Goal: Communication & Community: Answer question/provide support

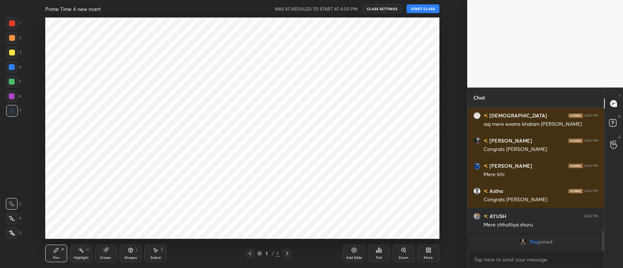
scroll to position [36266, 36050]
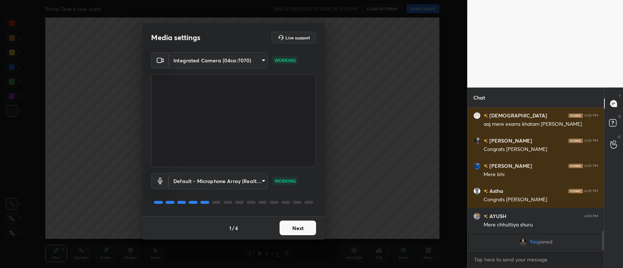
click at [296, 230] on button "Next" at bounding box center [297, 228] width 36 height 15
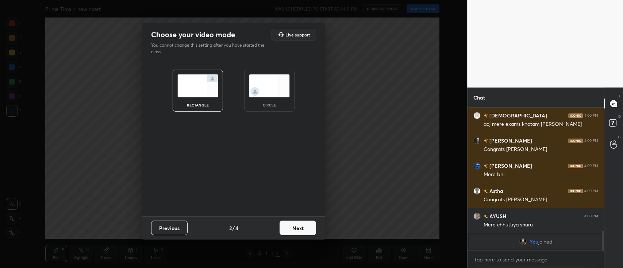
click at [296, 230] on button "Next" at bounding box center [297, 228] width 36 height 15
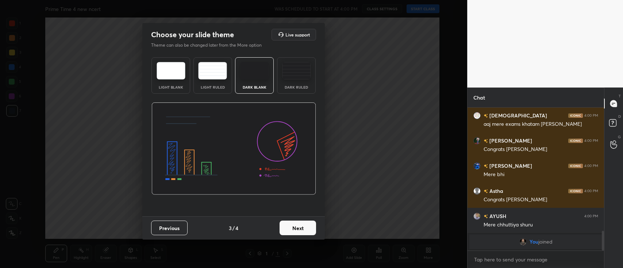
click at [296, 230] on button "Next" at bounding box center [297, 228] width 36 height 15
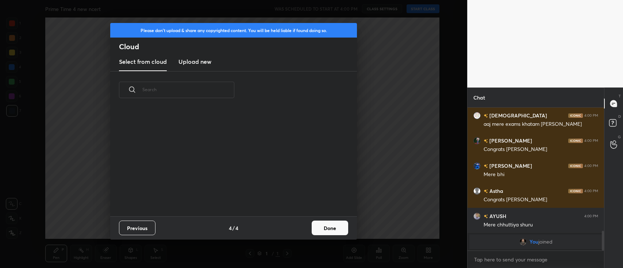
scroll to position [108, 234]
click at [317, 227] on button "Done" at bounding box center [330, 228] width 36 height 15
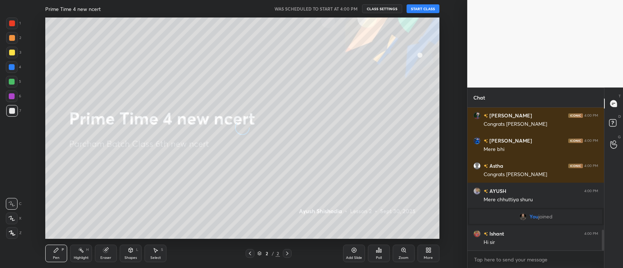
scroll to position [845, 0]
click at [422, 5] on button "START CLASS" at bounding box center [422, 8] width 33 height 9
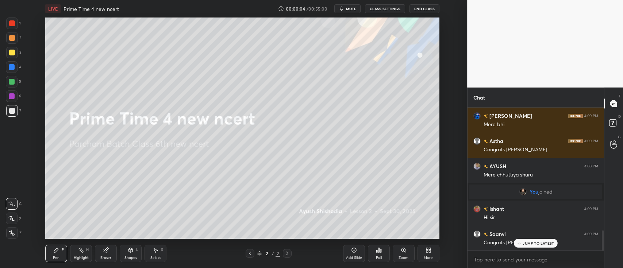
click at [349, 8] on span "mute" at bounding box center [351, 8] width 10 height 5
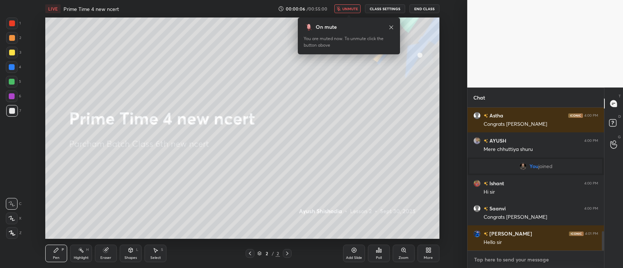
type textarea "x"
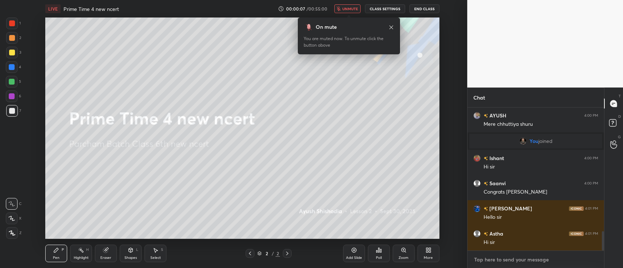
click at [509, 259] on textarea at bounding box center [535, 260] width 125 height 12
type textarea "s"
type textarea "x"
type textarea "st"
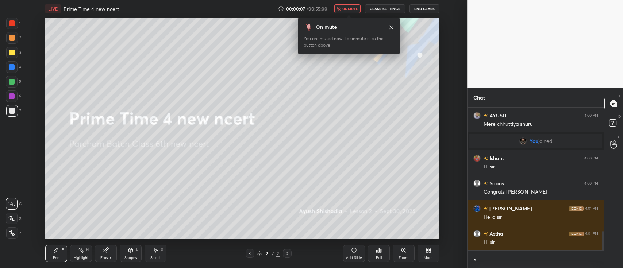
type textarea "x"
type textarea "sta"
type textarea "x"
type textarea "star"
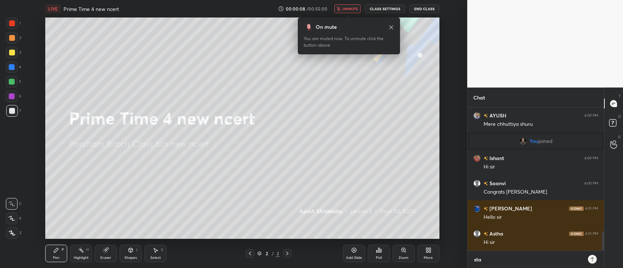
type textarea "x"
type textarea "start"
type textarea "x"
type textarea "starti"
type textarea "x"
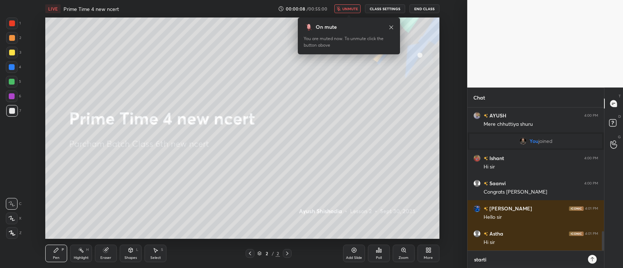
type textarea "startin"
type textarea "x"
type textarea "starting"
type textarea "x"
type textarea "starting"
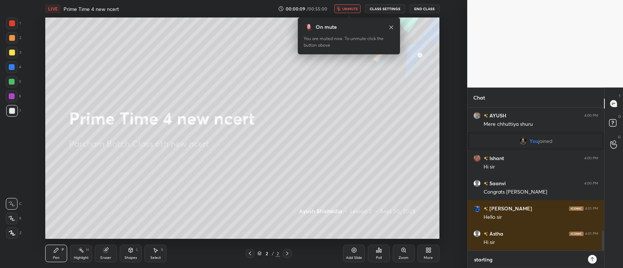
type textarea "x"
type textarea "starting i"
type textarea "x"
type textarea "starting in"
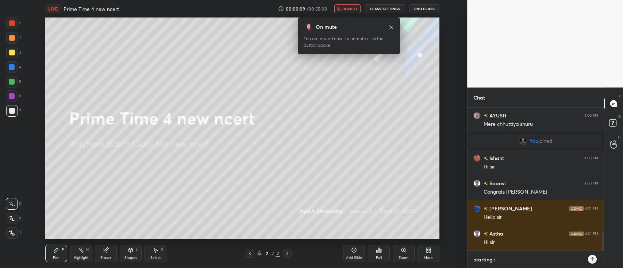
type textarea "x"
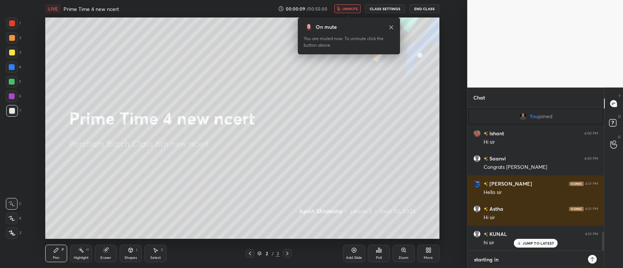
type textarea "starting in"
type textarea "x"
type textarea "starting in 5"
type textarea "x"
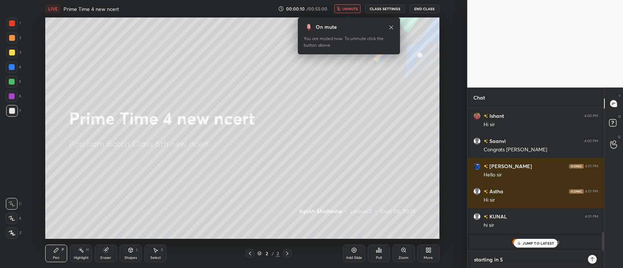
type textarea "starting in 5"
type textarea "x"
type textarea "starting in 5 m"
type textarea "x"
type textarea "starting in 5 mi"
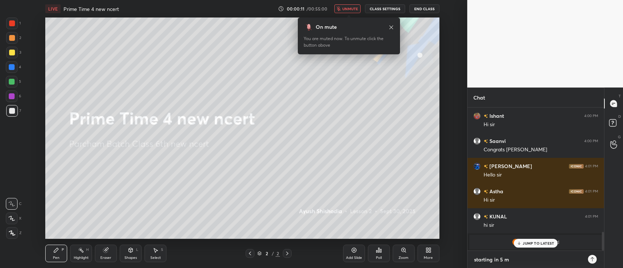
type textarea "x"
type textarea "starting in 5 min"
type textarea "x"
type textarea "starting in 5 mins"
type textarea "x"
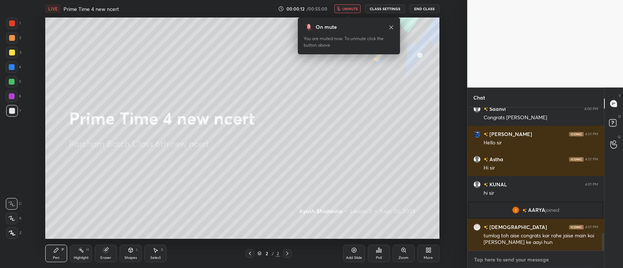
scroll to position [0, 0]
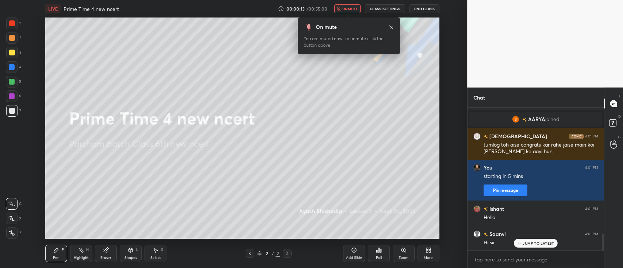
click at [507, 244] on div "Hi sir" at bounding box center [540, 242] width 115 height 7
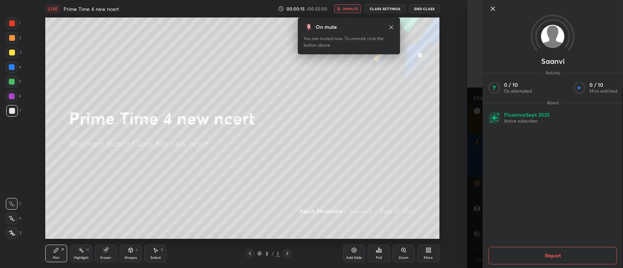
click at [473, 166] on div "Saanvi Activity 0 / 10 Qs attempted 0 / 10 Mins watched About Plus since Sept 2…" at bounding box center [545, 134] width 156 height 268
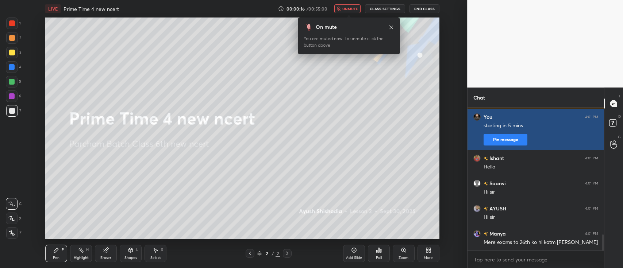
click at [496, 139] on button "Pin message" at bounding box center [505, 140] width 44 height 12
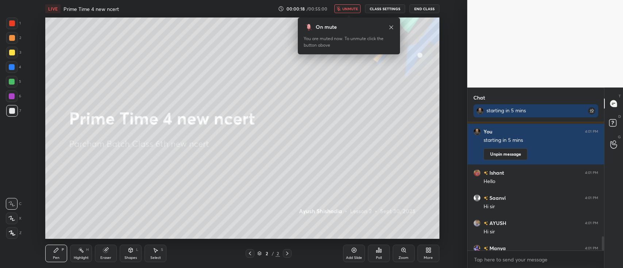
click at [391, 25] on icon at bounding box center [391, 27] width 6 height 6
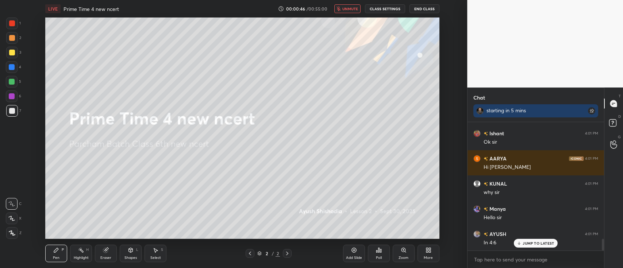
click at [435, 253] on div "More" at bounding box center [428, 254] width 22 height 18
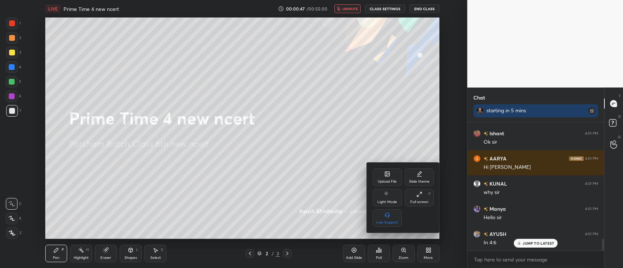
click at [385, 173] on icon at bounding box center [387, 174] width 4 height 4
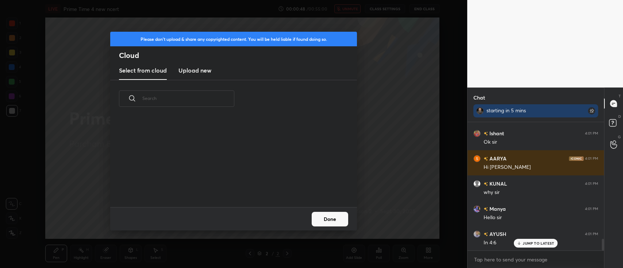
click at [193, 64] on new "Upload new" at bounding box center [194, 71] width 33 height 18
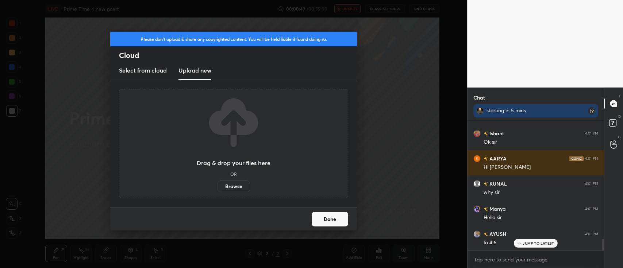
click at [239, 187] on label "Browse" at bounding box center [233, 187] width 32 height 12
click at [217, 187] on input "Browse" at bounding box center [217, 187] width 0 height 12
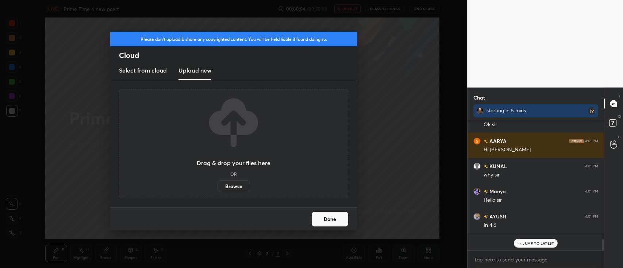
scroll to position [1345, 0]
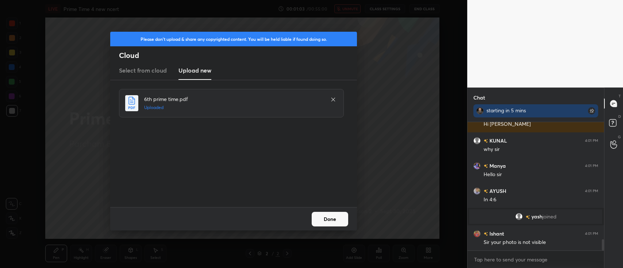
click at [337, 215] on button "Done" at bounding box center [330, 219] width 36 height 15
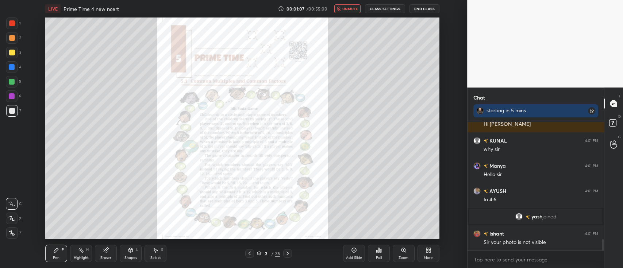
click at [260, 251] on icon at bounding box center [259, 253] width 4 height 4
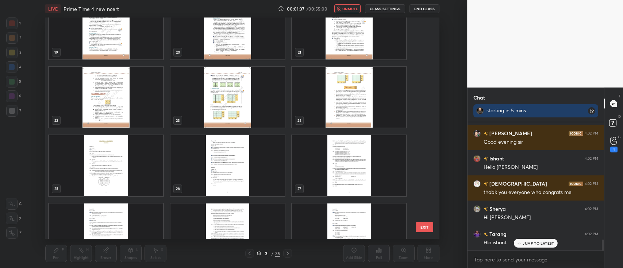
scroll to position [1393, 0]
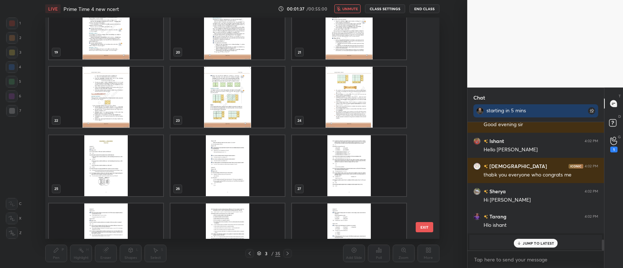
click at [350, 8] on span "unmute" at bounding box center [350, 8] width 16 height 5
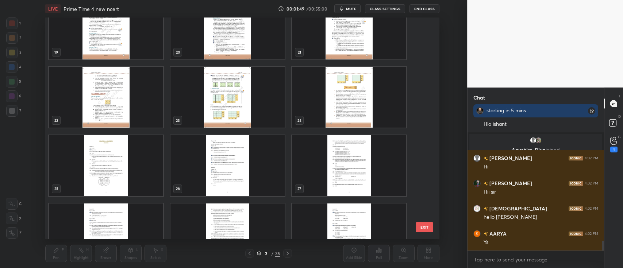
scroll to position [1519, 0]
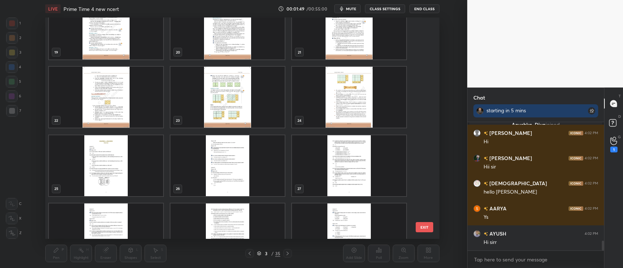
click at [214, 86] on img "grid" at bounding box center [227, 97] width 114 height 61
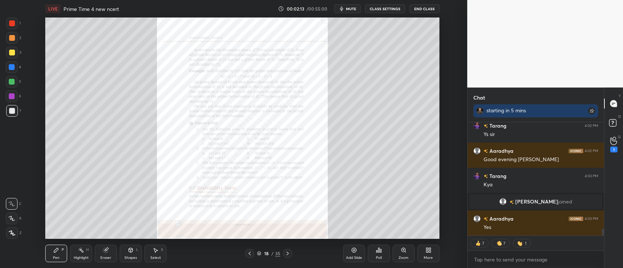
scroll to position [1719, 0]
click at [616, 140] on icon at bounding box center [613, 141] width 7 height 8
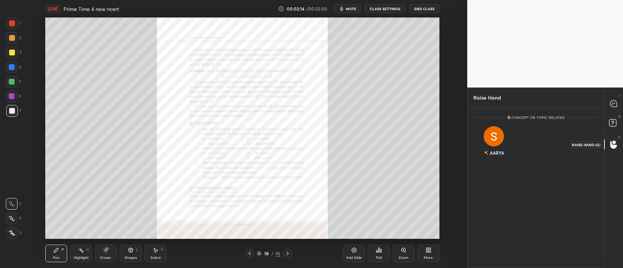
scroll to position [2, 2]
click at [494, 147] on div "AARYA" at bounding box center [494, 153] width 20 height 12
click at [497, 157] on button "INVITE" at bounding box center [494, 157] width 35 height 9
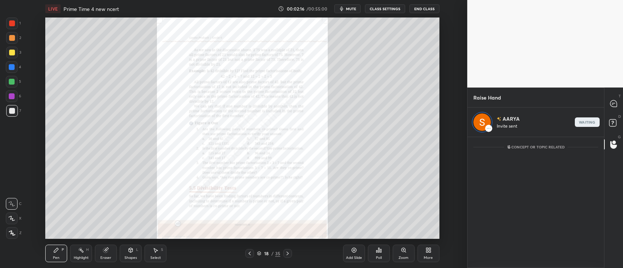
scroll to position [129, 134]
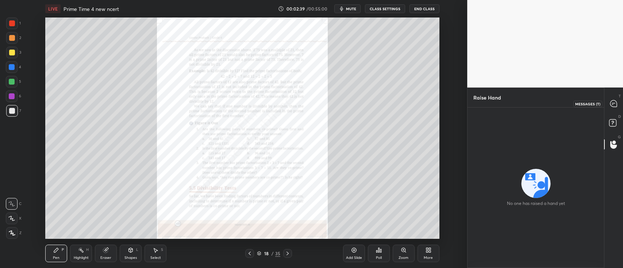
click at [610, 103] on icon at bounding box center [614, 104] width 8 height 8
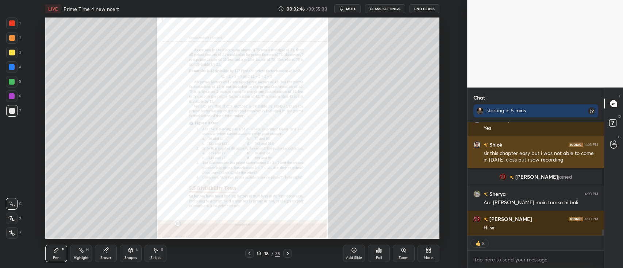
scroll to position [1961, 0]
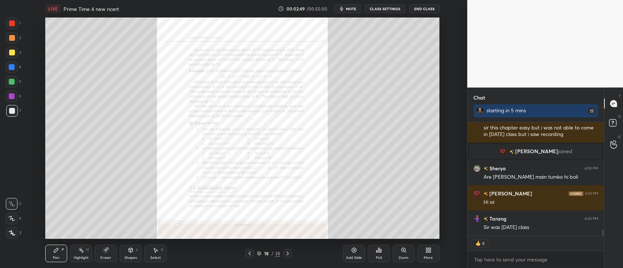
click at [431, 253] on div "More" at bounding box center [428, 254] width 22 height 18
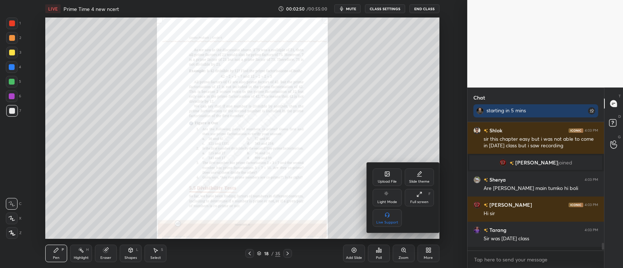
scroll to position [127, 134]
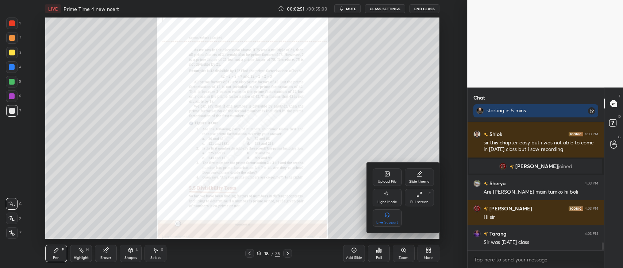
click at [401, 254] on div at bounding box center [311, 134] width 623 height 268
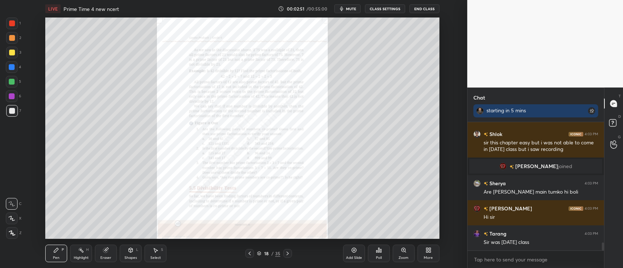
click at [401, 254] on div "Zoom" at bounding box center [404, 254] width 22 height 18
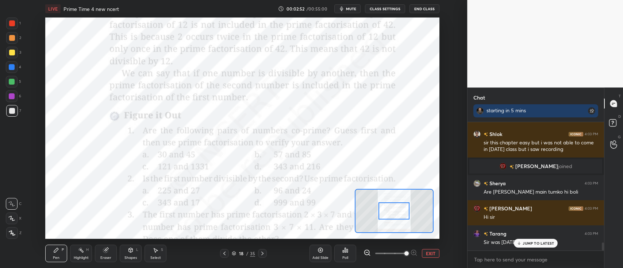
scroll to position [1971, 0]
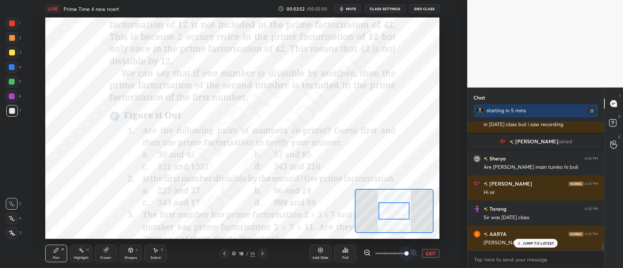
click at [404, 254] on span at bounding box center [406, 253] width 4 height 4
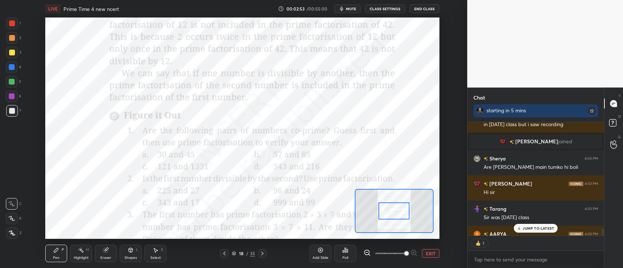
scroll to position [2, 2]
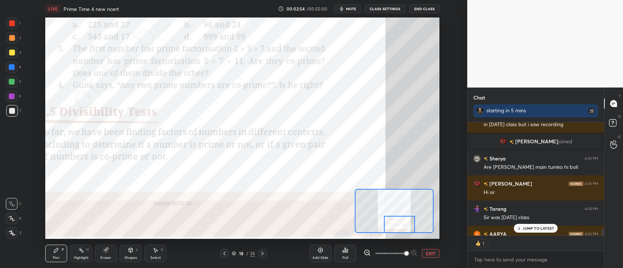
drag, startPoint x: 393, startPoint y: 212, endPoint x: 400, endPoint y: 228, distance: 17.8
click at [400, 228] on div at bounding box center [399, 224] width 31 height 17
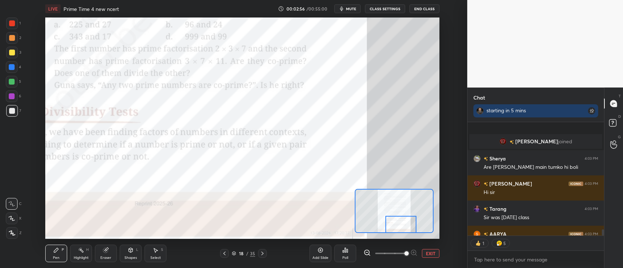
scroll to position [2011, 0]
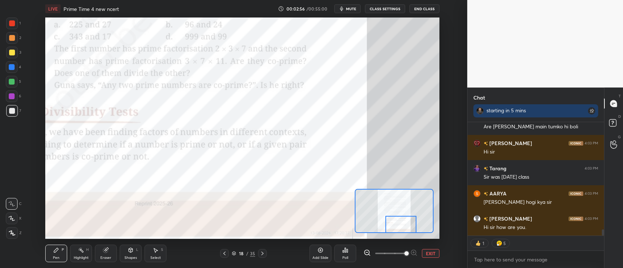
click at [262, 251] on icon at bounding box center [262, 254] width 6 height 6
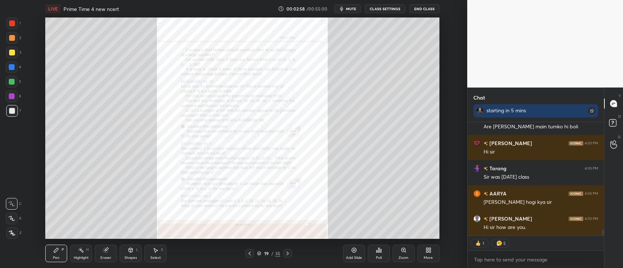
click at [402, 257] on div "Zoom" at bounding box center [403, 258] width 10 height 4
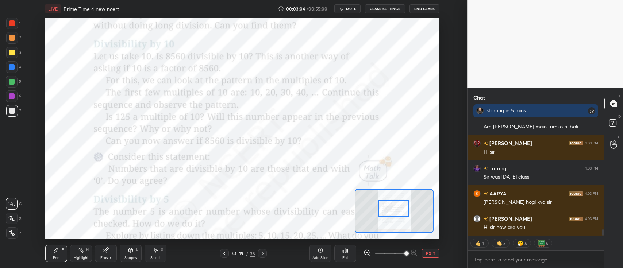
click at [391, 206] on div at bounding box center [393, 208] width 31 height 17
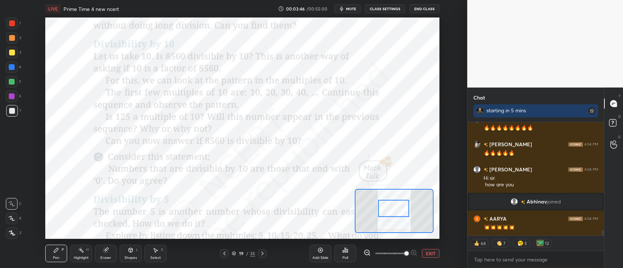
scroll to position [2174, 0]
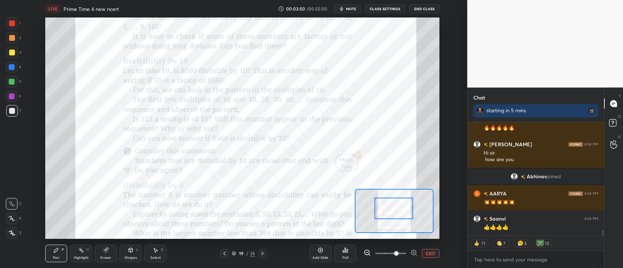
click at [11, 25] on div at bounding box center [12, 23] width 6 height 6
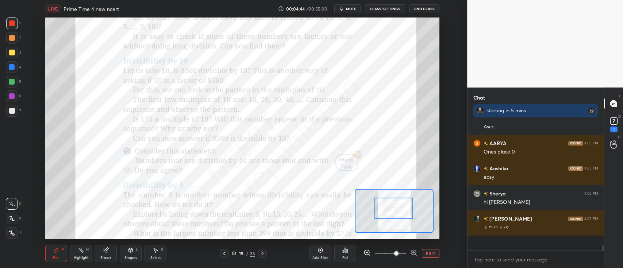
scroll to position [2536, 0]
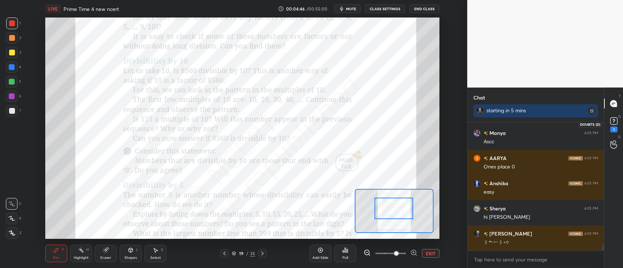
click at [615, 123] on rect at bounding box center [613, 121] width 7 height 7
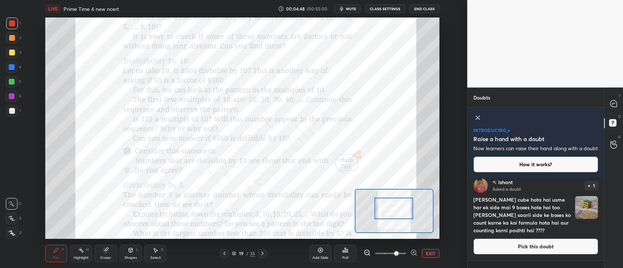
click at [479, 116] on icon at bounding box center [478, 118] width 4 height 4
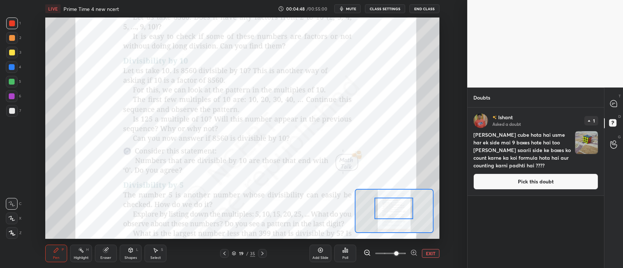
scroll to position [159, 134]
click at [614, 97] on div "T Messages (T)" at bounding box center [613, 103] width 19 height 20
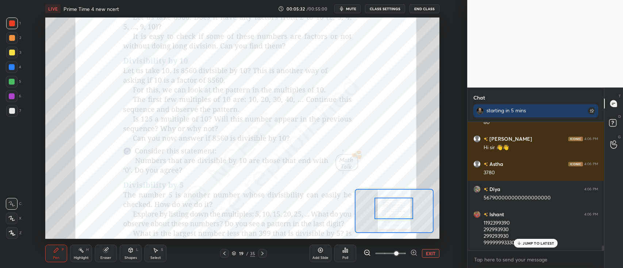
click at [323, 251] on div "Add Slide" at bounding box center [320, 254] width 22 height 18
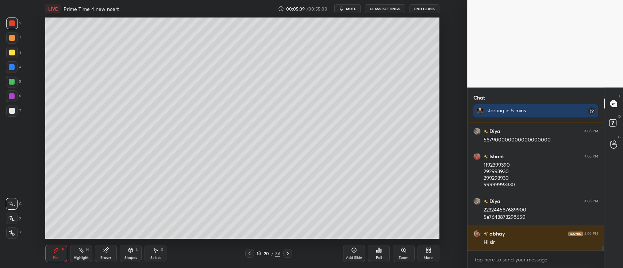
click at [12, 108] on div at bounding box center [12, 111] width 12 height 12
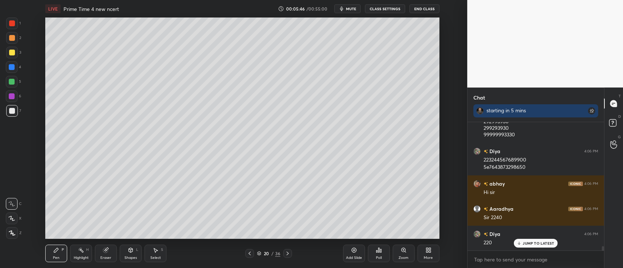
click at [254, 252] on div at bounding box center [249, 253] width 9 height 9
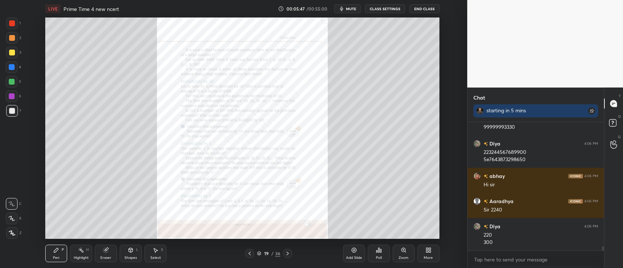
click at [403, 252] on icon at bounding box center [404, 250] width 6 height 6
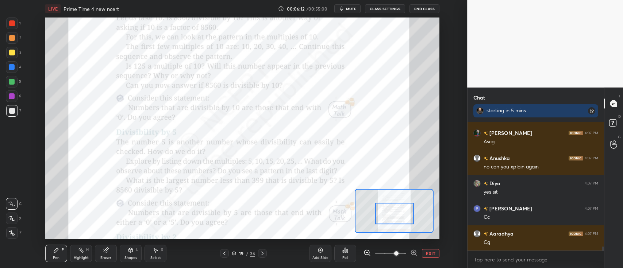
scroll to position [3881, 0]
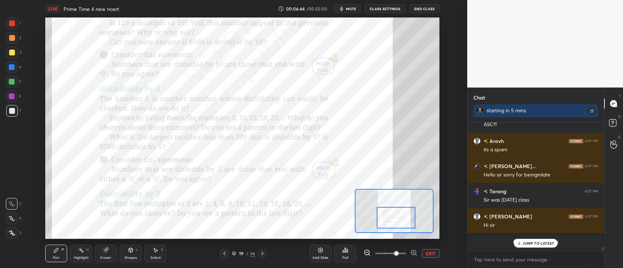
click at [14, 26] on div at bounding box center [12, 23] width 6 height 6
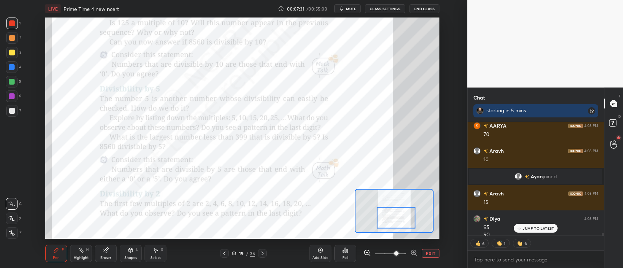
scroll to position [5228, 0]
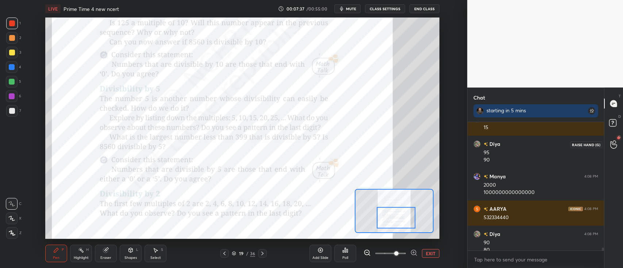
click at [615, 144] on icon at bounding box center [613, 144] width 7 height 8
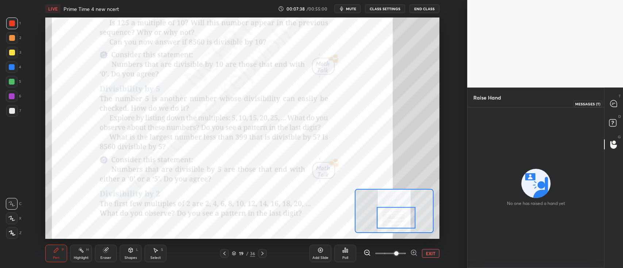
click at [614, 102] on icon at bounding box center [613, 103] width 7 height 7
type textarea "x"
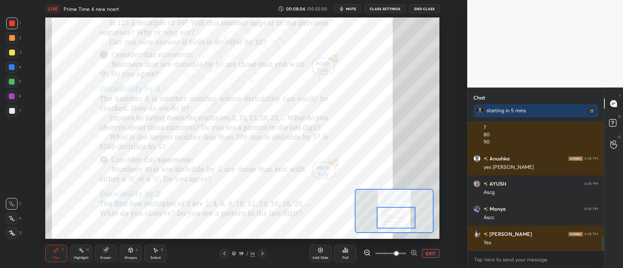
scroll to position [1106, 0]
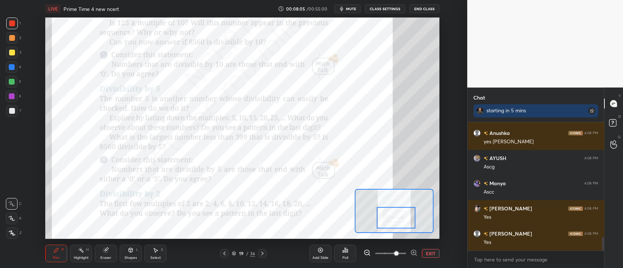
click at [264, 253] on icon at bounding box center [262, 254] width 6 height 6
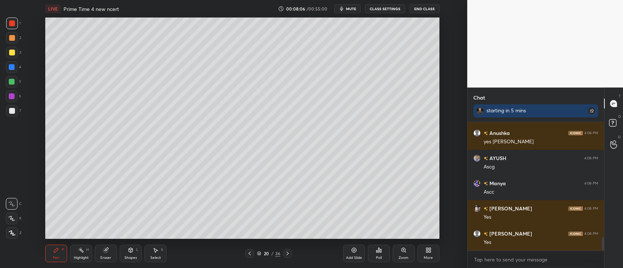
click at [288, 255] on icon at bounding box center [288, 254] width 6 height 6
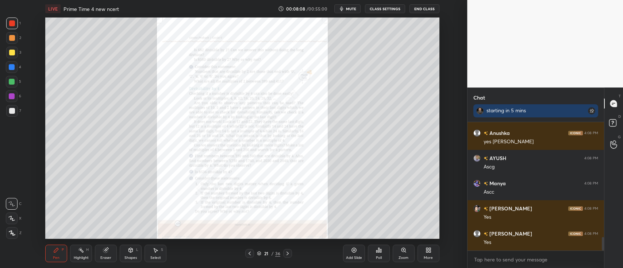
click at [404, 254] on div "Zoom" at bounding box center [404, 254] width 22 height 18
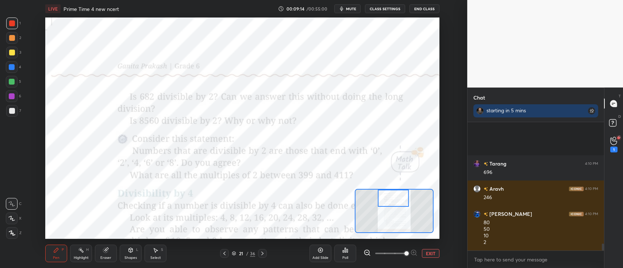
scroll to position [2291, 0]
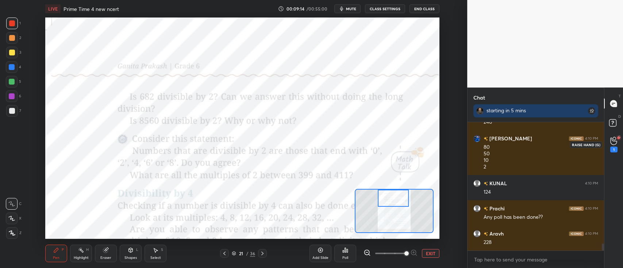
click at [613, 142] on icon at bounding box center [613, 141] width 7 height 8
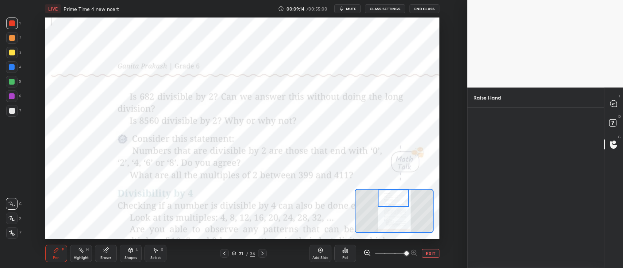
scroll to position [2, 2]
click at [496, 138] on img "grid" at bounding box center [494, 136] width 20 height 20
click at [497, 156] on button "INVITE" at bounding box center [494, 157] width 35 height 9
click at [610, 104] on icon at bounding box center [613, 103] width 7 height 7
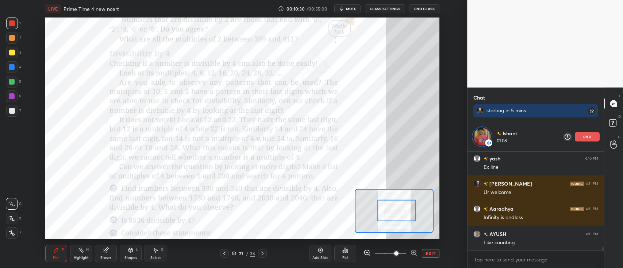
scroll to position [2797, 0]
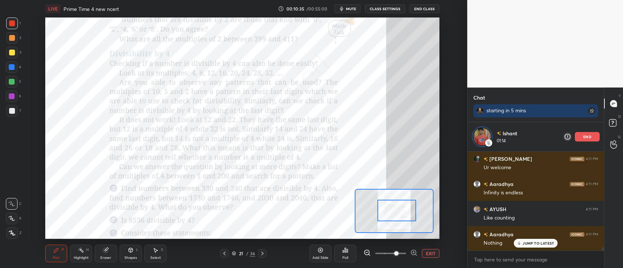
click at [583, 135] on p "end" at bounding box center [587, 137] width 8 height 4
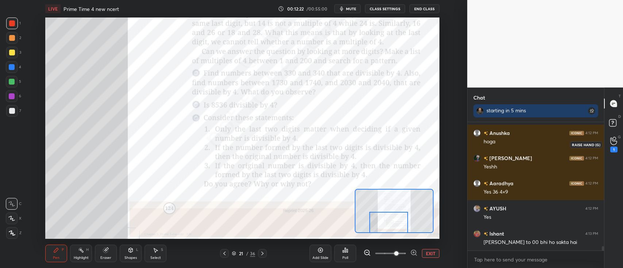
scroll to position [3647, 0]
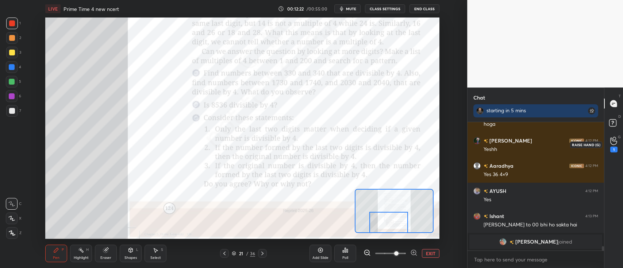
click at [614, 142] on icon at bounding box center [613, 141] width 7 height 8
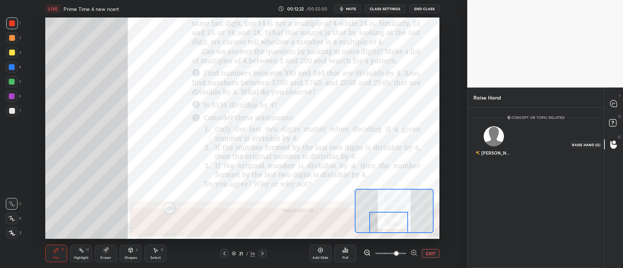
scroll to position [2, 2]
click at [608, 104] on div at bounding box center [613, 103] width 15 height 13
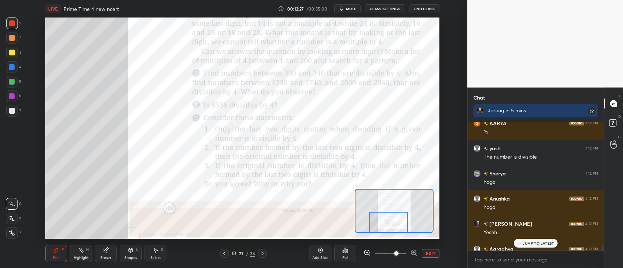
scroll to position [2986, 0]
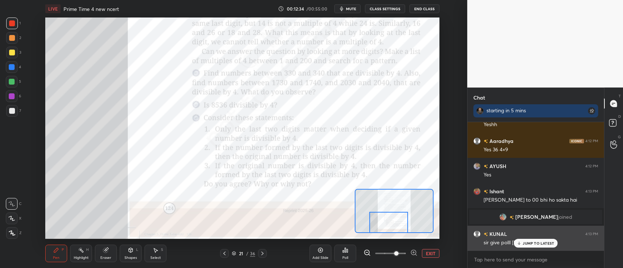
click at [531, 240] on div "JUMP TO LATEST" at bounding box center [536, 243] width 44 height 9
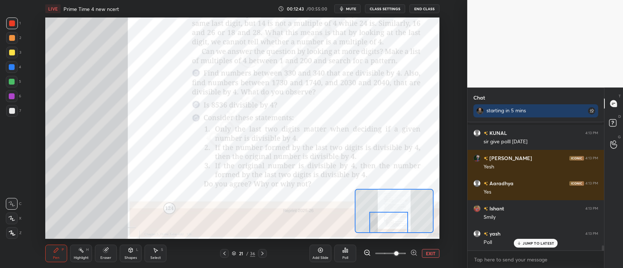
scroll to position [3112, 0]
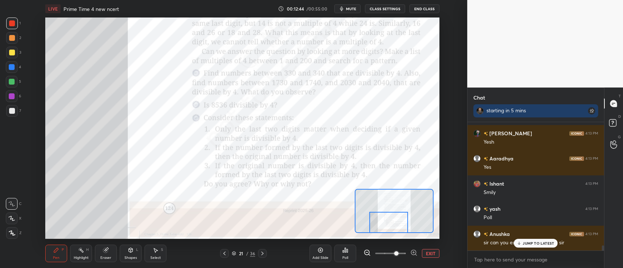
click at [265, 252] on icon at bounding box center [262, 254] width 6 height 6
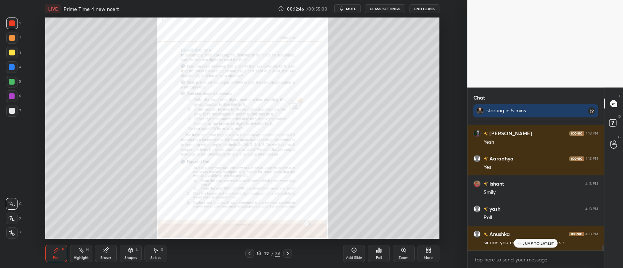
click at [403, 250] on icon at bounding box center [403, 250] width 4 height 4
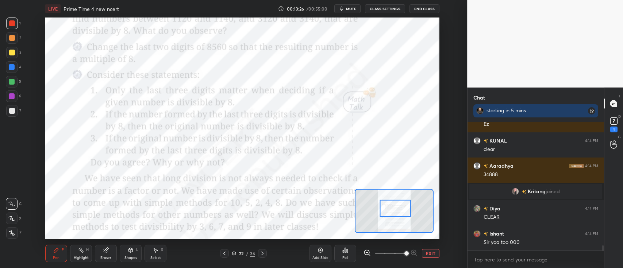
scroll to position [3120, 0]
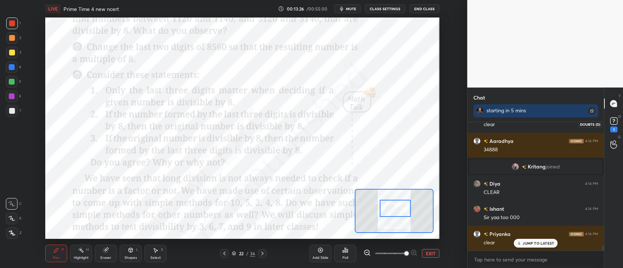
click at [613, 120] on rect at bounding box center [613, 121] width 7 height 7
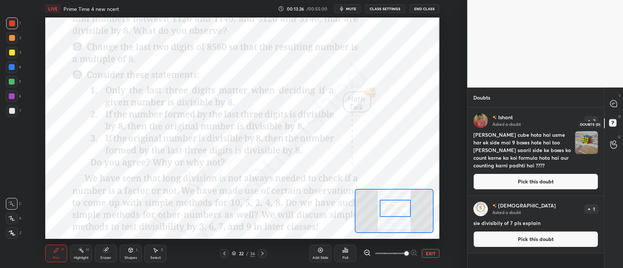
scroll to position [159, 134]
click at [432, 255] on button "EXIT" at bounding box center [431, 253] width 18 height 9
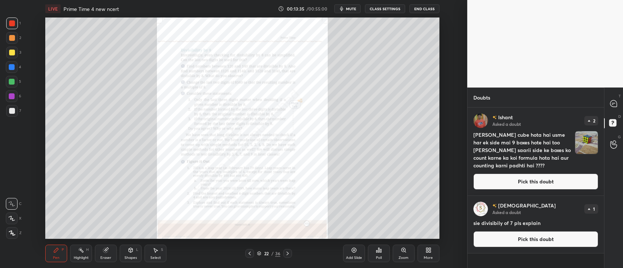
click at [400, 253] on div "Zoom" at bounding box center [404, 254] width 22 height 18
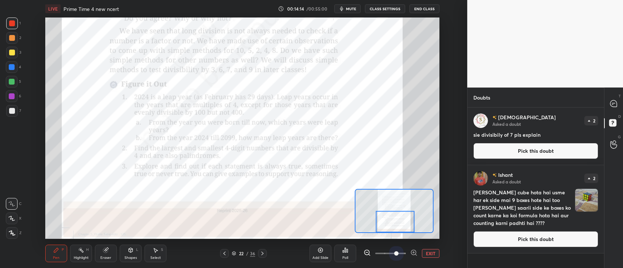
click at [393, 250] on span at bounding box center [390, 253] width 31 height 11
click at [610, 98] on div at bounding box center [613, 103] width 15 height 13
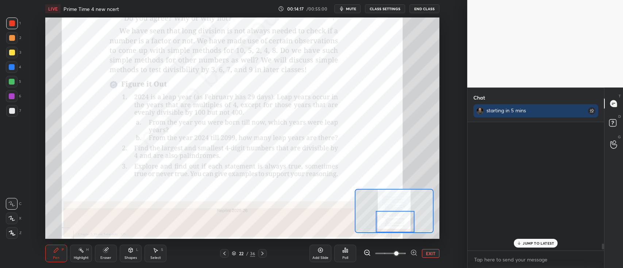
scroll to position [127, 134]
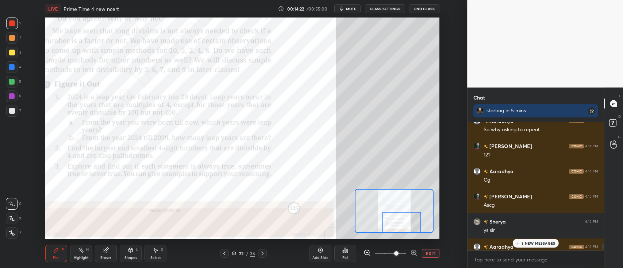
drag, startPoint x: 391, startPoint y: 213, endPoint x: 398, endPoint y: 220, distance: 9.8
click at [398, 220] on div at bounding box center [401, 223] width 39 height 22
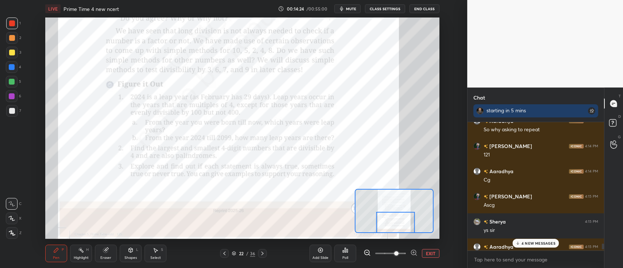
drag, startPoint x: 398, startPoint y: 220, endPoint x: 392, endPoint y: 221, distance: 7.0
click at [392, 221] on div at bounding box center [395, 223] width 39 height 22
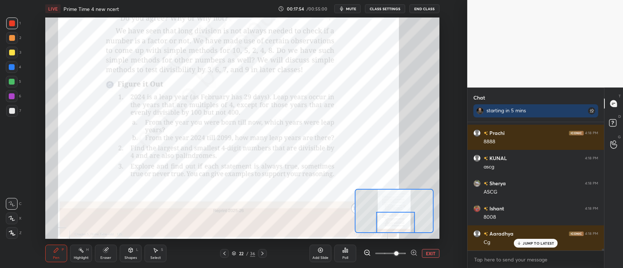
scroll to position [8579, 0]
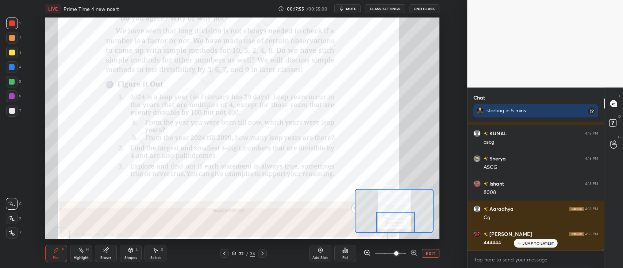
click at [264, 253] on icon at bounding box center [262, 254] width 6 height 6
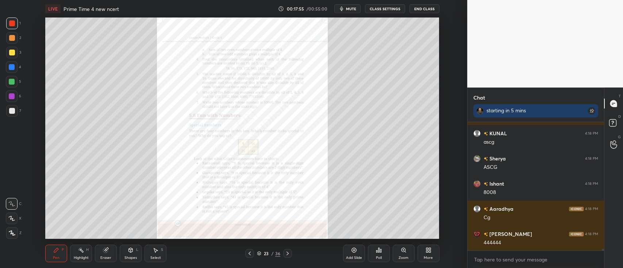
scroll to position [8605, 0]
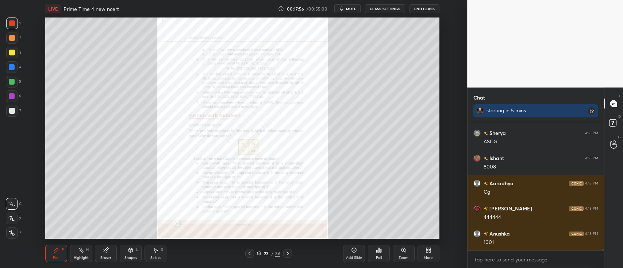
click at [403, 254] on div "Zoom" at bounding box center [404, 254] width 22 height 18
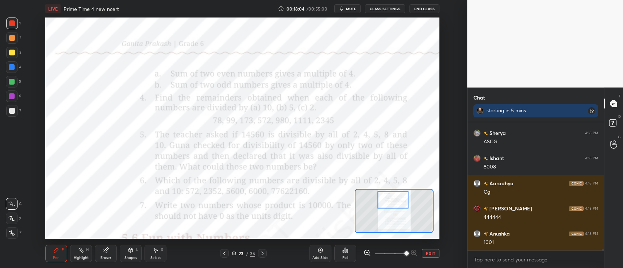
click at [226, 252] on icon at bounding box center [224, 254] width 6 height 6
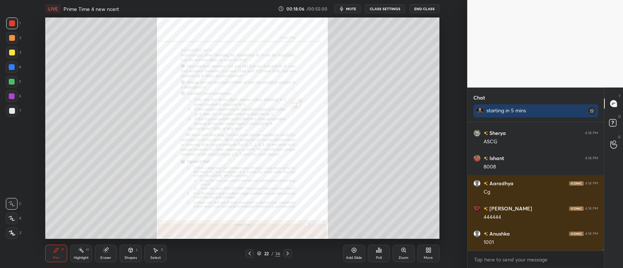
scroll to position [8630, 0]
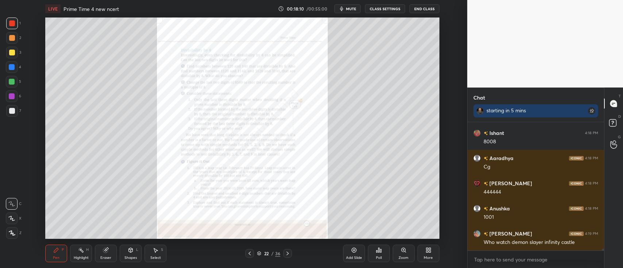
click at [285, 253] on icon at bounding box center [288, 254] width 6 height 6
click at [400, 252] on div "Zoom" at bounding box center [404, 254] width 22 height 18
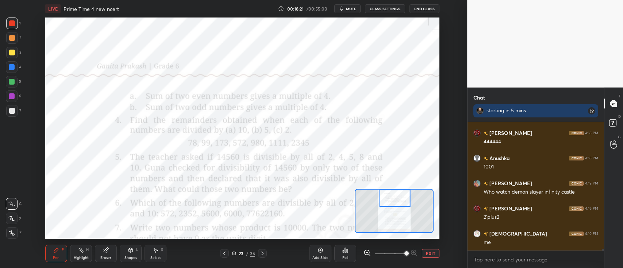
scroll to position [8705, 0]
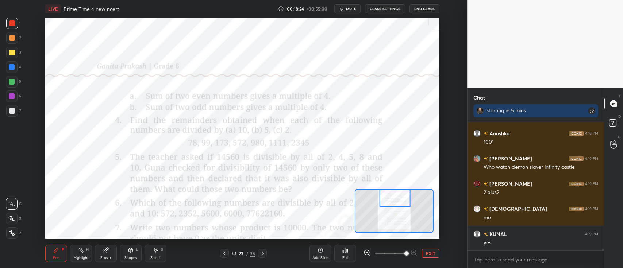
click at [348, 253] on div "Poll" at bounding box center [345, 254] width 22 height 18
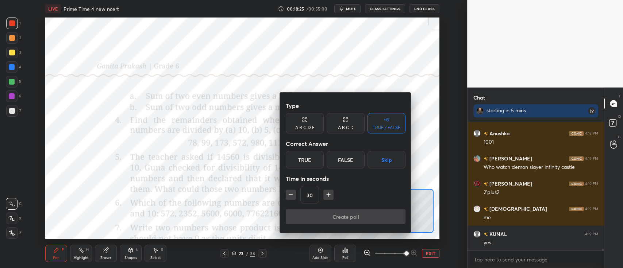
scroll to position [8731, 0]
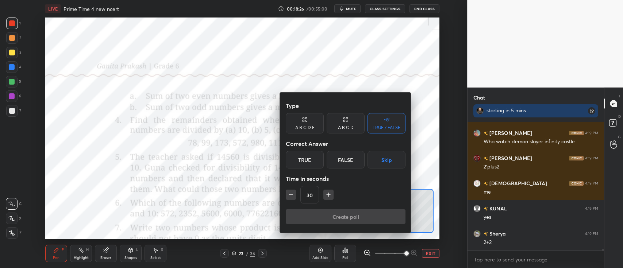
click at [344, 156] on div "False" at bounding box center [346, 160] width 38 height 18
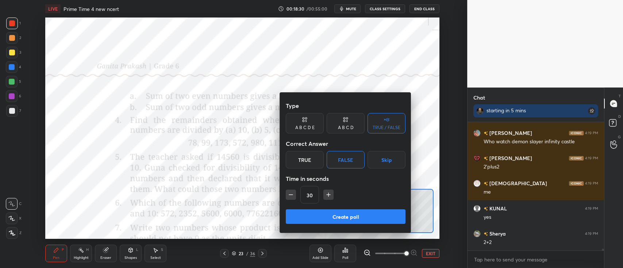
click at [352, 216] on button "Create poll" at bounding box center [346, 216] width 120 height 15
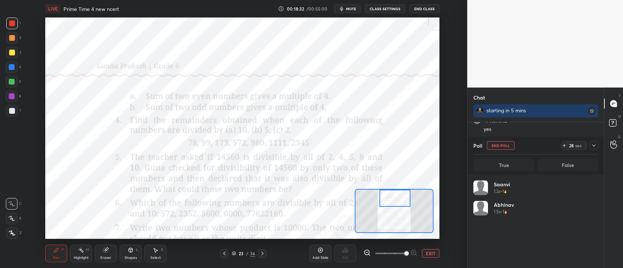
scroll to position [85, 123]
click at [594, 144] on icon at bounding box center [594, 146] width 6 height 6
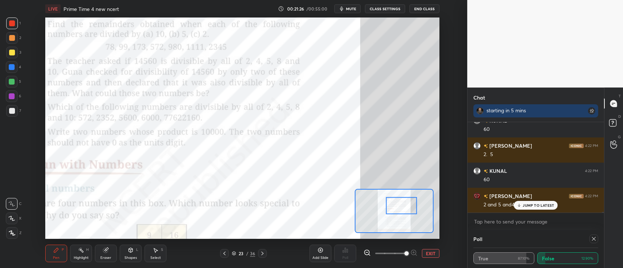
scroll to position [11164, 0]
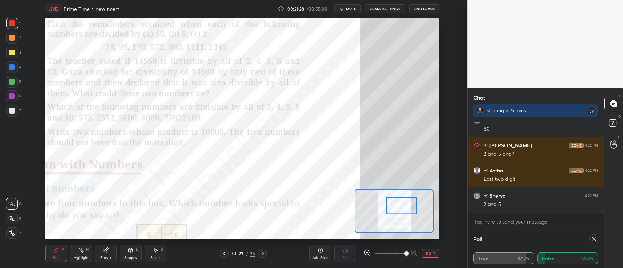
click at [12, 40] on div at bounding box center [12, 38] width 6 height 6
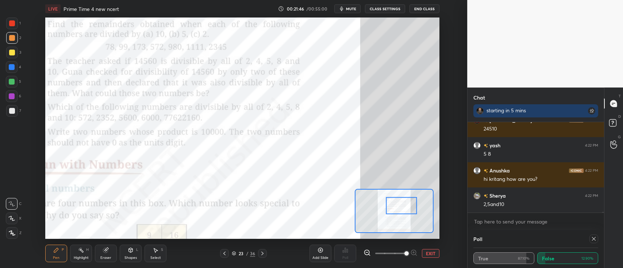
scroll to position [11365, 0]
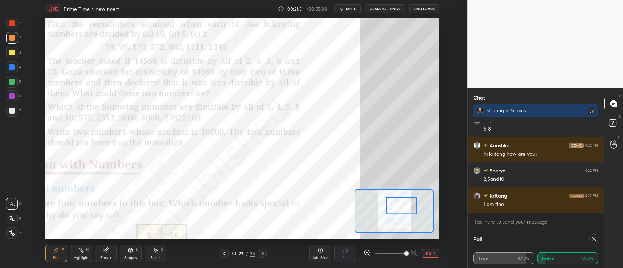
click at [9, 22] on div at bounding box center [12, 23] width 6 height 6
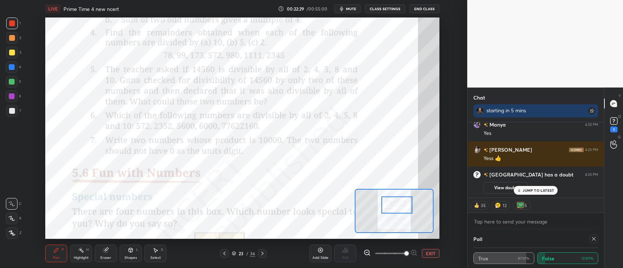
scroll to position [9587, 0]
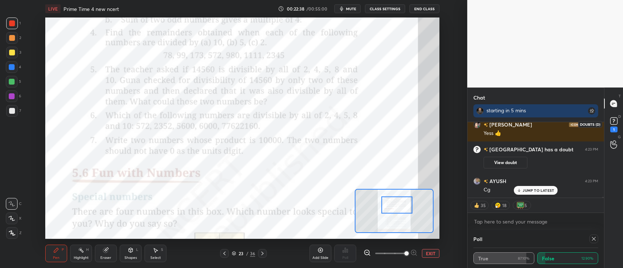
click at [616, 122] on rect at bounding box center [613, 121] width 7 height 7
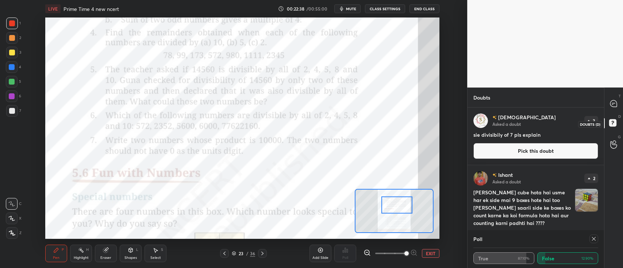
scroll to position [121, 134]
click at [610, 107] on icon at bounding box center [614, 104] width 8 height 8
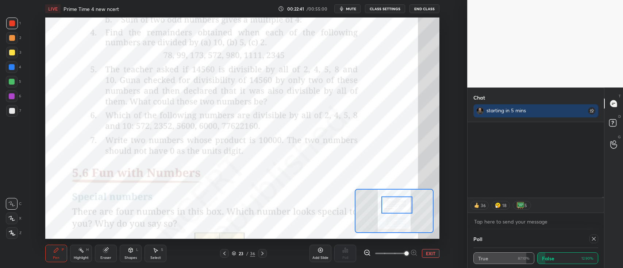
scroll to position [73, 134]
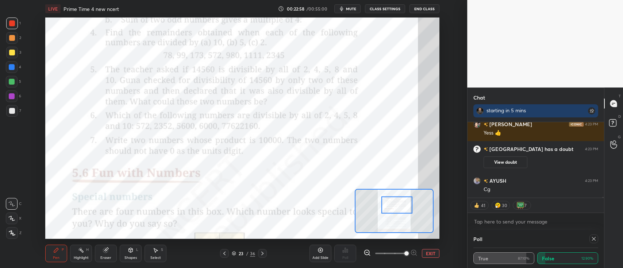
click at [593, 239] on icon at bounding box center [594, 239] width 6 height 6
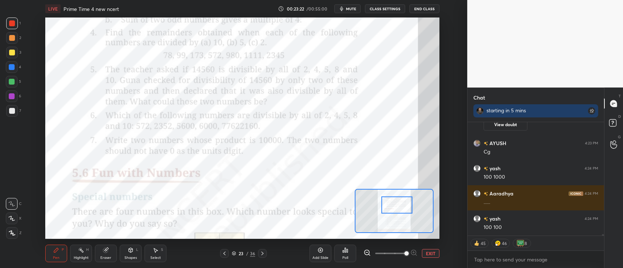
scroll to position [9664, 0]
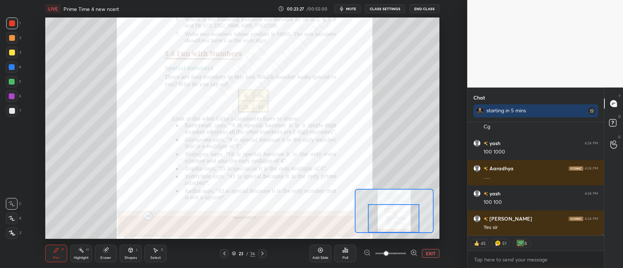
click at [427, 252] on button "EXIT" at bounding box center [431, 253] width 18 height 9
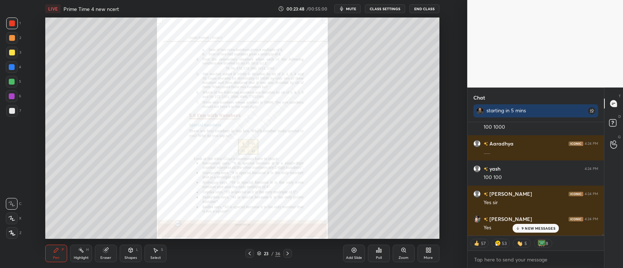
scroll to position [9915, 0]
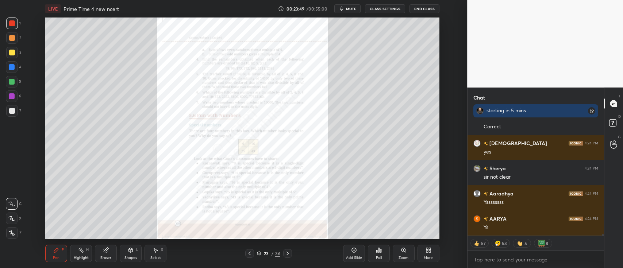
click at [354, 255] on div "Add Slide" at bounding box center [354, 254] width 22 height 18
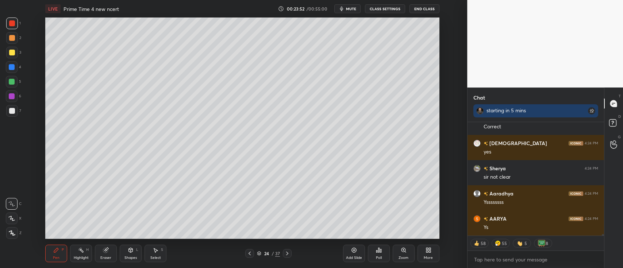
click at [13, 230] on div at bounding box center [12, 233] width 12 height 12
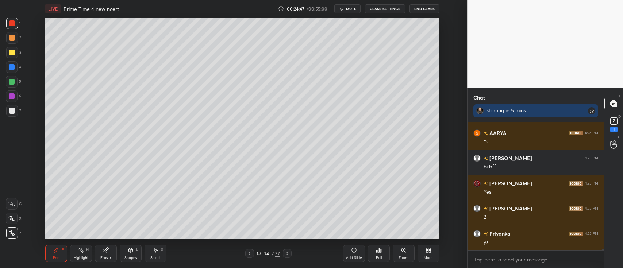
scroll to position [10096, 0]
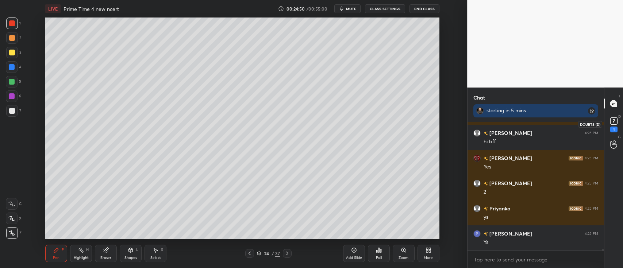
click at [614, 117] on icon at bounding box center [613, 121] width 11 height 11
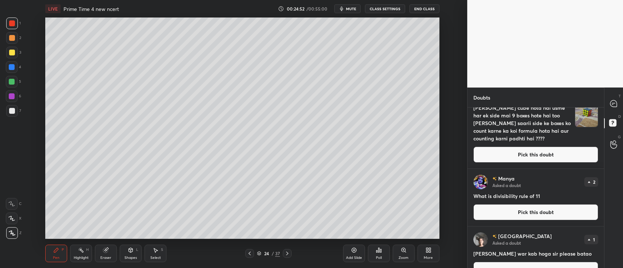
scroll to position [101, 0]
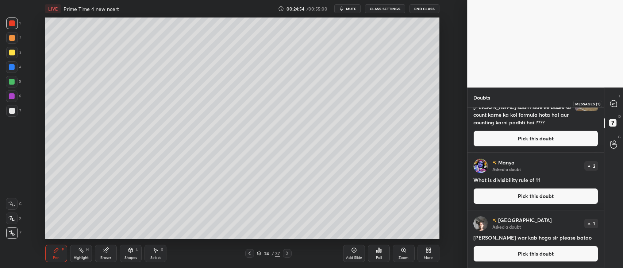
click at [612, 104] on icon at bounding box center [612, 104] width 1 height 0
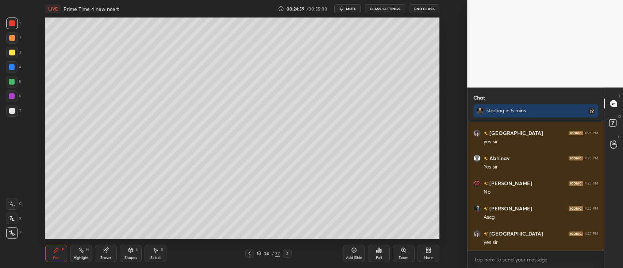
scroll to position [10435, 0]
click at [288, 253] on icon at bounding box center [287, 254] width 6 height 6
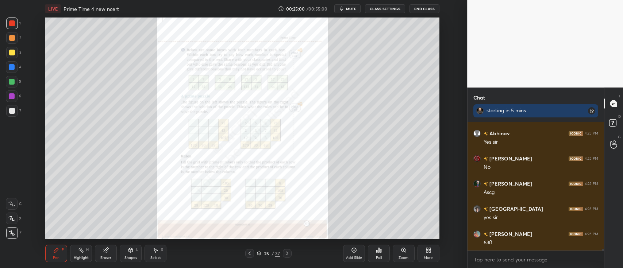
scroll to position [10461, 0]
click at [250, 250] on div at bounding box center [249, 253] width 9 height 9
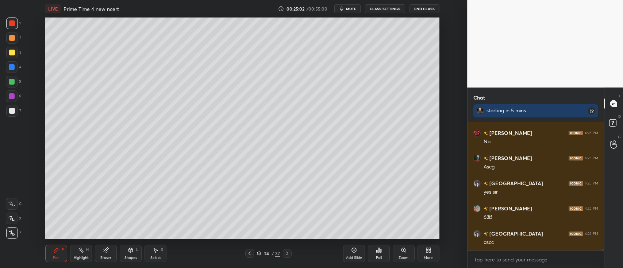
click at [355, 255] on div "Add Slide" at bounding box center [354, 254] width 22 height 18
click at [383, 252] on div "Poll" at bounding box center [379, 254] width 22 height 18
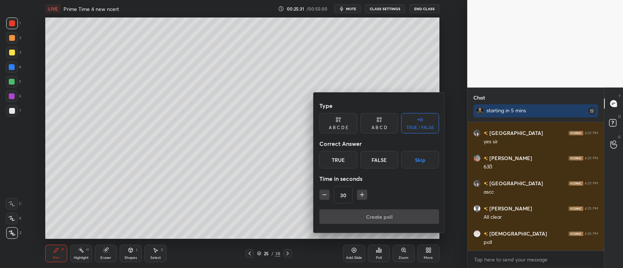
click at [330, 158] on div "True" at bounding box center [338, 160] width 38 height 18
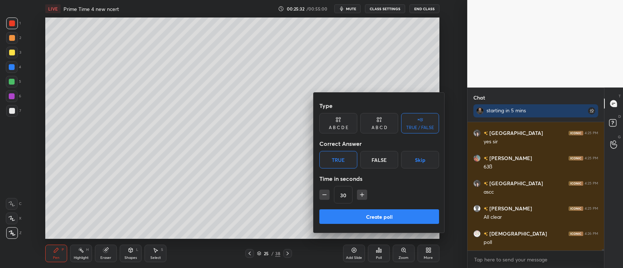
click at [368, 216] on button "Create poll" at bounding box center [379, 216] width 120 height 15
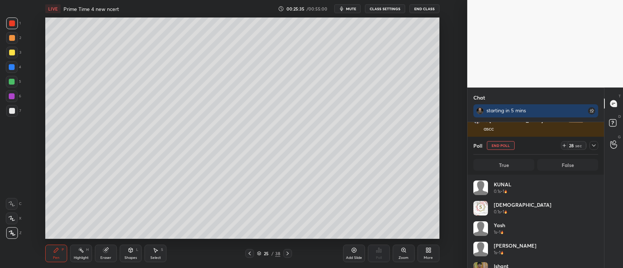
scroll to position [85, 123]
click at [595, 143] on icon at bounding box center [594, 146] width 6 height 6
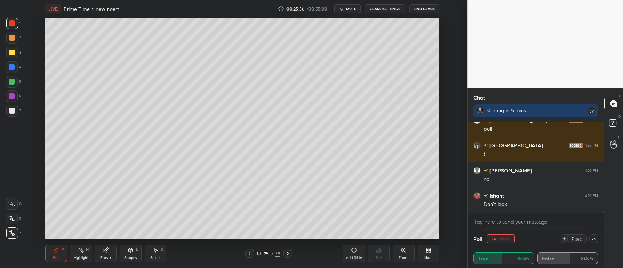
scroll to position [10650, 0]
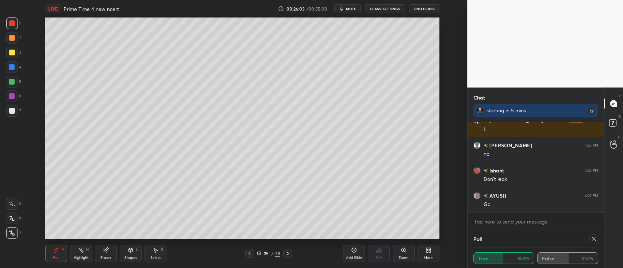
click at [11, 39] on div at bounding box center [12, 38] width 6 height 6
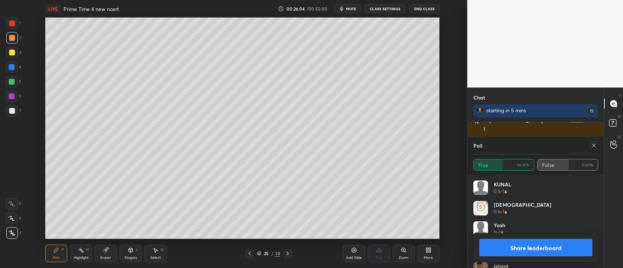
scroll to position [10675, 0]
click at [594, 148] on icon at bounding box center [594, 146] width 6 height 6
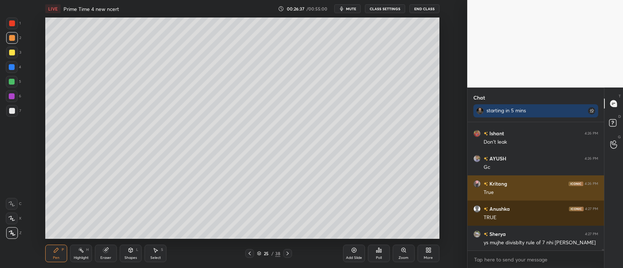
scroll to position [10713, 0]
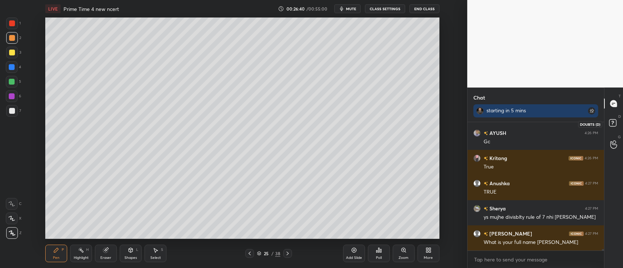
click at [616, 120] on icon at bounding box center [613, 123] width 13 height 13
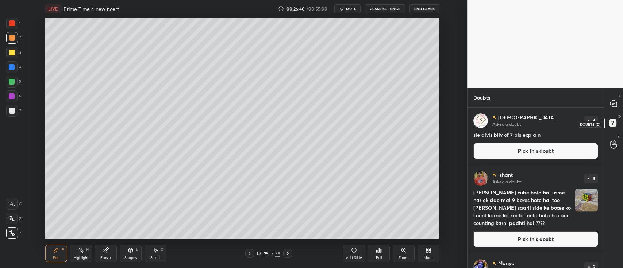
scroll to position [159, 134]
click at [518, 150] on button "Pick this doubt" at bounding box center [535, 151] width 125 height 16
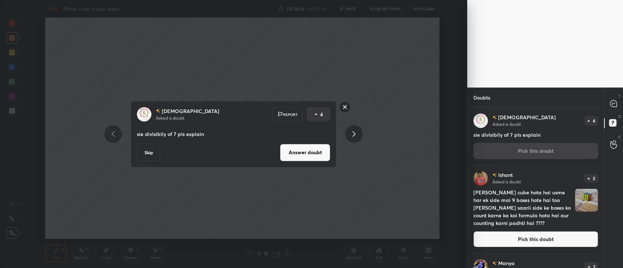
click at [312, 150] on button "Answer doubt" at bounding box center [305, 153] width 50 height 18
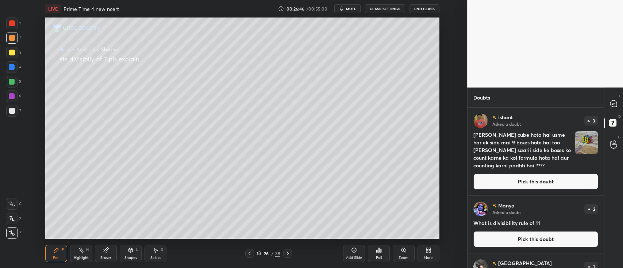
click at [497, 239] on button "Pick this doubt" at bounding box center [535, 239] width 125 height 16
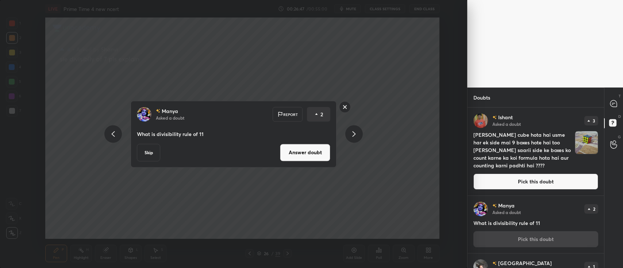
click at [318, 148] on button "Answer doubt" at bounding box center [305, 153] width 50 height 18
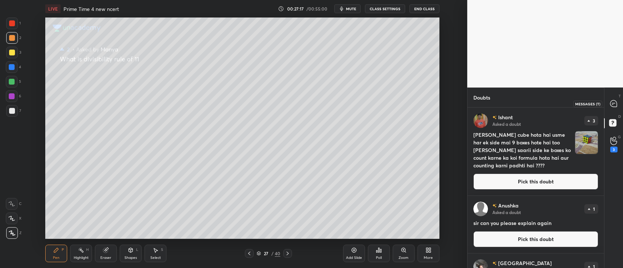
click at [608, 105] on div at bounding box center [613, 103] width 15 height 13
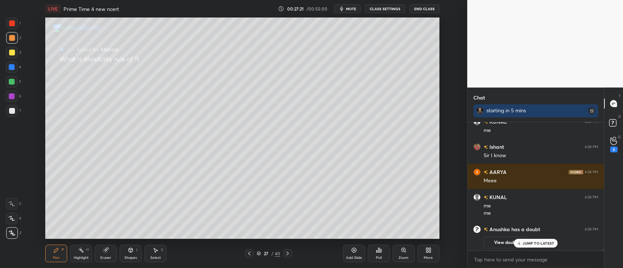
scroll to position [11177, 0]
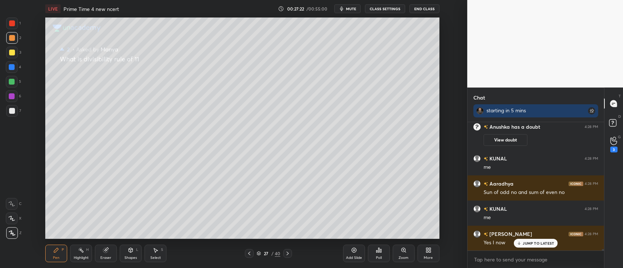
click at [12, 79] on div at bounding box center [12, 82] width 6 height 6
click at [11, 111] on div at bounding box center [12, 111] width 6 height 6
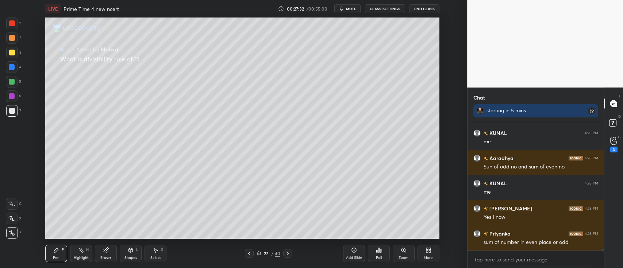
click at [11, 83] on div at bounding box center [12, 82] width 6 height 6
click at [13, 109] on div at bounding box center [12, 111] width 6 height 6
click at [14, 39] on div at bounding box center [12, 38] width 6 height 6
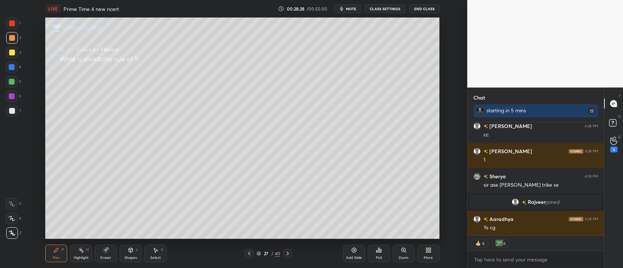
scroll to position [10897, 0]
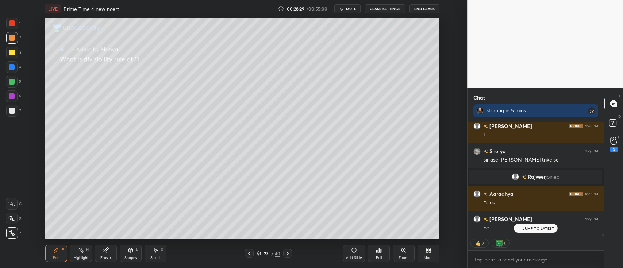
click at [353, 258] on div "Add Slide" at bounding box center [354, 258] width 16 height 4
type textarea "x"
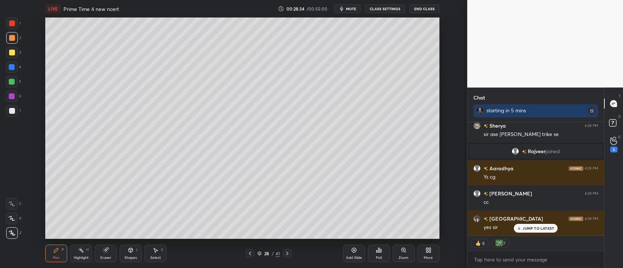
scroll to position [10947, 0]
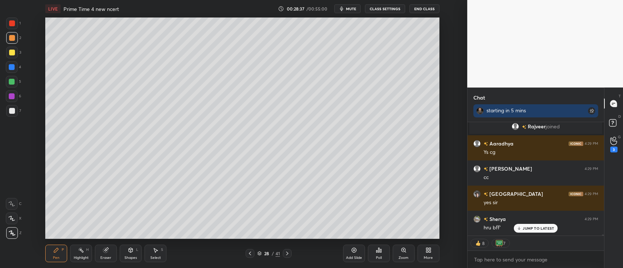
click at [380, 252] on icon at bounding box center [380, 250] width 1 height 3
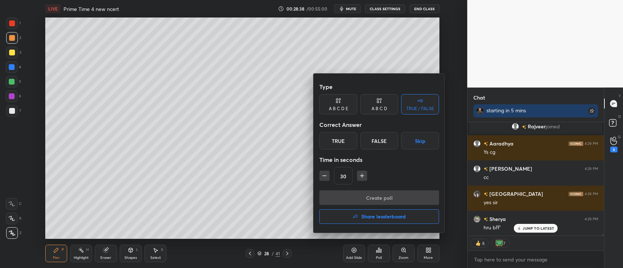
click at [362, 177] on icon "button" at bounding box center [362, 176] width 0 height 4
click at [362, 177] on icon "button" at bounding box center [361, 175] width 7 height 7
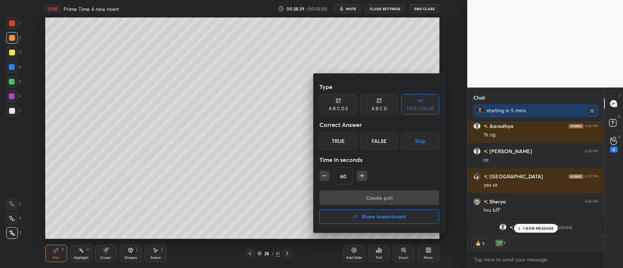
click at [363, 176] on icon "button" at bounding box center [362, 176] width 4 height 0
type input "75"
type textarea "x"
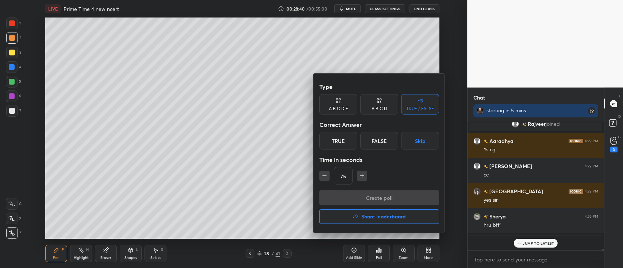
scroll to position [2, 2]
click at [365, 174] on button "button" at bounding box center [362, 176] width 10 height 10
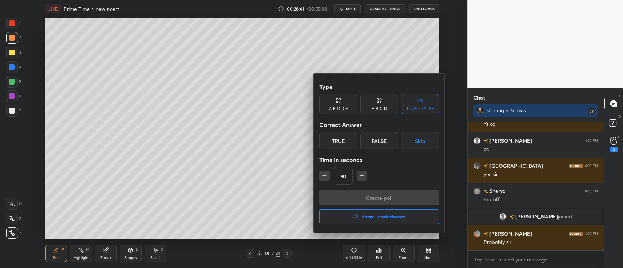
click at [325, 175] on icon "button" at bounding box center [324, 175] width 7 height 7
click at [324, 176] on icon "button" at bounding box center [325, 176] width 4 height 0
type input "60"
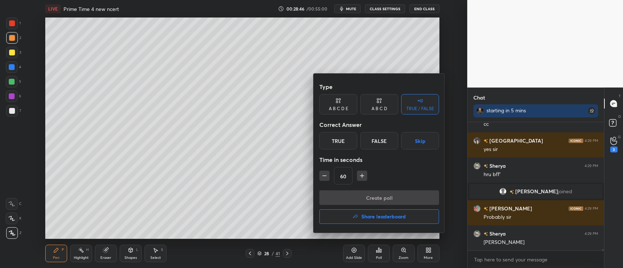
click at [338, 141] on div "True" at bounding box center [338, 141] width 38 height 18
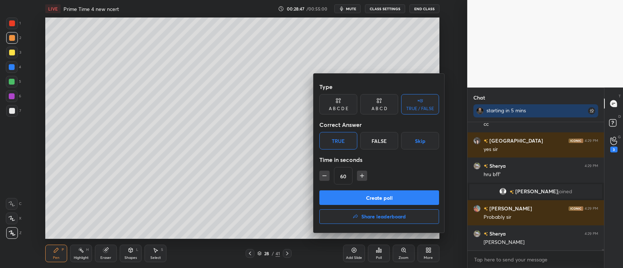
click at [359, 196] on button "Create poll" at bounding box center [379, 197] width 120 height 15
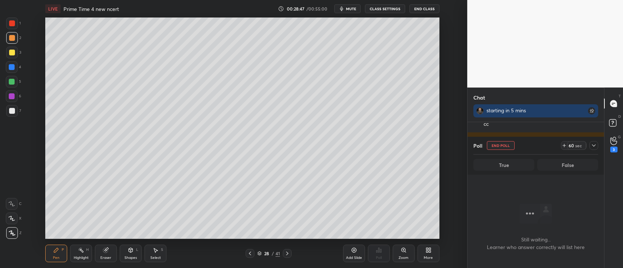
scroll to position [106, 134]
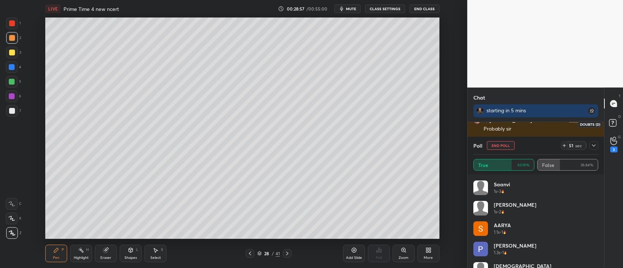
click at [609, 121] on rect at bounding box center [612, 123] width 7 height 7
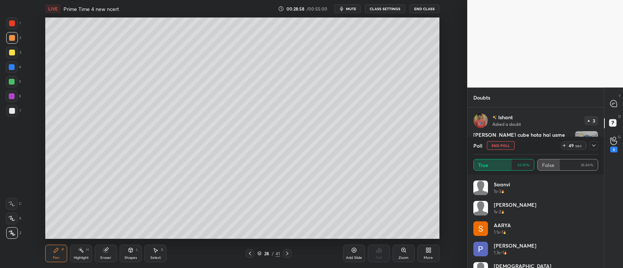
click at [595, 146] on icon at bounding box center [594, 146] width 6 height 6
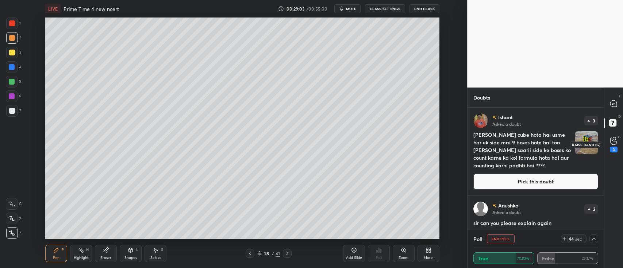
click at [611, 142] on icon at bounding box center [613, 141] width 7 height 8
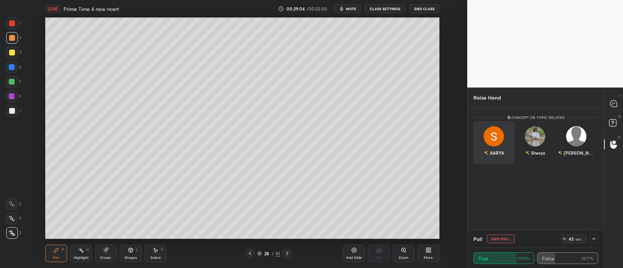
click at [503, 139] on div "AARYA" at bounding box center [493, 143] width 41 height 42
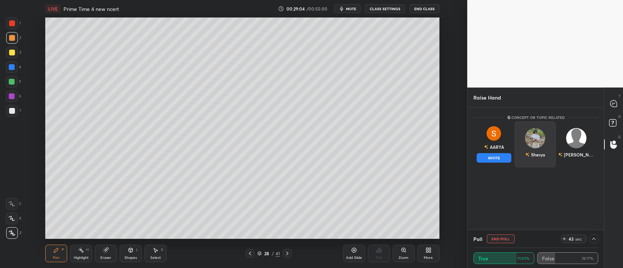
click at [502, 158] on button "INVITE" at bounding box center [494, 157] width 35 height 9
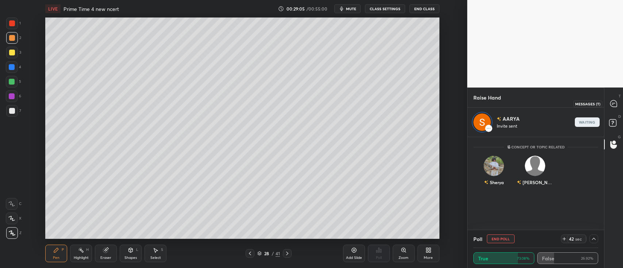
click at [610, 104] on icon at bounding box center [613, 103] width 7 height 7
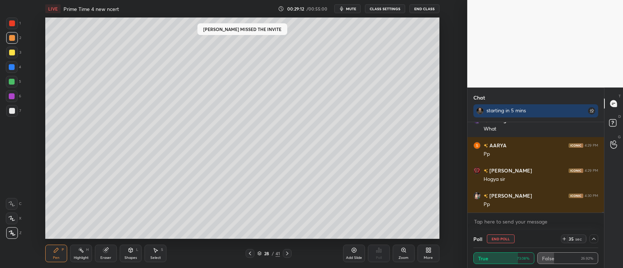
click at [10, 53] on div at bounding box center [12, 53] width 6 height 6
click at [7, 97] on div at bounding box center [12, 96] width 12 height 12
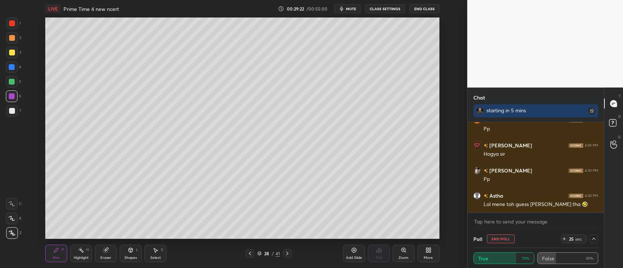
click at [12, 38] on div at bounding box center [12, 38] width 6 height 6
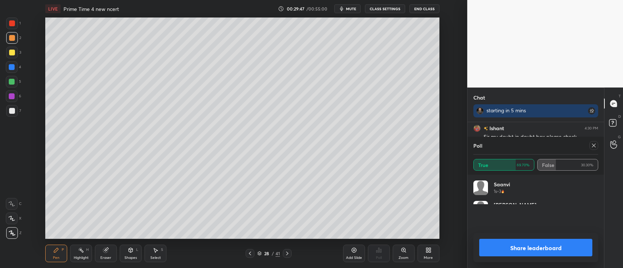
click at [531, 205] on div "[PERSON_NAME] 1s • 2" at bounding box center [535, 211] width 125 height 20
click at [594, 143] on icon at bounding box center [594, 146] width 6 height 6
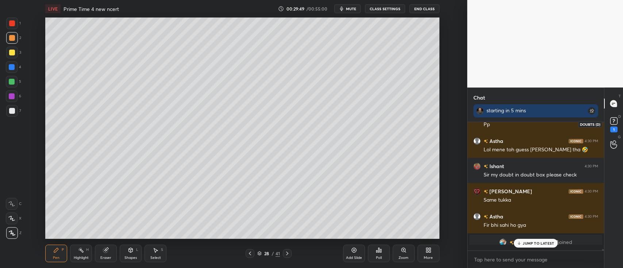
click at [613, 124] on rect at bounding box center [613, 121] width 7 height 7
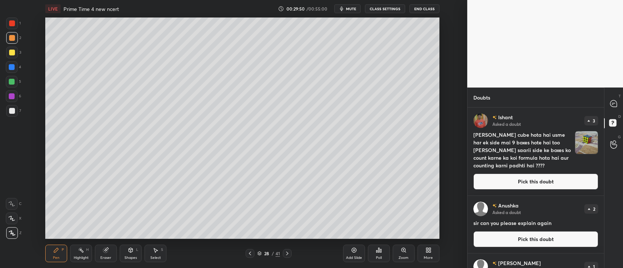
click at [539, 180] on button "Pick this doubt" at bounding box center [535, 182] width 125 height 16
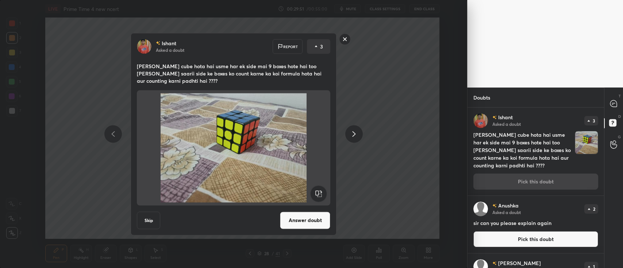
click at [320, 217] on button "Answer doubt" at bounding box center [305, 221] width 50 height 18
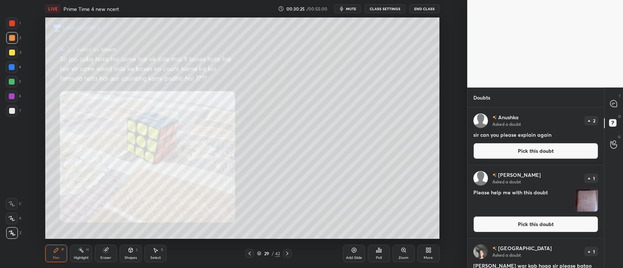
click at [514, 146] on button "Pick this doubt" at bounding box center [535, 151] width 125 height 16
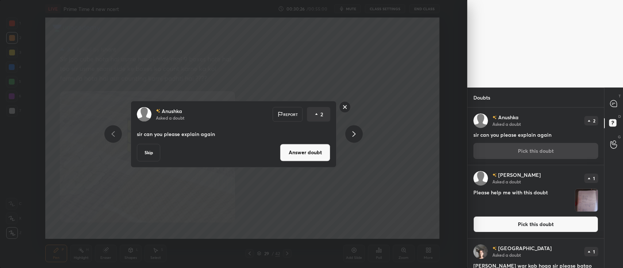
click at [304, 150] on button "Answer doubt" at bounding box center [305, 153] width 50 height 18
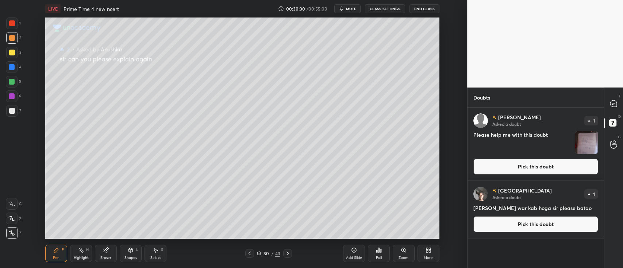
click at [555, 166] on button "Pick this doubt" at bounding box center [535, 167] width 125 height 16
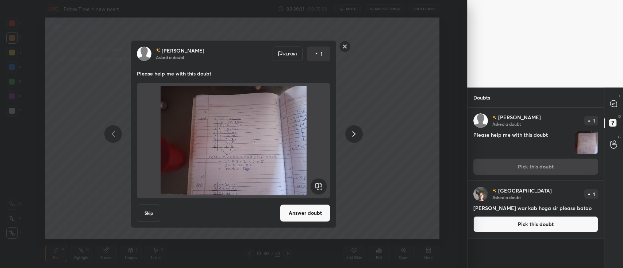
click at [309, 209] on button "Answer doubt" at bounding box center [305, 213] width 50 height 18
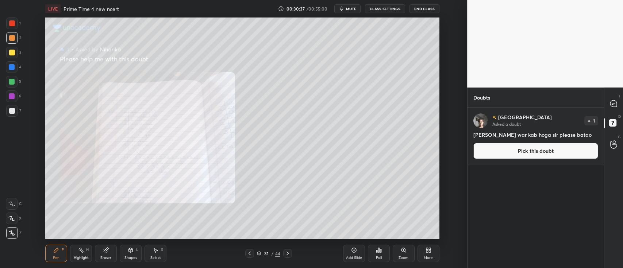
click at [499, 151] on button "Pick this doubt" at bounding box center [535, 151] width 125 height 16
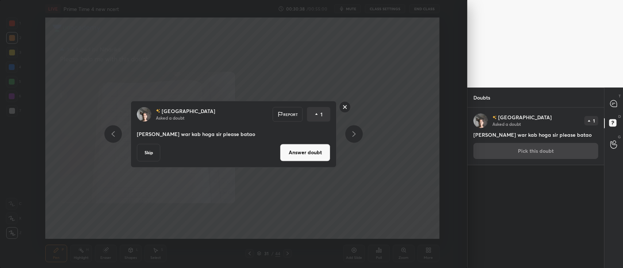
click at [311, 156] on button "Answer doubt" at bounding box center [305, 153] width 50 height 18
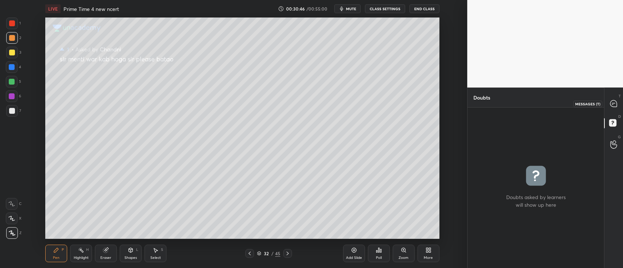
click at [611, 107] on icon at bounding box center [614, 104] width 8 height 8
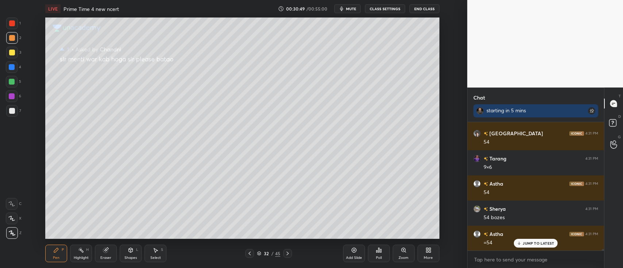
scroll to position [11539, 0]
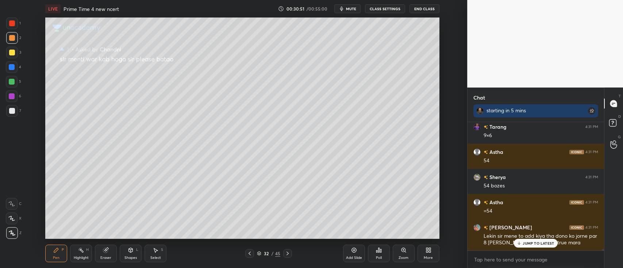
click at [260, 253] on icon at bounding box center [259, 253] width 4 height 2
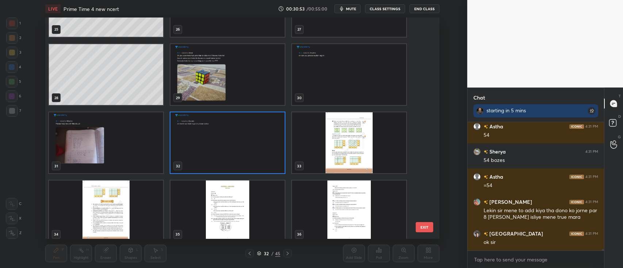
scroll to position [597, 0]
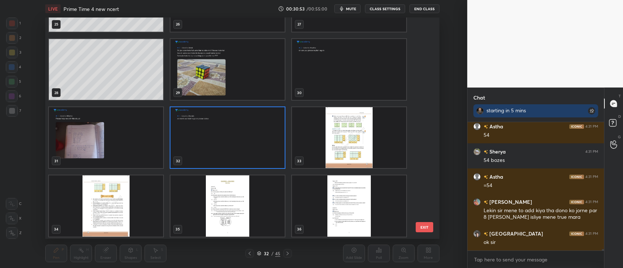
click at [335, 136] on img "grid" at bounding box center [349, 137] width 114 height 61
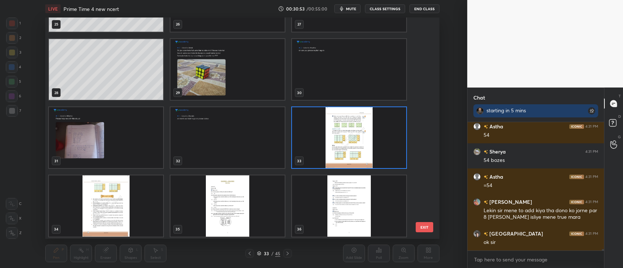
click at [336, 142] on img "grid" at bounding box center [349, 137] width 114 height 61
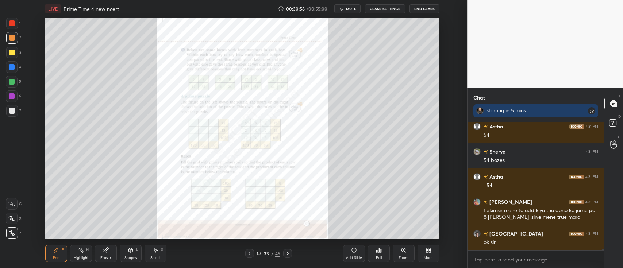
scroll to position [11590, 0]
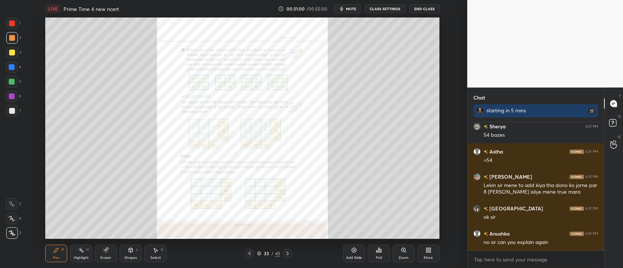
click at [409, 251] on div "Zoom" at bounding box center [404, 254] width 22 height 18
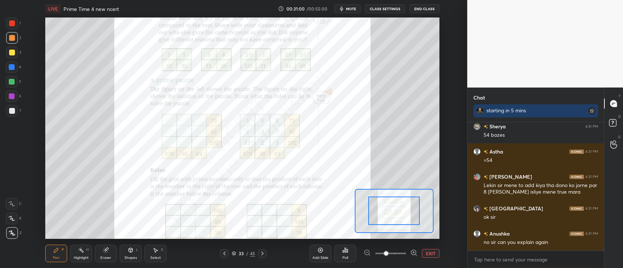
click at [388, 251] on span at bounding box center [386, 253] width 4 height 4
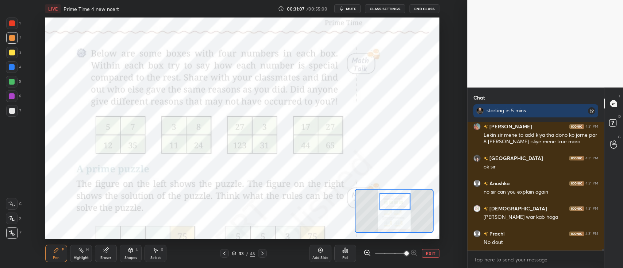
scroll to position [11665, 0]
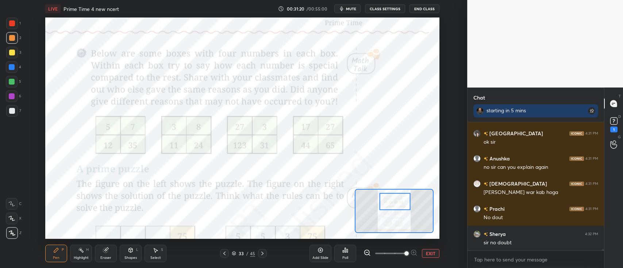
click at [13, 202] on icon at bounding box center [11, 203] width 7 height 5
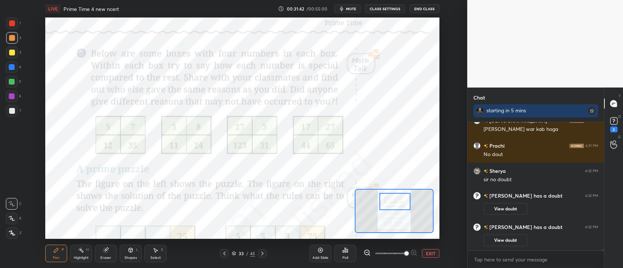
scroll to position [127, 134]
click at [615, 123] on rect at bounding box center [613, 121] width 7 height 7
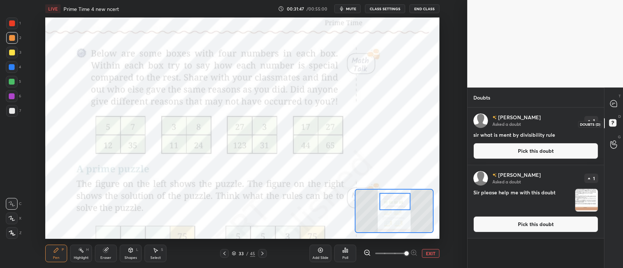
scroll to position [159, 134]
click at [546, 155] on button "Pick this doubt" at bounding box center [535, 151] width 125 height 16
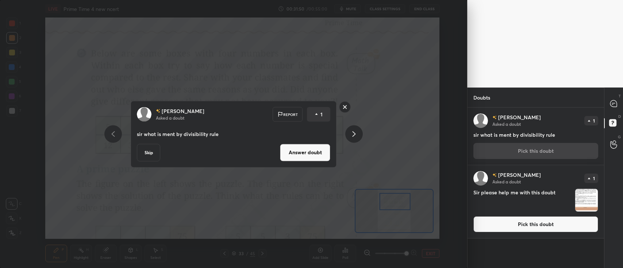
click at [317, 158] on button "Answer doubt" at bounding box center [305, 153] width 50 height 18
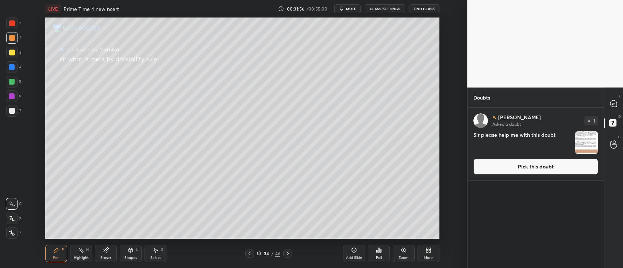
click at [590, 143] on img "grid" at bounding box center [586, 142] width 23 height 23
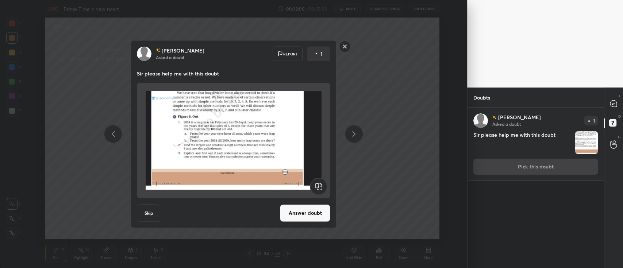
click at [319, 212] on button "Answer doubt" at bounding box center [305, 213] width 50 height 18
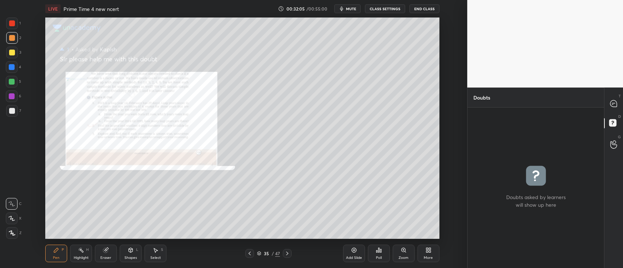
click at [407, 250] on div "Zoom" at bounding box center [404, 254] width 22 height 18
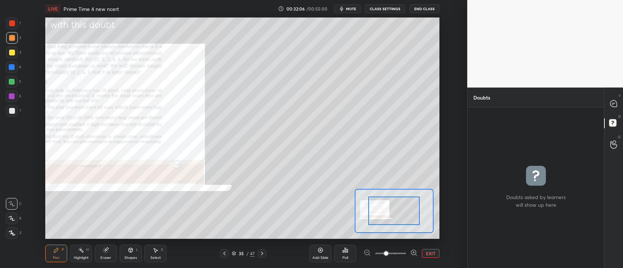
click at [388, 251] on span at bounding box center [386, 253] width 4 height 4
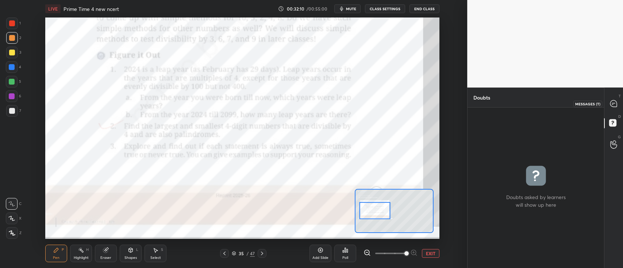
click at [610, 101] on icon at bounding box center [614, 104] width 8 height 8
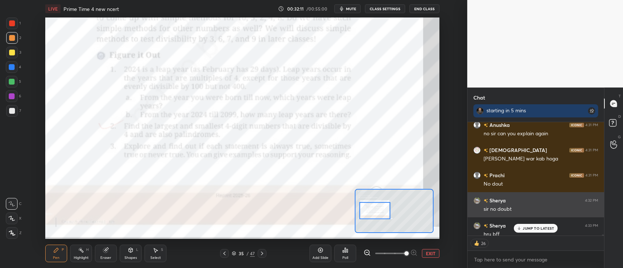
scroll to position [11498, 0]
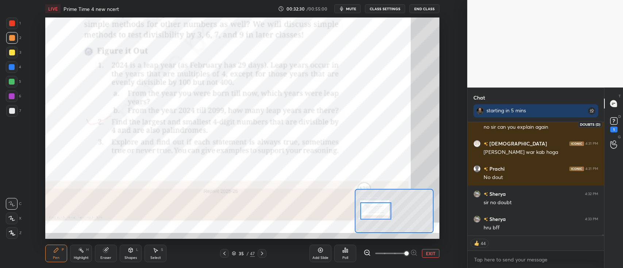
click at [614, 122] on rect at bounding box center [613, 121] width 7 height 7
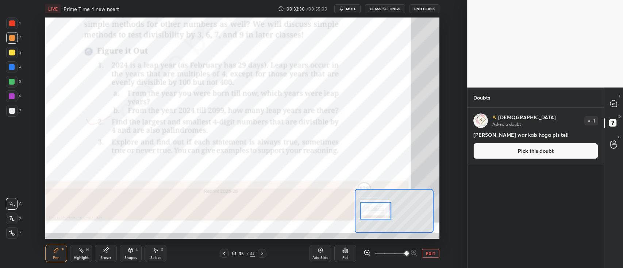
scroll to position [159, 134]
click at [562, 153] on button "Pick this doubt" at bounding box center [535, 151] width 125 height 16
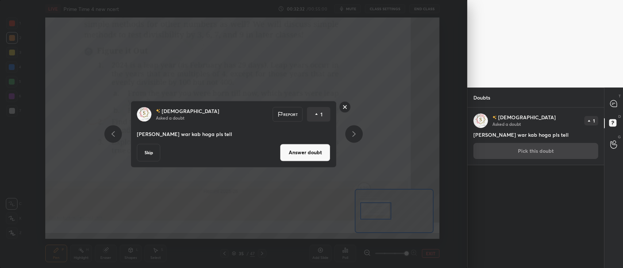
click at [317, 151] on button "Answer doubt" at bounding box center [305, 153] width 50 height 18
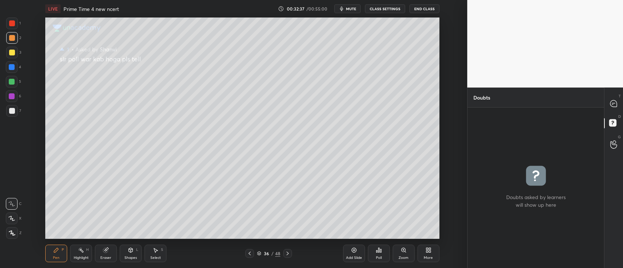
click at [261, 252] on div "36 / 48" at bounding box center [268, 253] width 23 height 7
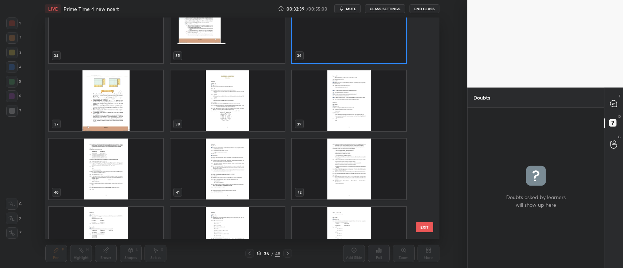
scroll to position [779, 0]
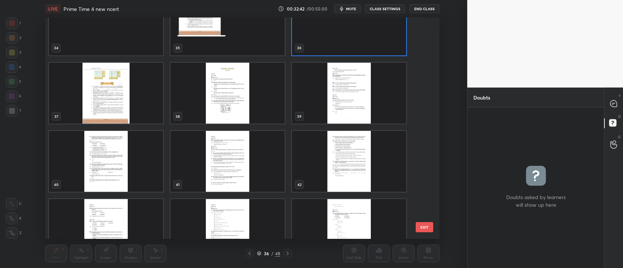
click at [133, 106] on img "grid" at bounding box center [106, 93] width 114 height 61
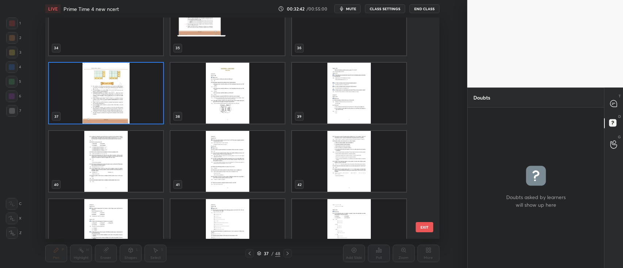
click at [135, 107] on img "grid" at bounding box center [106, 93] width 114 height 61
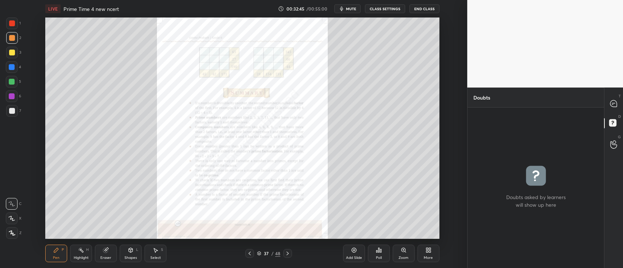
click at [406, 252] on div "Zoom" at bounding box center [404, 254] width 22 height 18
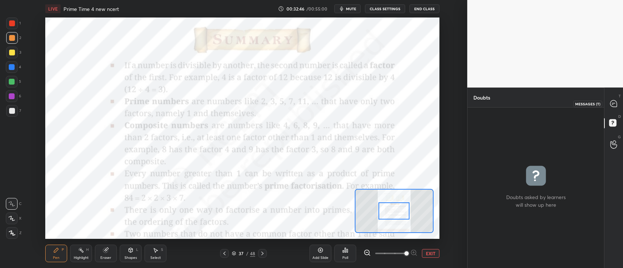
click at [615, 101] on icon at bounding box center [613, 103] width 7 height 7
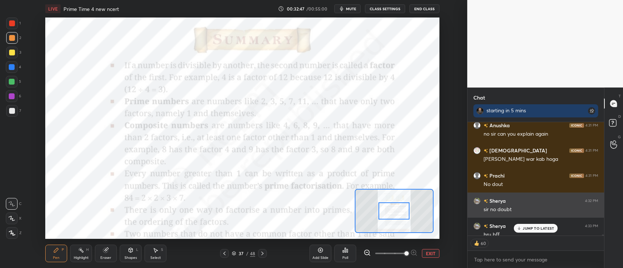
scroll to position [11506, 0]
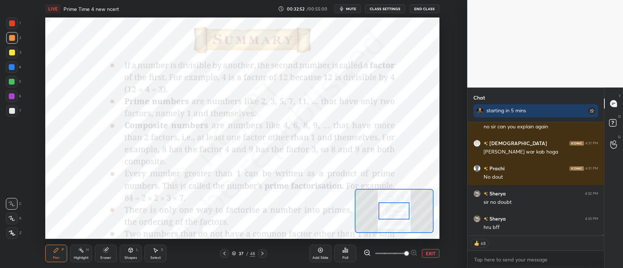
click at [13, 22] on div at bounding box center [12, 23] width 6 height 6
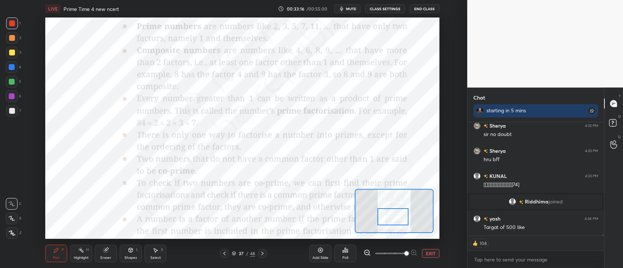
scroll to position [11605, 0]
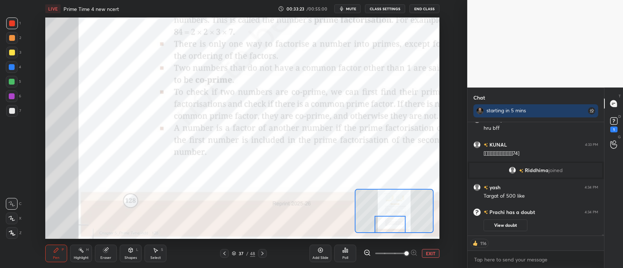
click at [234, 254] on icon at bounding box center [234, 253] width 4 height 4
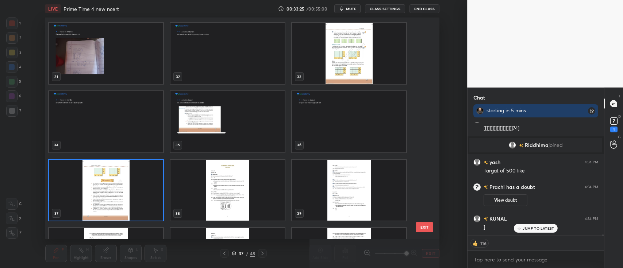
scroll to position [11484, 0]
click at [138, 205] on img "grid" at bounding box center [106, 190] width 114 height 61
click at [142, 203] on img "grid" at bounding box center [106, 190] width 114 height 61
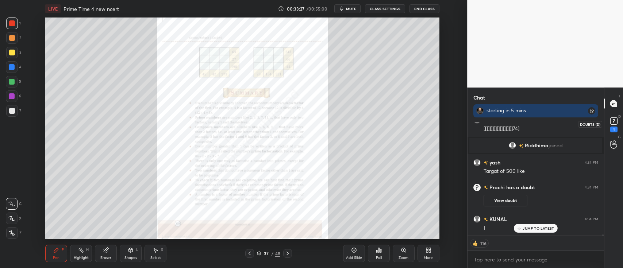
click at [611, 121] on rect at bounding box center [613, 121] width 7 height 7
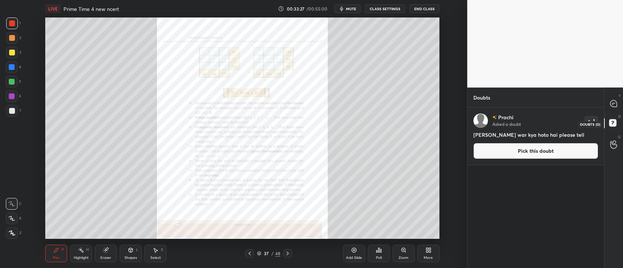
scroll to position [159, 134]
click at [504, 148] on button "Pick this doubt" at bounding box center [535, 151] width 125 height 16
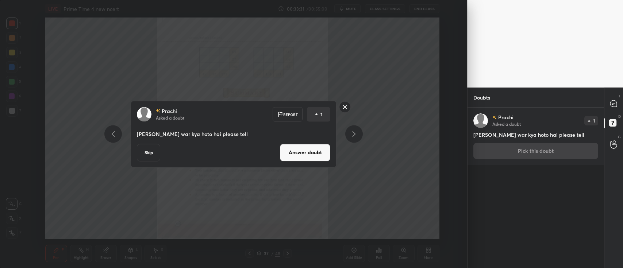
click at [318, 161] on button "Answer doubt" at bounding box center [305, 153] width 50 height 18
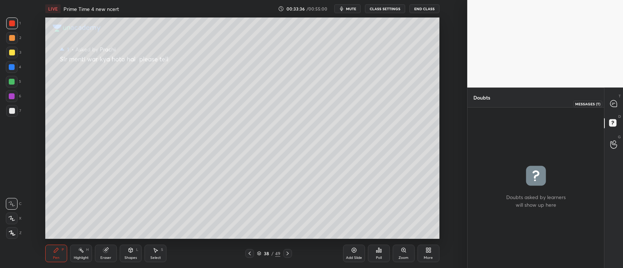
click at [612, 105] on icon at bounding box center [613, 103] width 7 height 7
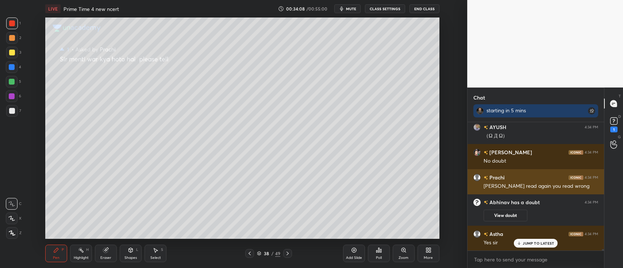
scroll to position [11726, 0]
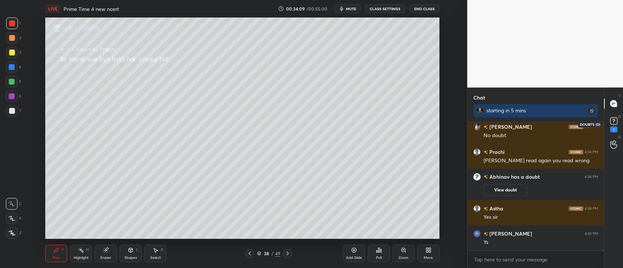
click at [609, 124] on icon at bounding box center [613, 121] width 11 height 11
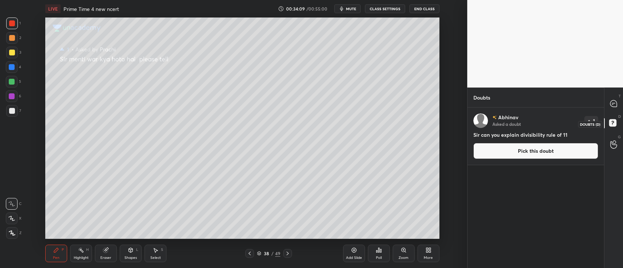
scroll to position [159, 134]
click at [610, 104] on icon at bounding box center [614, 104] width 8 height 8
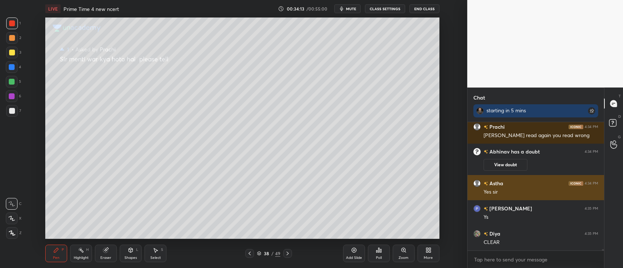
click at [508, 191] on div "Yes sir" at bounding box center [540, 192] width 115 height 7
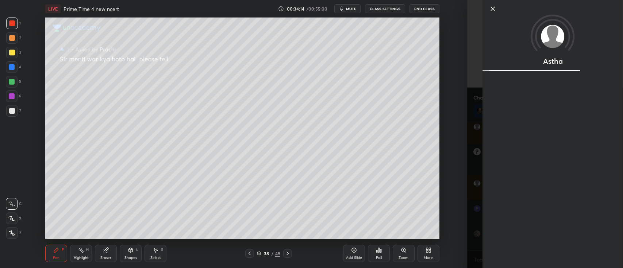
click at [509, 157] on div "Astha" at bounding box center [552, 134] width 140 height 268
click at [479, 157] on div "Astha" at bounding box center [545, 134] width 156 height 268
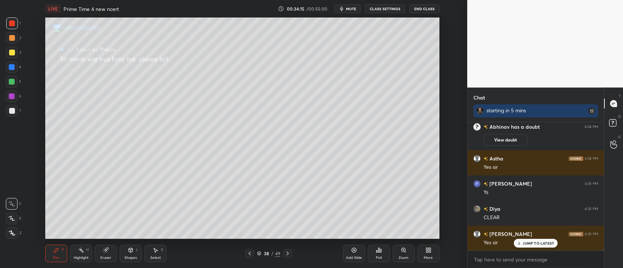
click at [512, 138] on button "View doubt" at bounding box center [505, 140] width 44 height 12
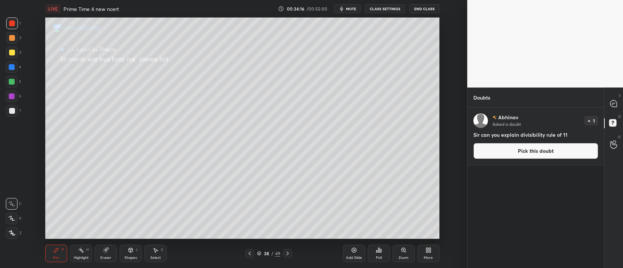
click at [513, 148] on button "Pick this doubt" at bounding box center [535, 151] width 125 height 16
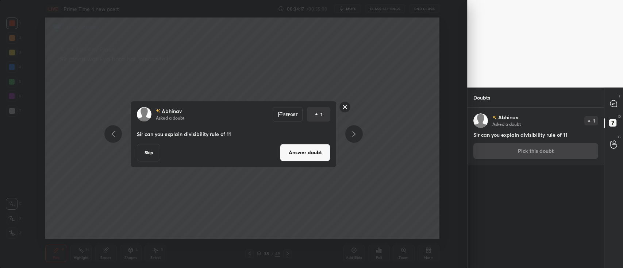
click at [299, 150] on button "Answer doubt" at bounding box center [305, 153] width 50 height 18
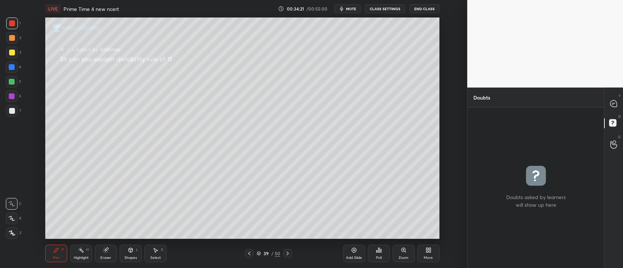
click at [621, 102] on div "T Messages (T)" at bounding box center [613, 103] width 19 height 20
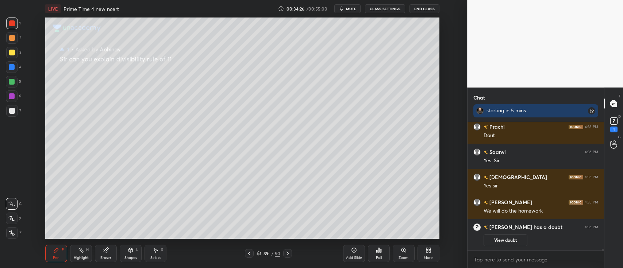
click at [12, 39] on div at bounding box center [12, 38] width 6 height 6
click at [9, 232] on icon at bounding box center [12, 233] width 6 height 4
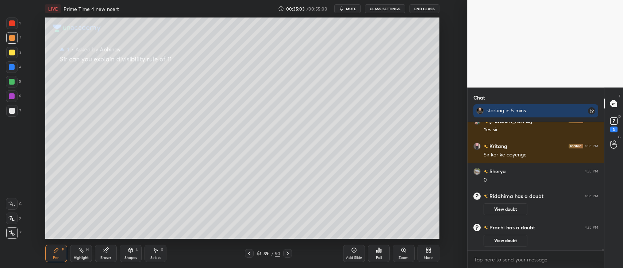
scroll to position [11950, 0]
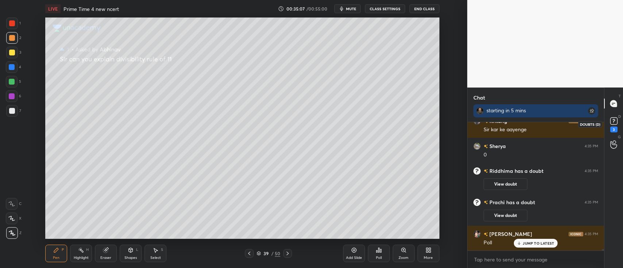
click at [614, 120] on icon at bounding box center [613, 120] width 3 height 3
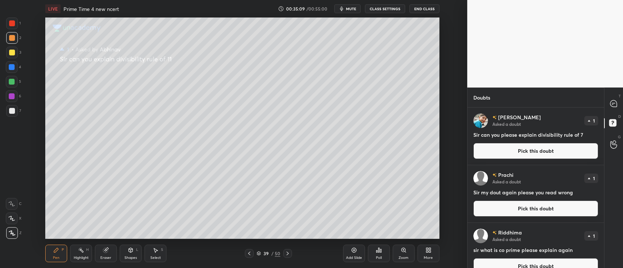
click at [569, 151] on button "Pick this doubt" at bounding box center [535, 151] width 125 height 16
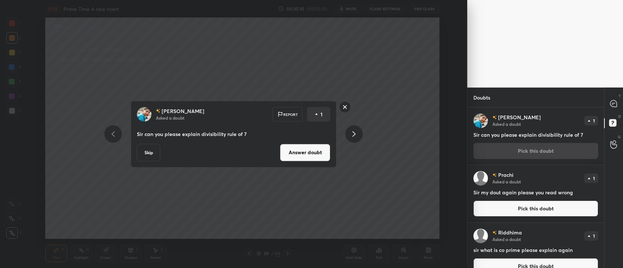
click at [321, 150] on button "Answer doubt" at bounding box center [305, 153] width 50 height 18
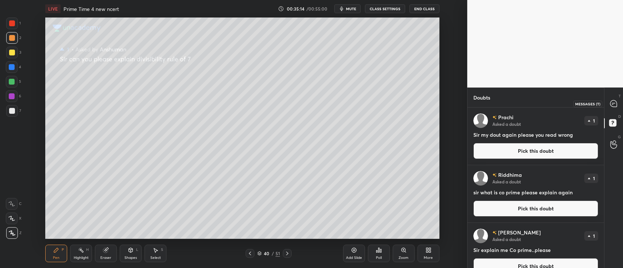
click at [611, 104] on icon at bounding box center [613, 103] width 7 height 7
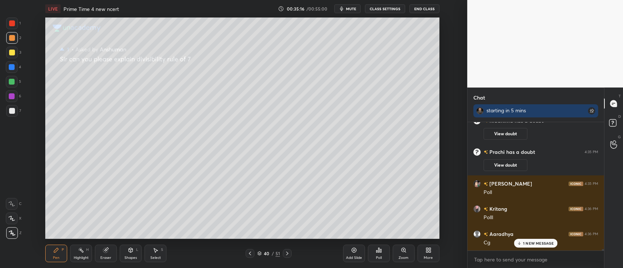
scroll to position [12158, 0]
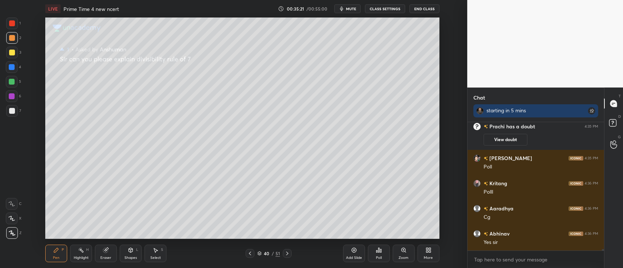
click at [12, 51] on div at bounding box center [12, 53] width 6 height 6
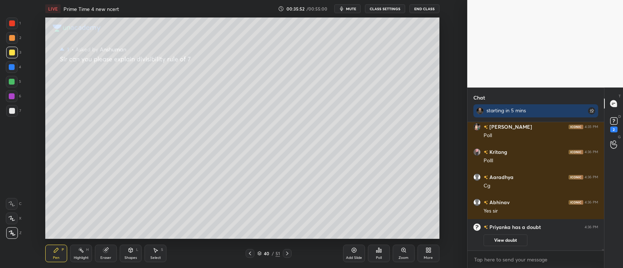
scroll to position [12075, 0]
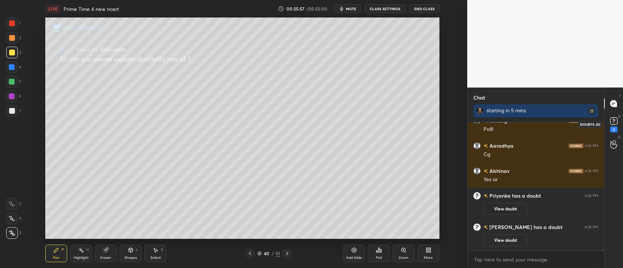
click at [613, 121] on rect at bounding box center [613, 121] width 7 height 7
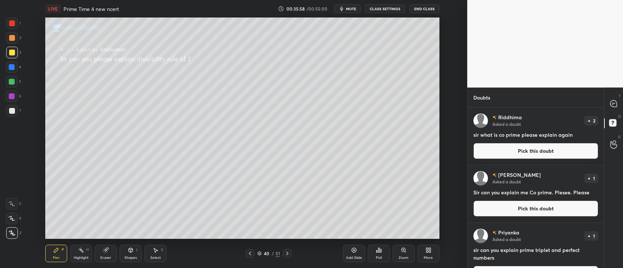
click at [516, 147] on button "Pick this doubt" at bounding box center [535, 151] width 125 height 16
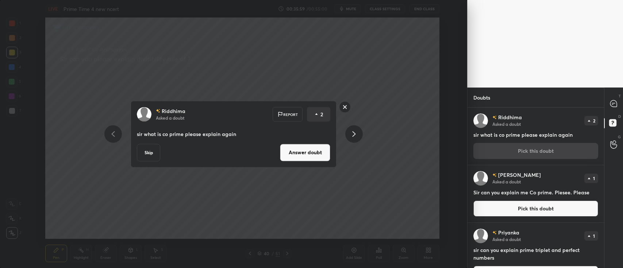
click at [309, 148] on button "Answer doubt" at bounding box center [305, 153] width 50 height 18
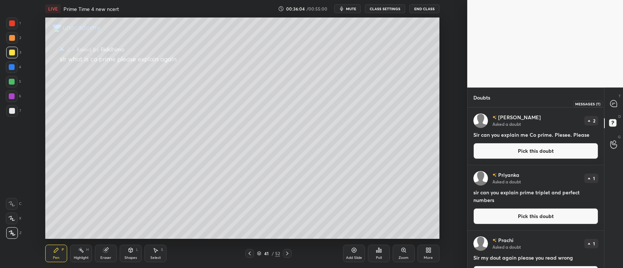
click at [610, 105] on icon at bounding box center [613, 103] width 7 height 7
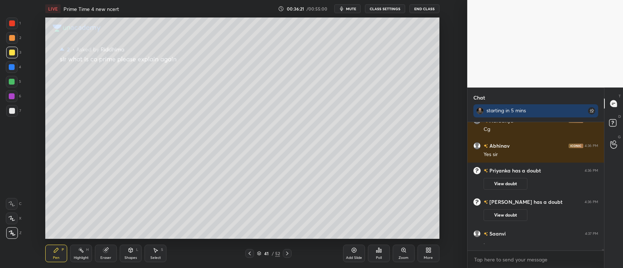
scroll to position [12069, 0]
click at [610, 147] on div "1" at bounding box center [613, 150] width 7 height 6
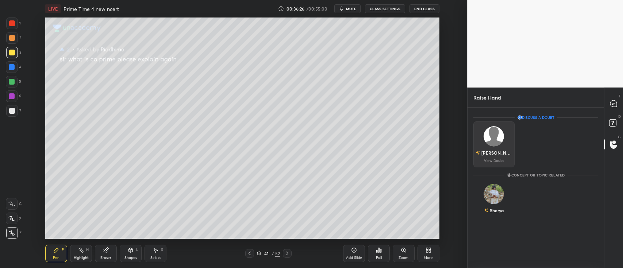
click at [499, 142] on img "grid" at bounding box center [494, 136] width 20 height 20
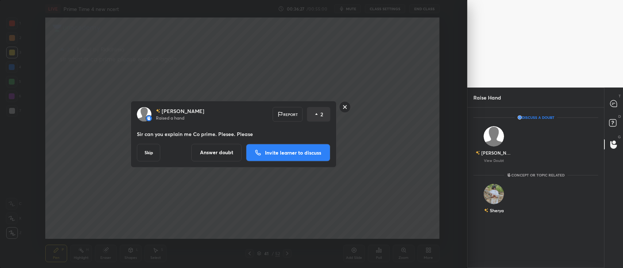
click at [305, 154] on p "Invite learner to discuss" at bounding box center [293, 152] width 56 height 5
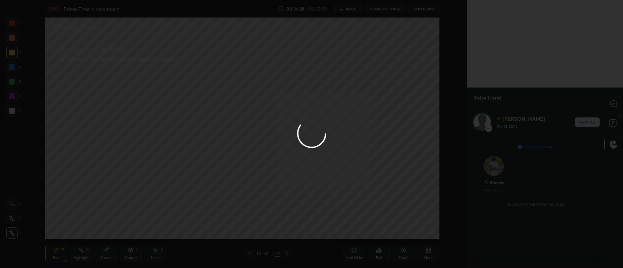
scroll to position [129, 134]
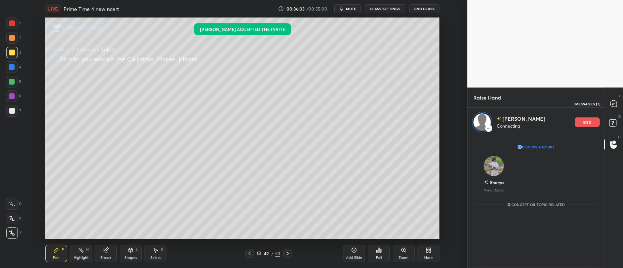
click at [610, 105] on icon at bounding box center [614, 104] width 8 height 8
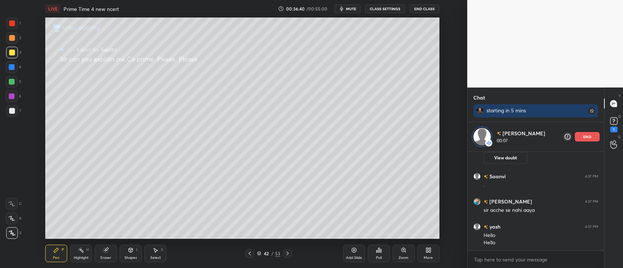
scroll to position [12266, 0]
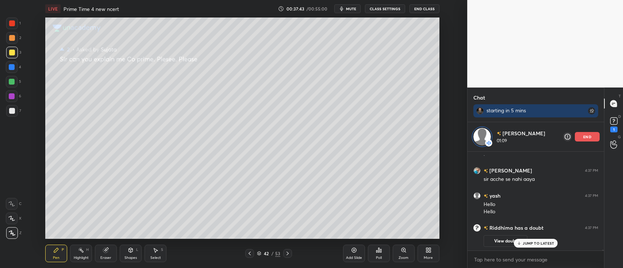
click at [584, 136] on p "end" at bounding box center [587, 137] width 8 height 4
click at [614, 124] on rect at bounding box center [613, 121] width 7 height 7
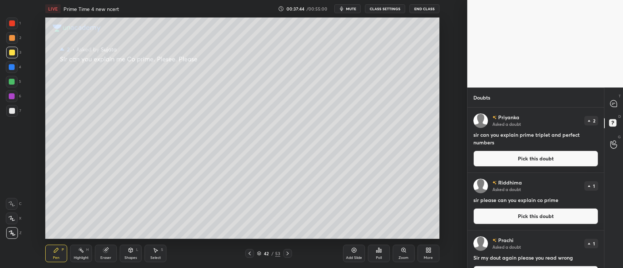
click at [541, 157] on button "Pick this doubt" at bounding box center [535, 159] width 125 height 16
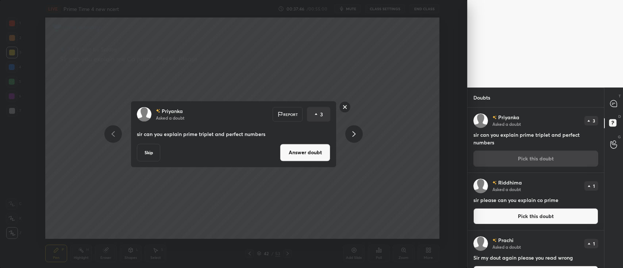
click at [300, 153] on button "Answer doubt" at bounding box center [305, 153] width 50 height 18
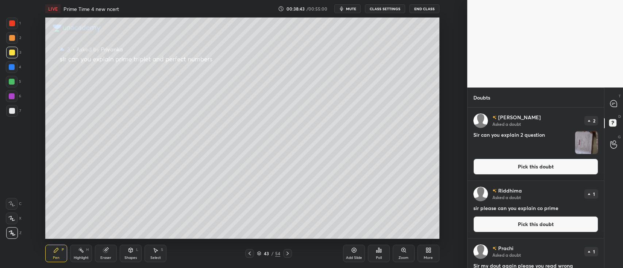
click at [607, 103] on div at bounding box center [613, 103] width 15 height 13
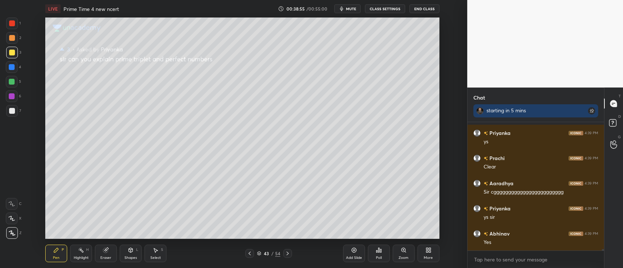
scroll to position [12443, 0]
click at [289, 255] on icon at bounding box center [288, 254] width 6 height 6
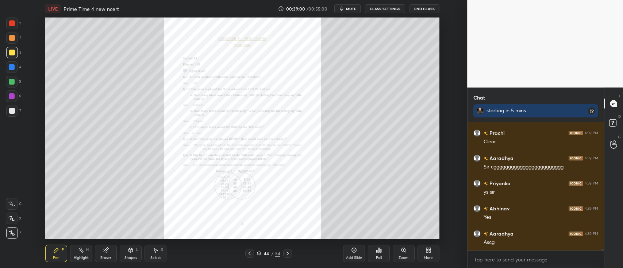
click at [250, 250] on div at bounding box center [249, 253] width 9 height 9
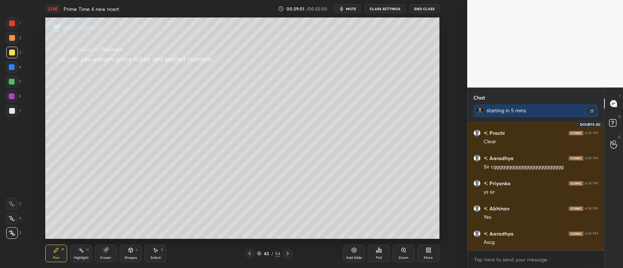
click at [613, 126] on rect at bounding box center [612, 123] width 7 height 7
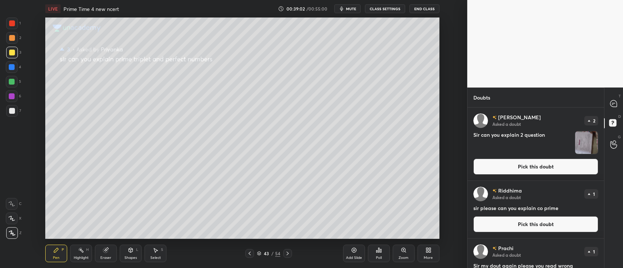
click at [516, 163] on button "Pick this doubt" at bounding box center [535, 167] width 125 height 16
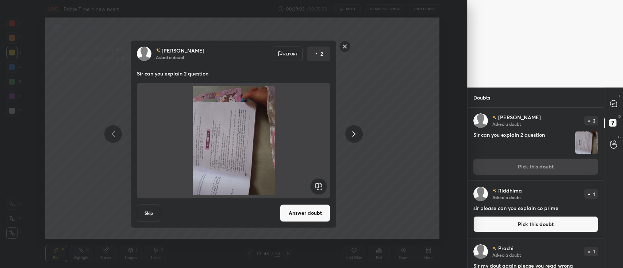
click at [321, 183] on rect at bounding box center [319, 186] width 16 height 16
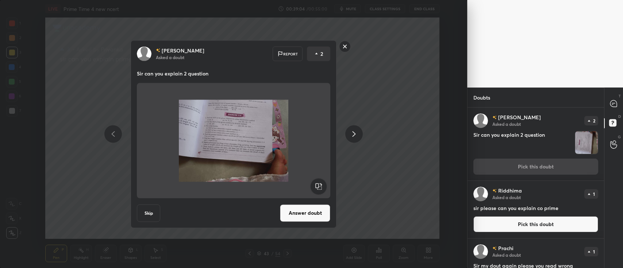
click at [303, 212] on button "Answer doubt" at bounding box center [305, 213] width 50 height 18
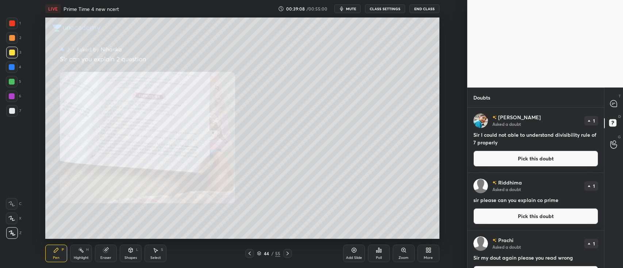
click at [403, 253] on icon at bounding box center [404, 250] width 6 height 6
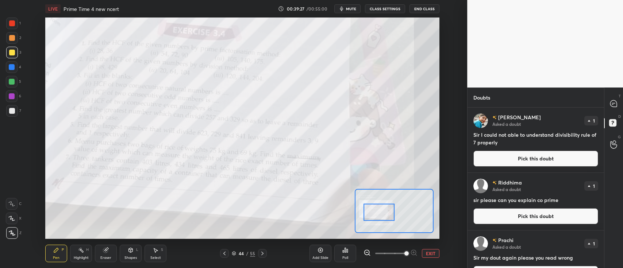
click at [13, 202] on icon at bounding box center [11, 203] width 7 height 5
click at [7, 23] on div at bounding box center [12, 24] width 12 height 12
click at [320, 254] on div "Add Slide" at bounding box center [320, 254] width 22 height 18
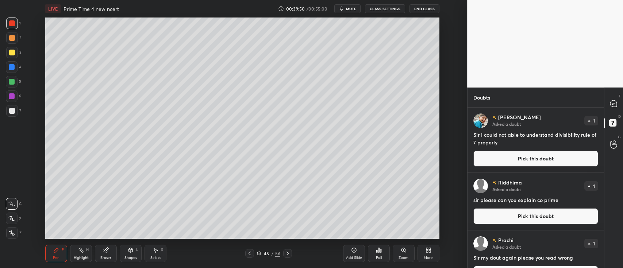
click at [13, 231] on icon at bounding box center [12, 233] width 7 height 5
click at [615, 105] on icon at bounding box center [613, 103] width 7 height 7
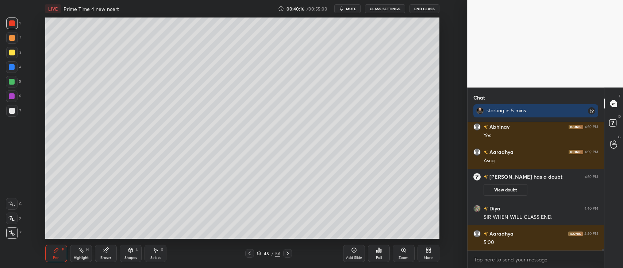
scroll to position [12518, 0]
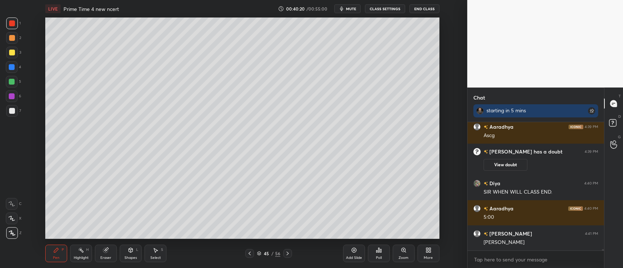
click at [10, 39] on div at bounding box center [12, 38] width 6 height 6
click at [609, 121] on rect at bounding box center [612, 123] width 7 height 7
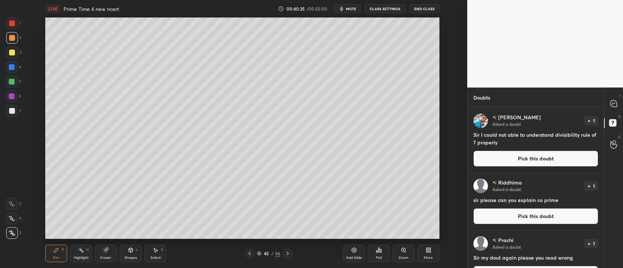
click at [548, 158] on button "Pick this doubt" at bounding box center [535, 159] width 125 height 16
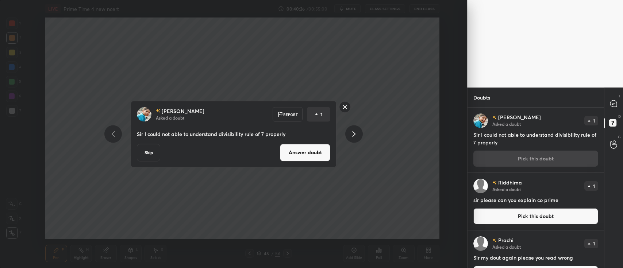
click at [304, 154] on button "Answer doubt" at bounding box center [305, 153] width 50 height 18
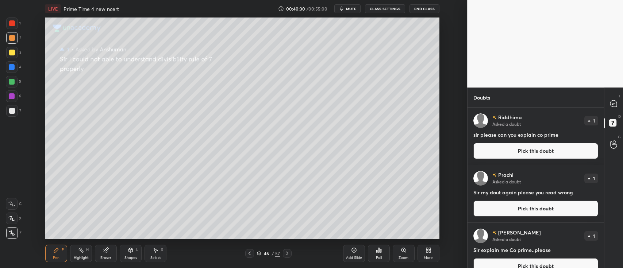
click at [622, 104] on div "T Messages (T)" at bounding box center [613, 103] width 19 height 20
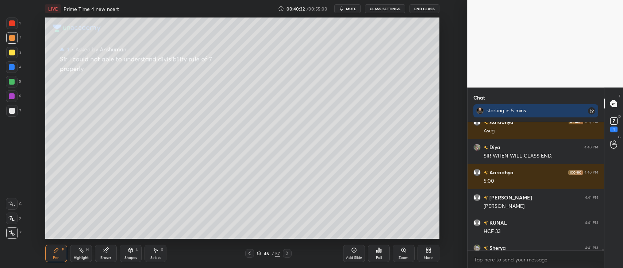
scroll to position [12537, 0]
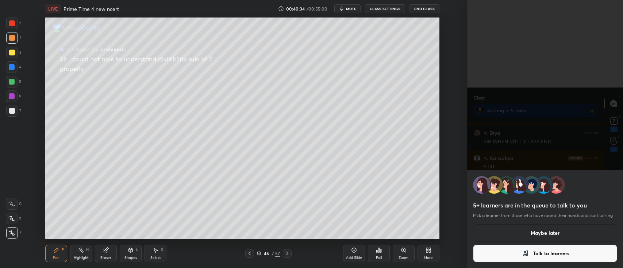
click at [622, 162] on div "5+ learners are in the queue to talk to you Pick a learner from those who have …" at bounding box center [545, 134] width 156 height 268
click at [507, 143] on div "5+ learners are in the queue to talk to you Pick a learner from those who have …" at bounding box center [545, 134] width 156 height 268
click at [530, 234] on button "Maybe later" at bounding box center [545, 233] width 144 height 18
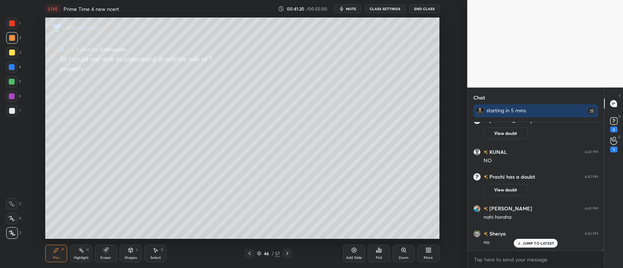
scroll to position [12493, 0]
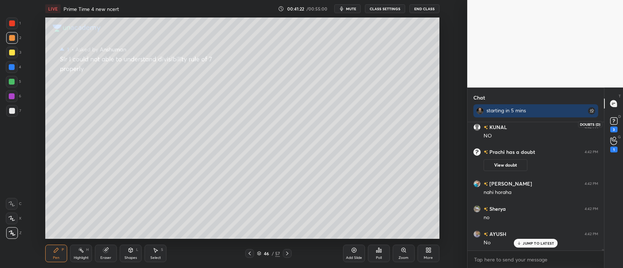
click at [611, 120] on rect at bounding box center [613, 121] width 7 height 7
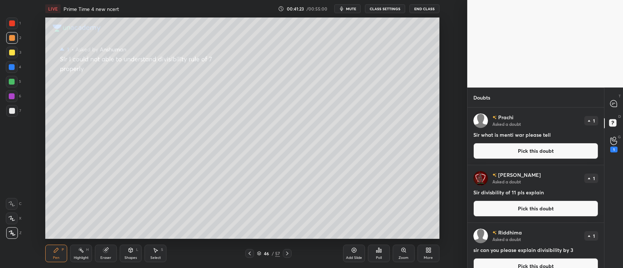
click at [531, 151] on button "Pick this doubt" at bounding box center [535, 151] width 125 height 16
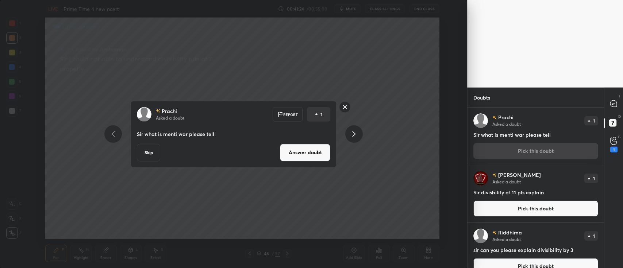
click at [323, 156] on button "Answer doubt" at bounding box center [305, 153] width 50 height 18
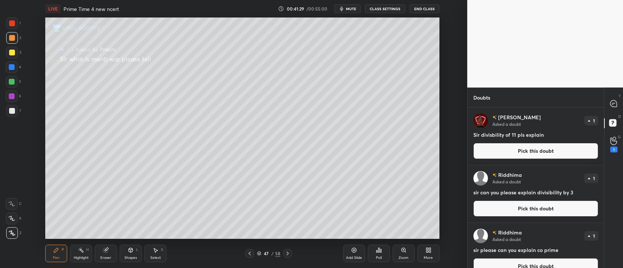
click at [504, 150] on button "Pick this doubt" at bounding box center [535, 151] width 125 height 16
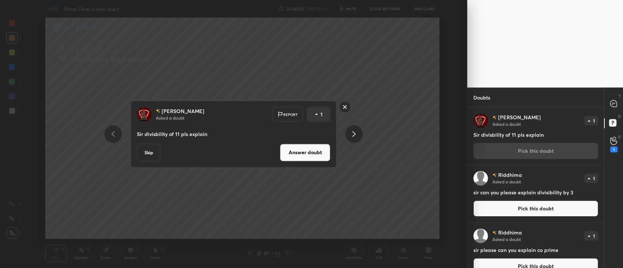
click at [296, 149] on button "Answer doubt" at bounding box center [305, 153] width 50 height 18
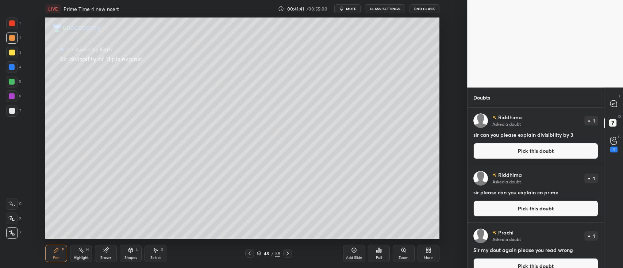
click at [13, 54] on div at bounding box center [12, 53] width 6 height 6
click at [610, 106] on icon at bounding box center [614, 104] width 8 height 8
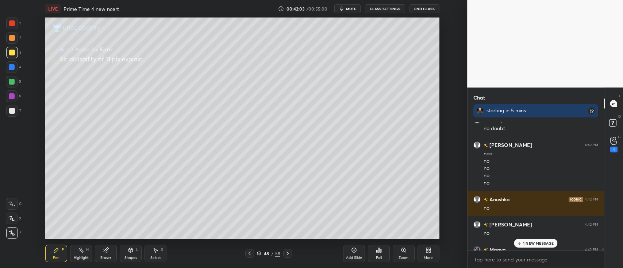
scroll to position [12861, 0]
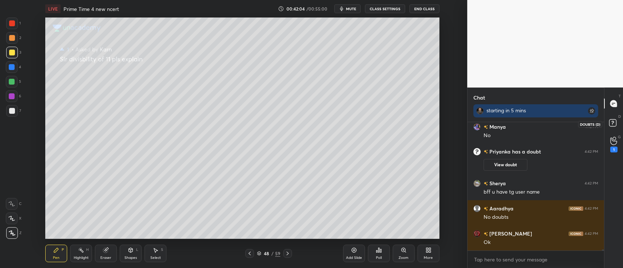
click at [612, 123] on icon at bounding box center [612, 122] width 3 height 3
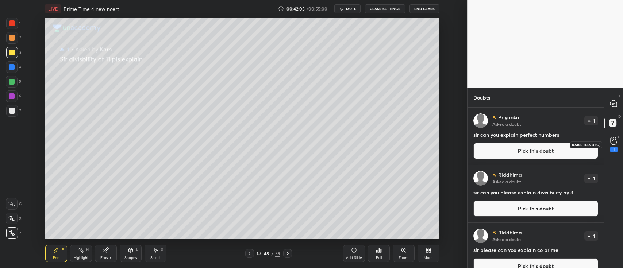
scroll to position [159, 134]
click at [532, 155] on button "Pick this doubt" at bounding box center [535, 151] width 125 height 16
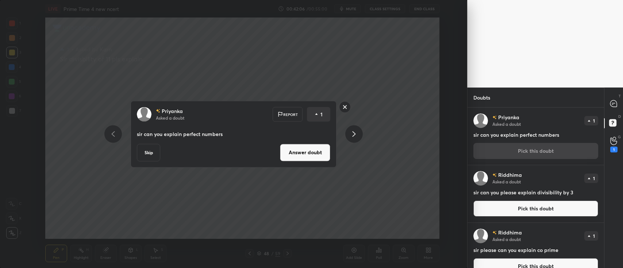
click at [506, 188] on div "[PERSON_NAME] Asked a doubt 1 sir can you please explain divisibility by 3 Pick…" at bounding box center [535, 193] width 136 height 57
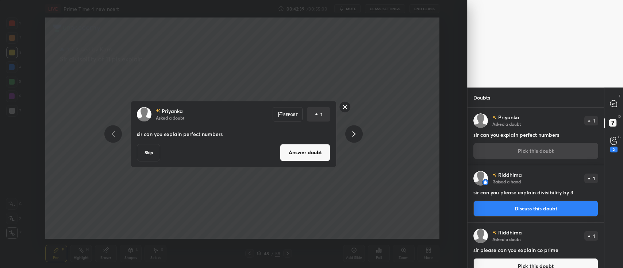
click at [313, 152] on button "Answer doubt" at bounding box center [305, 153] width 50 height 18
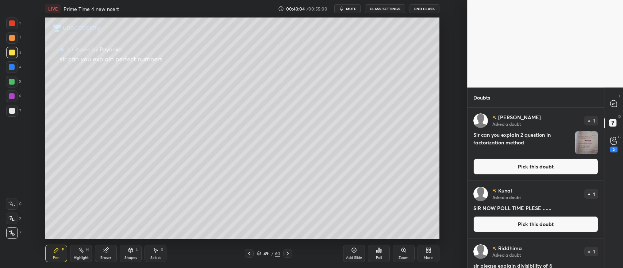
click at [12, 41] on div at bounding box center [12, 38] width 12 height 12
click at [613, 107] on icon at bounding box center [613, 103] width 7 height 7
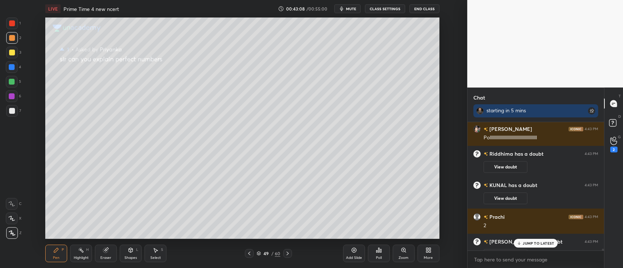
scroll to position [13111, 0]
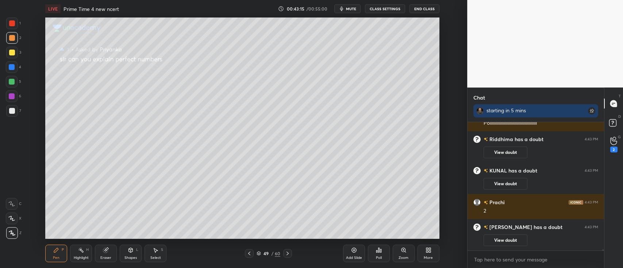
click at [606, 122] on div at bounding box center [613, 123] width 15 height 13
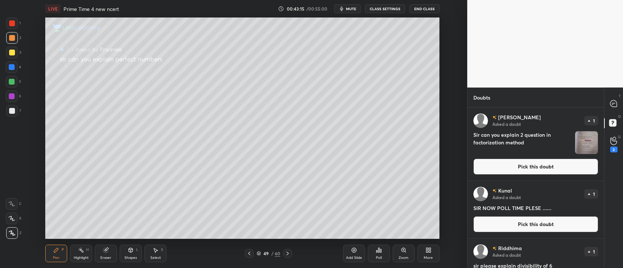
scroll to position [159, 134]
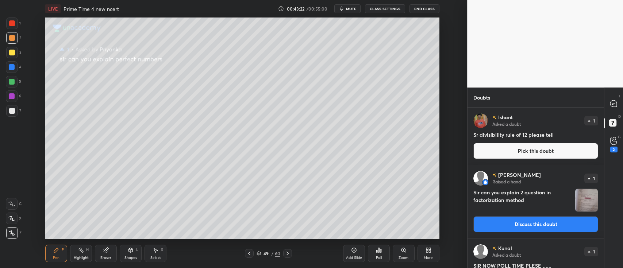
click at [539, 153] on button "Pick this doubt" at bounding box center [535, 151] width 125 height 16
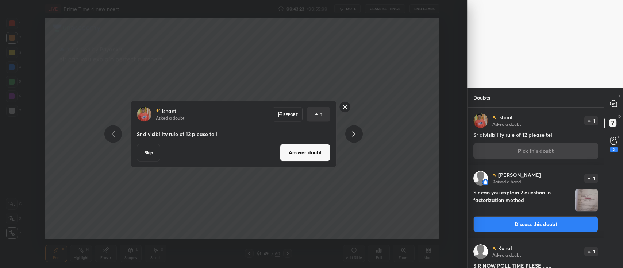
click at [296, 150] on button "Answer doubt" at bounding box center [305, 153] width 50 height 18
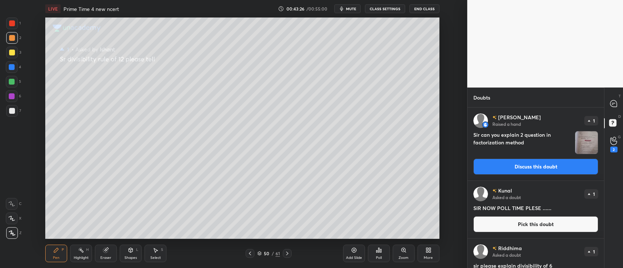
click at [582, 143] on img "grid" at bounding box center [586, 142] width 23 height 23
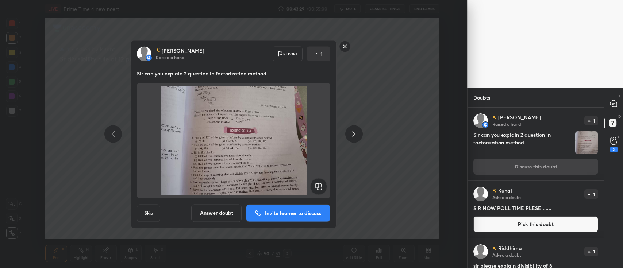
click at [346, 43] on rect at bounding box center [344, 46] width 11 height 11
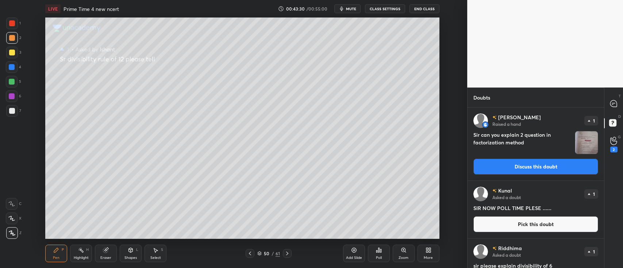
click at [517, 223] on button "Pick this doubt" at bounding box center [535, 224] width 125 height 16
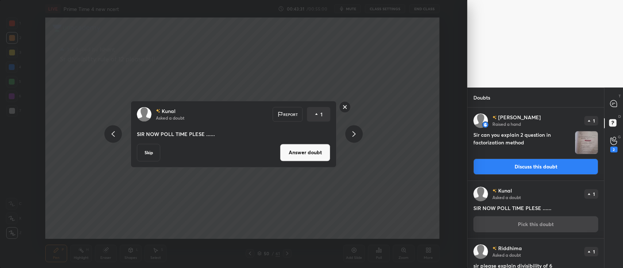
click at [295, 153] on button "Answer doubt" at bounding box center [305, 153] width 50 height 18
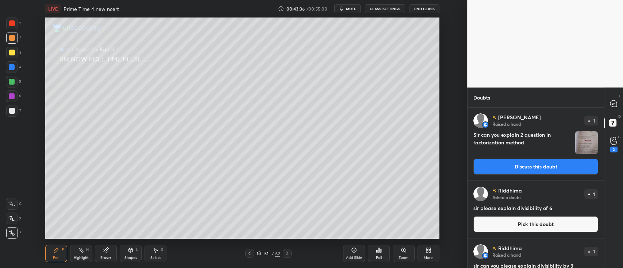
click at [533, 225] on button "Pick this doubt" at bounding box center [535, 224] width 125 height 16
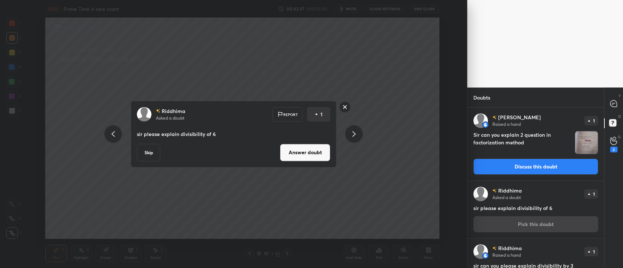
click at [307, 157] on button "Answer doubt" at bounding box center [305, 153] width 50 height 18
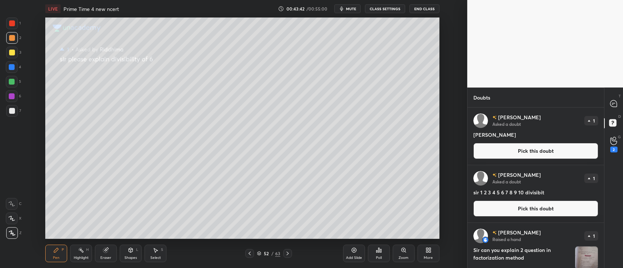
click at [523, 209] on button "Pick this doubt" at bounding box center [535, 209] width 125 height 16
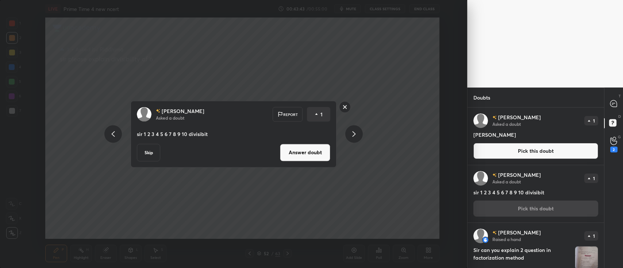
click at [311, 151] on button "Answer doubt" at bounding box center [305, 153] width 50 height 18
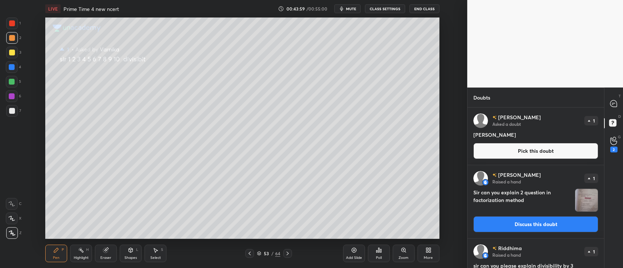
click at [505, 154] on button "Pick this doubt" at bounding box center [535, 151] width 125 height 16
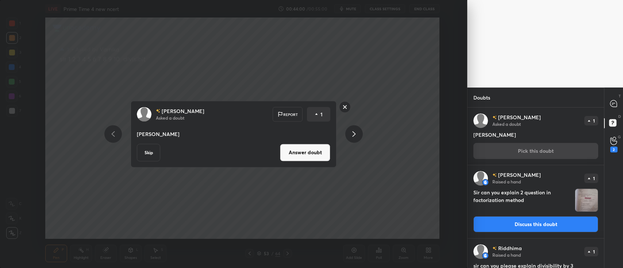
click at [317, 153] on button "Answer doubt" at bounding box center [305, 153] width 50 height 18
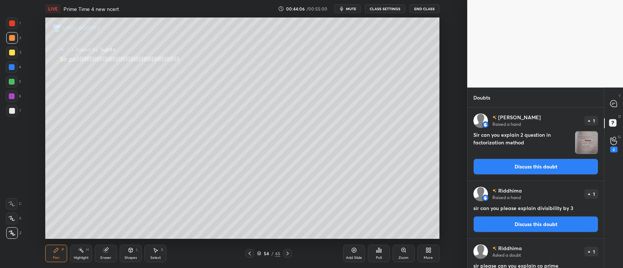
click at [509, 223] on button "Discuss this doubt" at bounding box center [535, 224] width 125 height 16
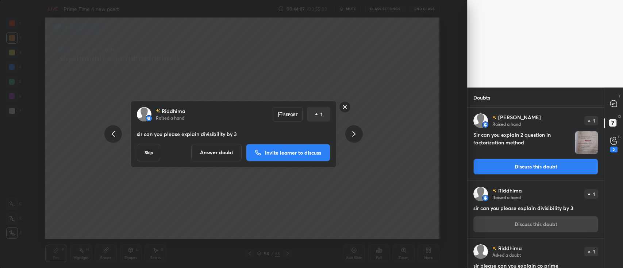
click at [306, 151] on p "Invite learner to discuss" at bounding box center [293, 152] width 56 height 5
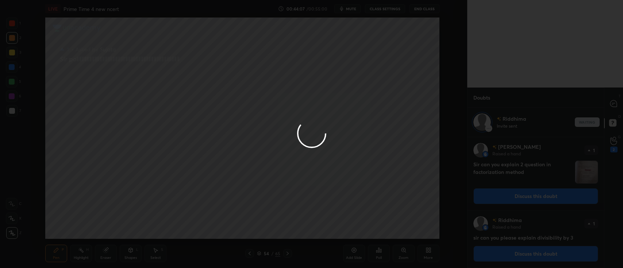
scroll to position [129, 134]
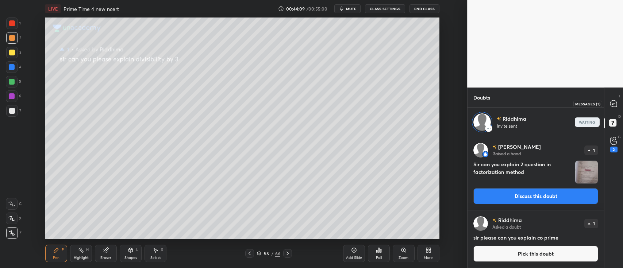
click at [613, 104] on icon at bounding box center [612, 104] width 1 height 0
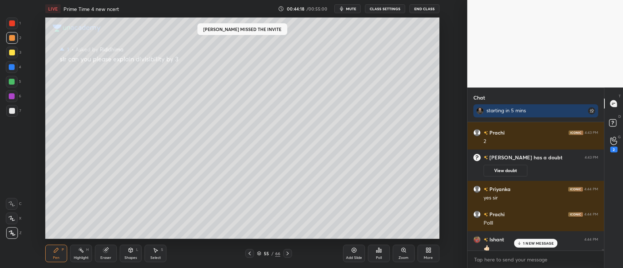
scroll to position [127, 134]
click at [616, 121] on rect at bounding box center [612, 123] width 7 height 7
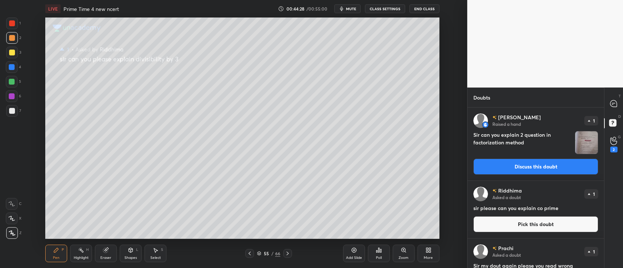
scroll to position [17, 0]
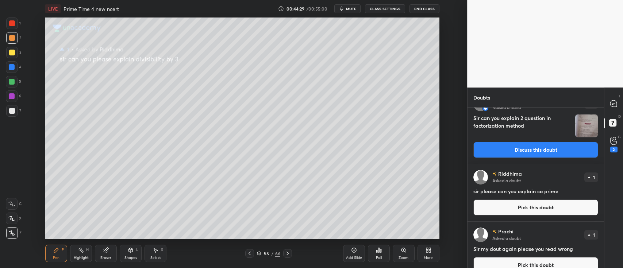
click at [530, 205] on button "Pick this doubt" at bounding box center [535, 208] width 125 height 16
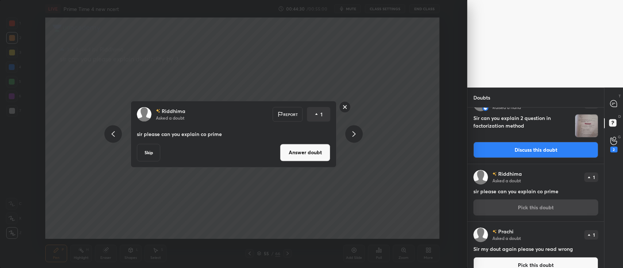
click at [304, 149] on button "Answer doubt" at bounding box center [305, 153] width 50 height 18
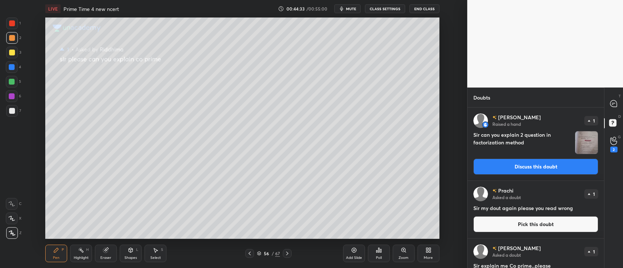
click at [523, 226] on button "Pick this doubt" at bounding box center [535, 224] width 125 height 16
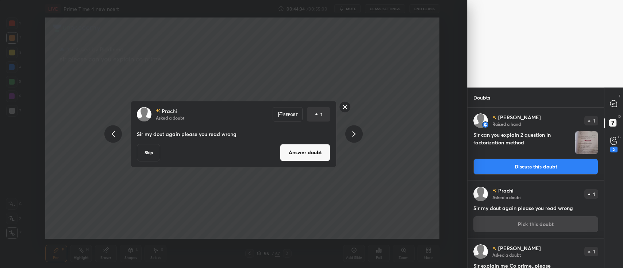
click at [312, 145] on button "Answer doubt" at bounding box center [305, 153] width 50 height 18
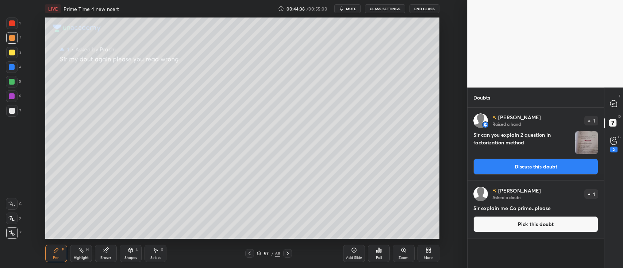
click at [523, 222] on button "Pick this doubt" at bounding box center [535, 224] width 125 height 16
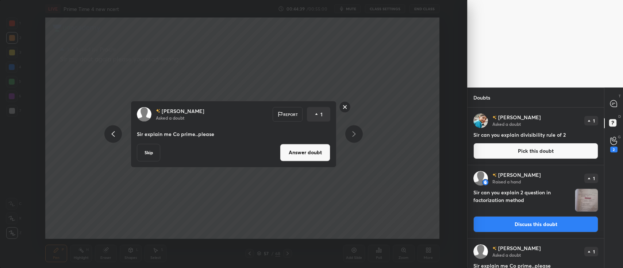
click at [305, 149] on button "Answer doubt" at bounding box center [305, 153] width 50 height 18
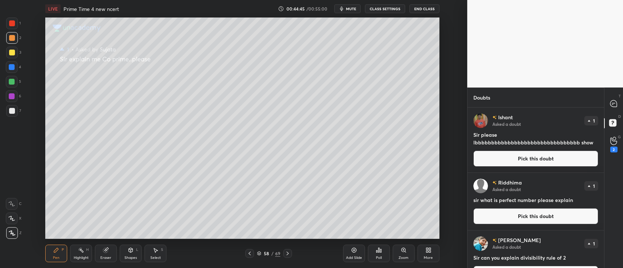
click at [541, 160] on button "Pick this doubt" at bounding box center [535, 159] width 125 height 16
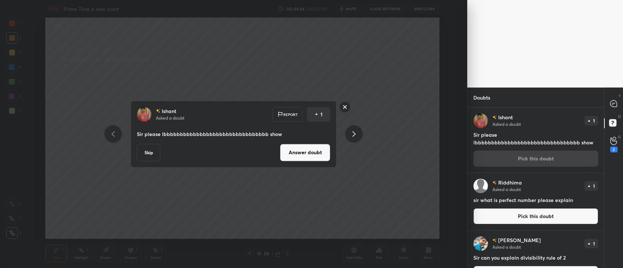
click at [313, 147] on button "Answer doubt" at bounding box center [305, 153] width 50 height 18
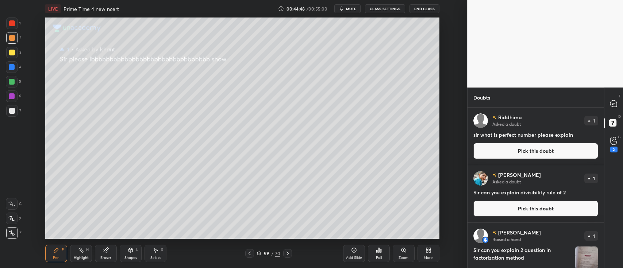
click at [377, 250] on icon at bounding box center [379, 250] width 6 height 6
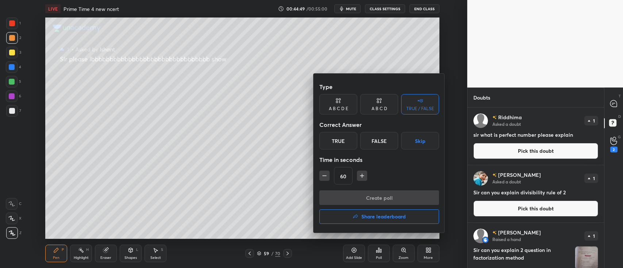
click at [361, 211] on button "Share leaderboard" at bounding box center [379, 216] width 120 height 15
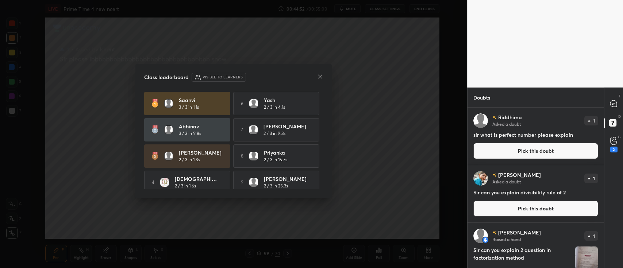
click at [317, 78] on icon at bounding box center [320, 77] width 6 height 6
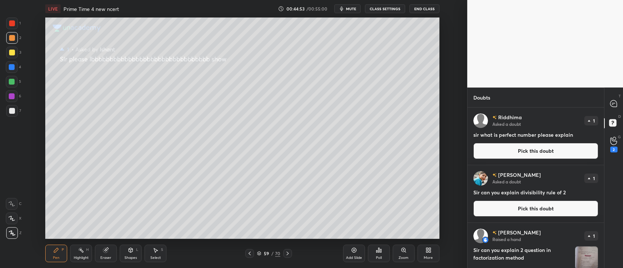
click at [511, 152] on button "Pick this doubt" at bounding box center [535, 151] width 125 height 16
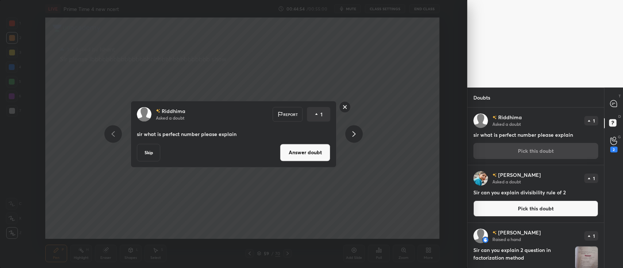
click at [312, 155] on button "Answer doubt" at bounding box center [305, 153] width 50 height 18
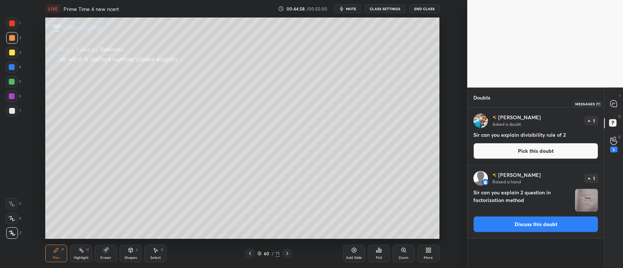
click at [615, 106] on icon at bounding box center [613, 103] width 7 height 7
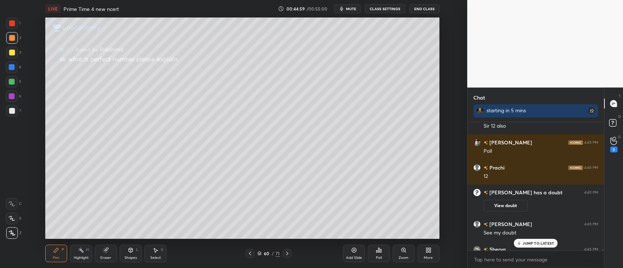
scroll to position [13209, 0]
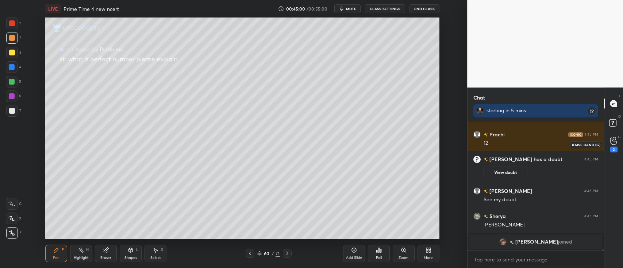
click at [612, 143] on icon at bounding box center [613, 141] width 7 height 8
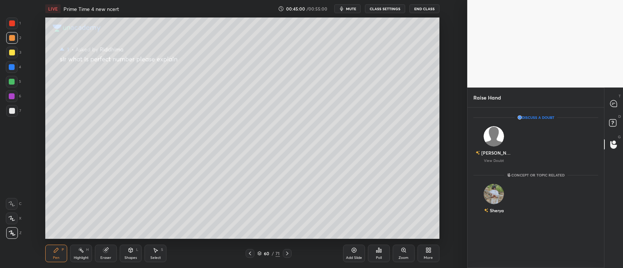
scroll to position [159, 134]
click at [614, 127] on rect at bounding box center [612, 123] width 7 height 7
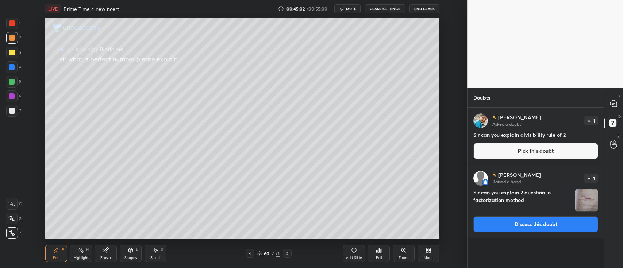
click at [537, 154] on button "Pick this doubt" at bounding box center [535, 151] width 125 height 16
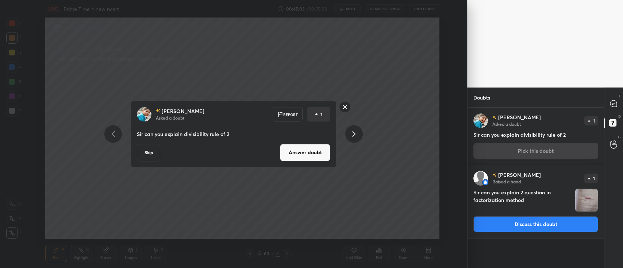
click at [318, 157] on button "Answer doubt" at bounding box center [305, 153] width 50 height 18
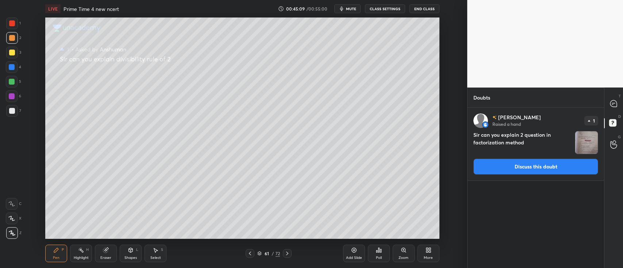
click at [562, 164] on button "Discuss this doubt" at bounding box center [535, 167] width 125 height 16
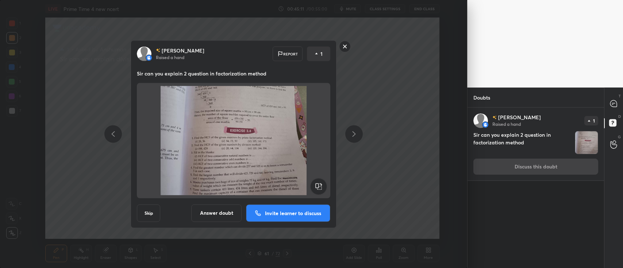
click at [305, 214] on p "Invite learner to discuss" at bounding box center [293, 213] width 56 height 5
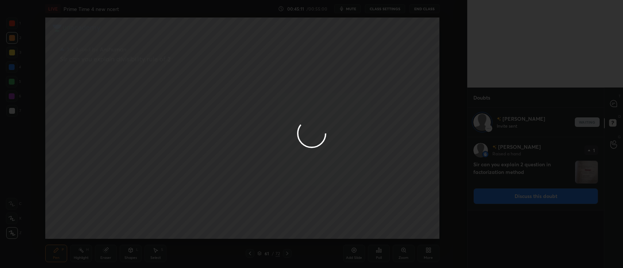
scroll to position [129, 134]
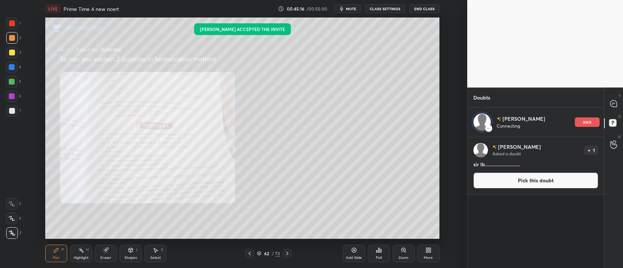
click at [535, 181] on button "Pick this doubt" at bounding box center [535, 181] width 125 height 16
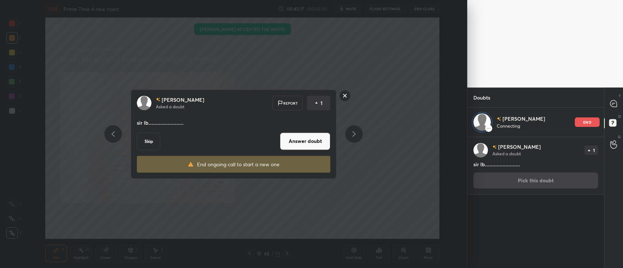
click at [309, 141] on button "Answer doubt" at bounding box center [305, 141] width 50 height 18
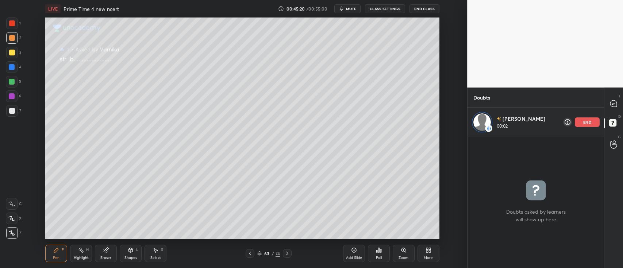
click at [252, 257] on div at bounding box center [250, 253] width 9 height 9
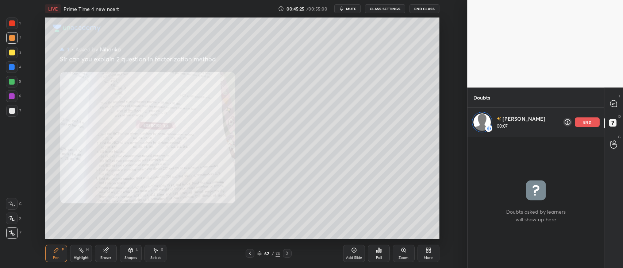
click at [406, 251] on icon at bounding box center [404, 250] width 6 height 6
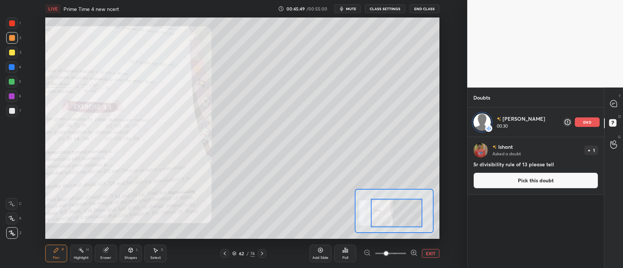
click at [12, 22] on div at bounding box center [12, 23] width 6 height 6
click at [12, 205] on icon at bounding box center [11, 203] width 7 height 5
click at [612, 104] on icon at bounding box center [613, 103] width 7 height 7
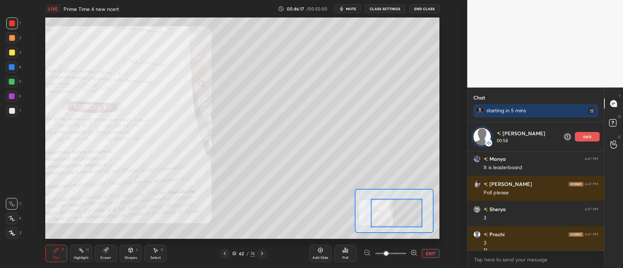
scroll to position [13415, 0]
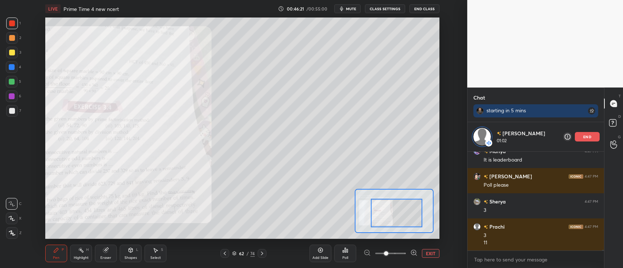
click at [9, 38] on div at bounding box center [12, 38] width 6 height 6
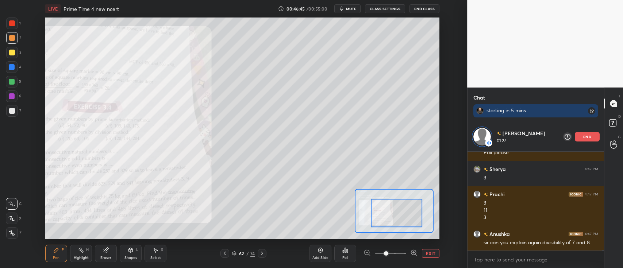
scroll to position [13479, 0]
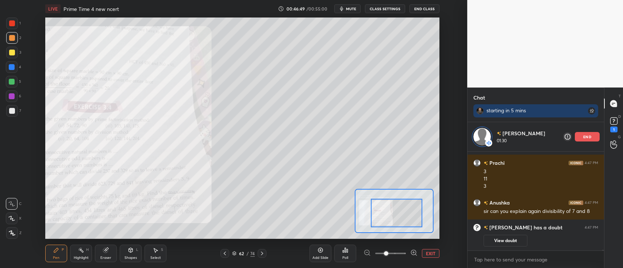
click at [7, 25] on div at bounding box center [12, 24] width 12 height 12
click at [12, 51] on div at bounding box center [12, 53] width 6 height 6
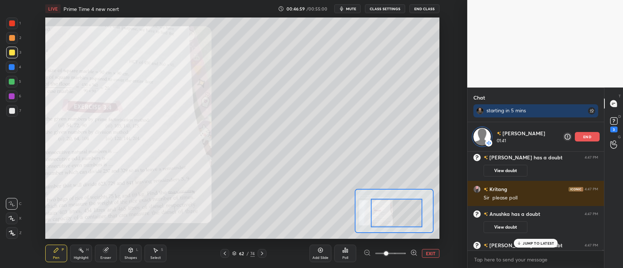
scroll to position [13142, 0]
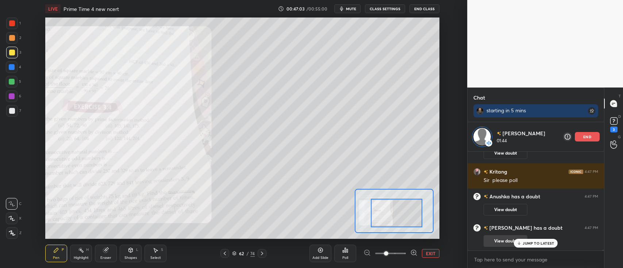
click at [534, 244] on p "JUMP TO LATEST" at bounding box center [538, 243] width 31 height 4
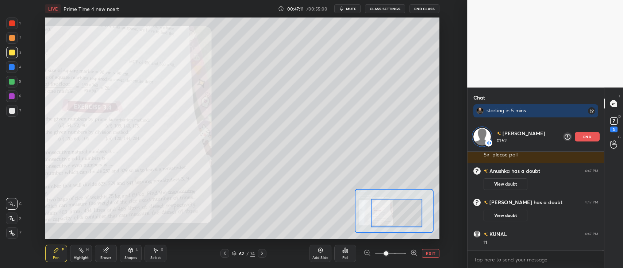
scroll to position [13187, 0]
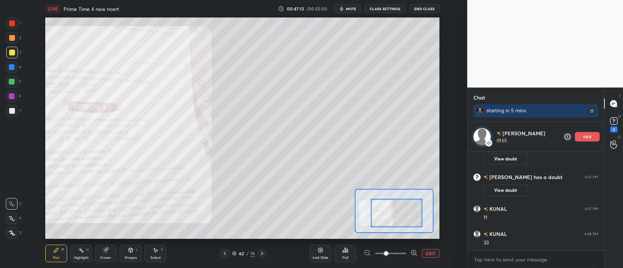
click at [583, 135] on p "end" at bounding box center [587, 137] width 8 height 4
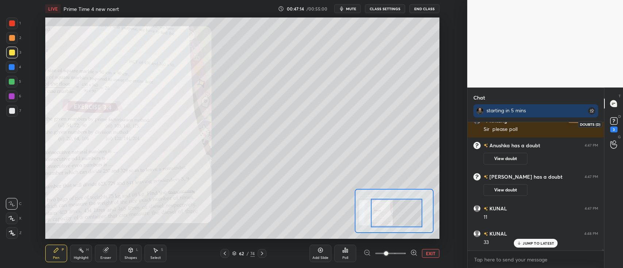
scroll to position [13182, 0]
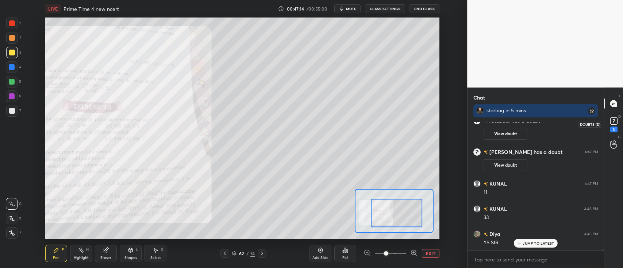
click at [613, 123] on rect at bounding box center [613, 121] width 7 height 7
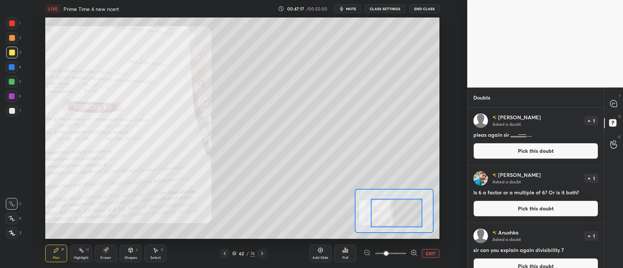
click at [526, 151] on button "Pick this doubt" at bounding box center [535, 151] width 125 height 16
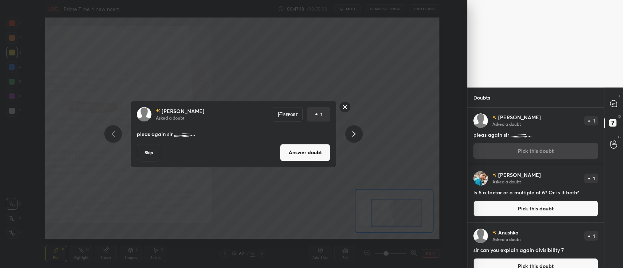
click at [295, 153] on button "Answer doubt" at bounding box center [305, 153] width 50 height 18
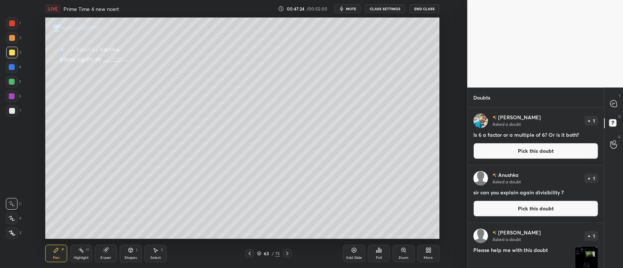
click at [528, 149] on button "Pick this doubt" at bounding box center [535, 151] width 125 height 16
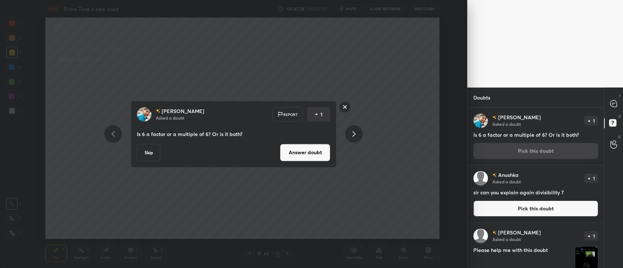
click at [314, 156] on button "Answer doubt" at bounding box center [305, 153] width 50 height 18
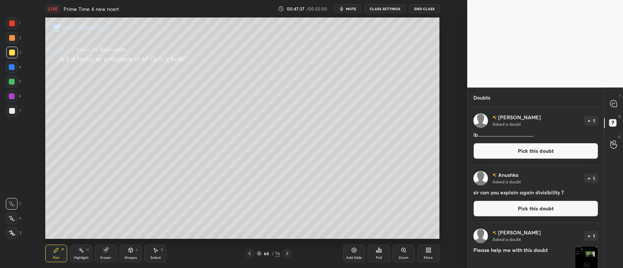
click at [489, 150] on button "Pick this doubt" at bounding box center [535, 151] width 125 height 16
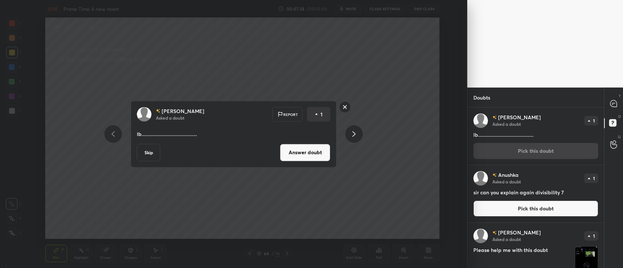
click at [301, 155] on button "Answer doubt" at bounding box center [305, 153] width 50 height 18
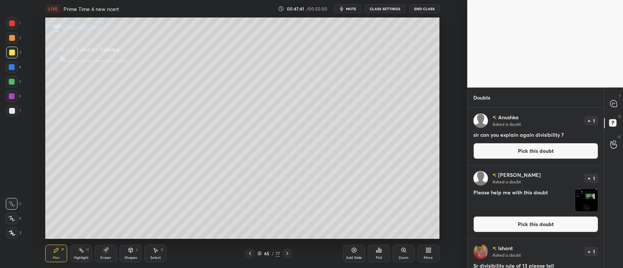
click at [379, 255] on div "Poll" at bounding box center [379, 254] width 22 height 18
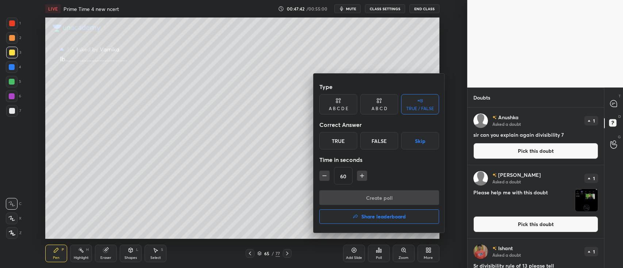
click at [353, 217] on icon "button" at bounding box center [355, 217] width 5 height 4
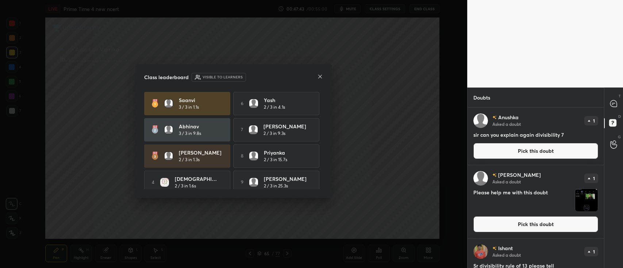
scroll to position [32, 0]
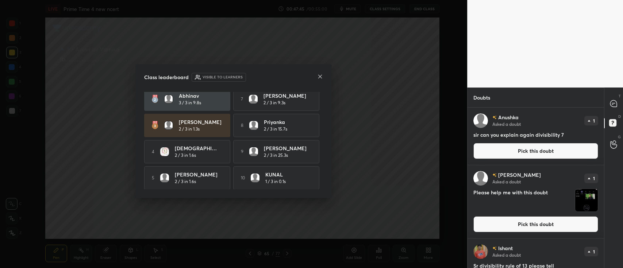
click at [321, 77] on icon at bounding box center [320, 77] width 4 height 4
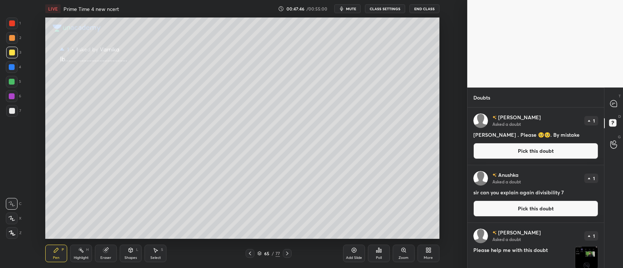
click at [497, 148] on button "Pick this doubt" at bounding box center [535, 151] width 125 height 16
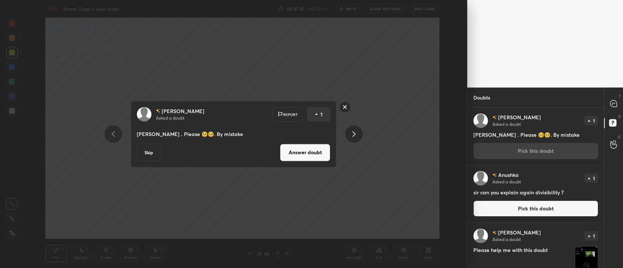
click at [305, 150] on button "Answer doubt" at bounding box center [305, 153] width 50 height 18
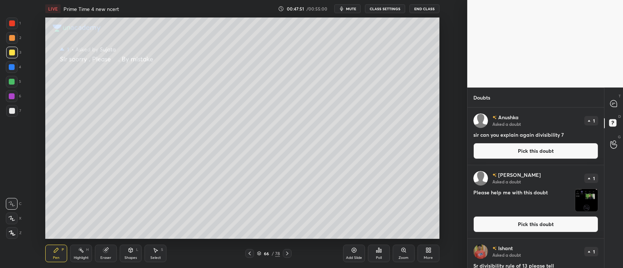
click at [493, 150] on button "Pick this doubt" at bounding box center [535, 151] width 125 height 16
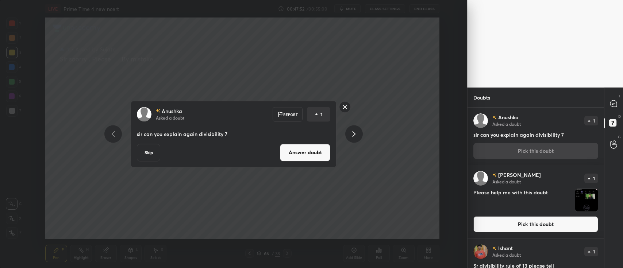
click at [276, 149] on div "Skip Answer doubt" at bounding box center [233, 153] width 193 height 18
click at [297, 153] on button "Answer doubt" at bounding box center [305, 153] width 50 height 18
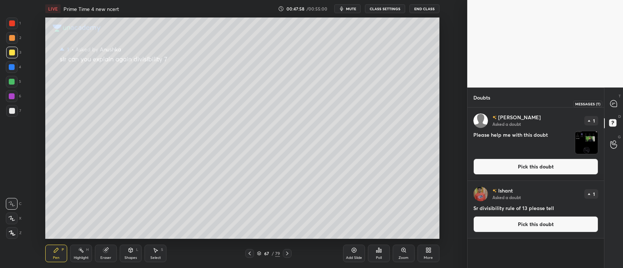
click at [613, 107] on icon at bounding box center [613, 103] width 7 height 7
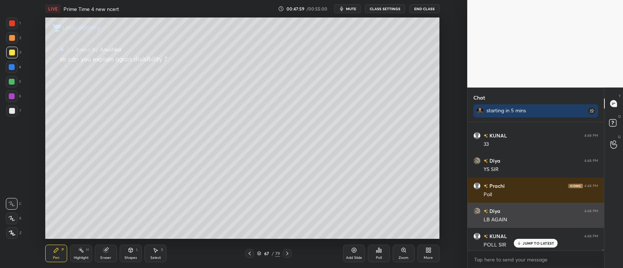
scroll to position [13352, 0]
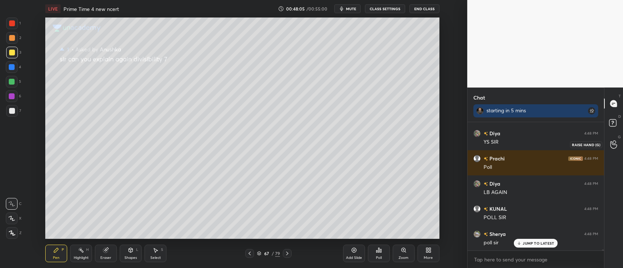
click at [613, 143] on icon at bounding box center [613, 144] width 7 height 8
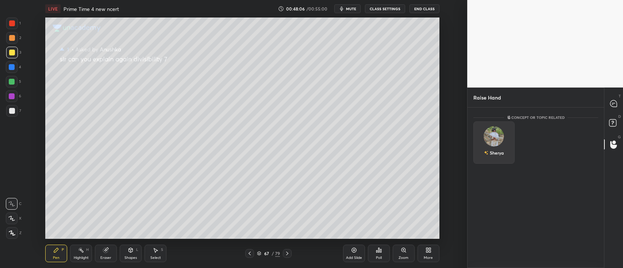
click at [506, 139] on div "Sherya" at bounding box center [493, 143] width 41 height 42
click at [610, 128] on icon at bounding box center [613, 123] width 13 height 13
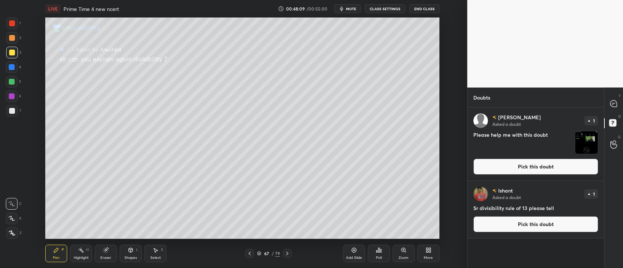
click at [586, 140] on img "grid" at bounding box center [586, 142] width 23 height 23
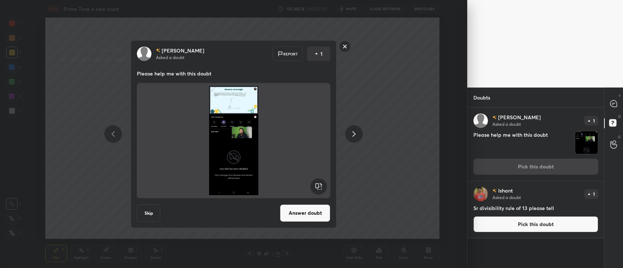
click at [347, 49] on rect at bounding box center [344, 46] width 11 height 11
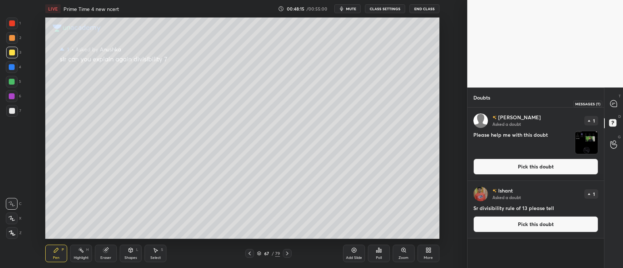
click at [613, 105] on icon at bounding box center [613, 103] width 7 height 7
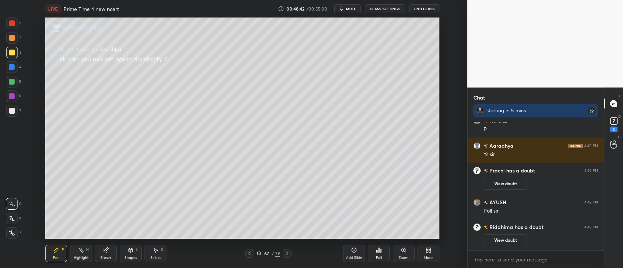
scroll to position [13406, 0]
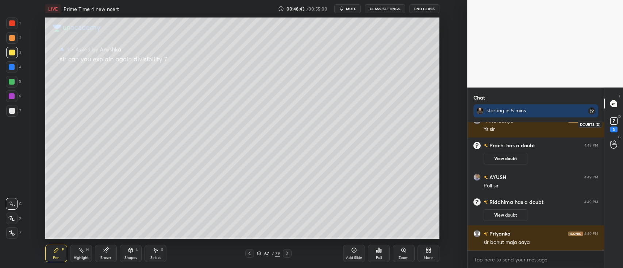
click at [613, 126] on icon at bounding box center [613, 121] width 11 height 11
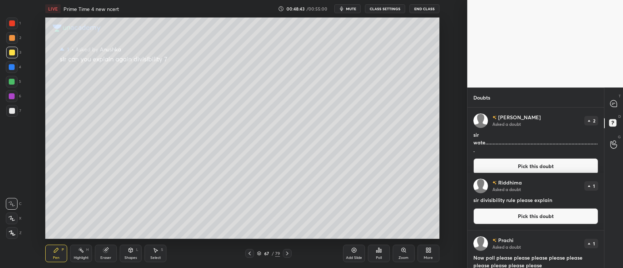
scroll to position [159, 134]
click at [610, 105] on icon at bounding box center [613, 103] width 7 height 7
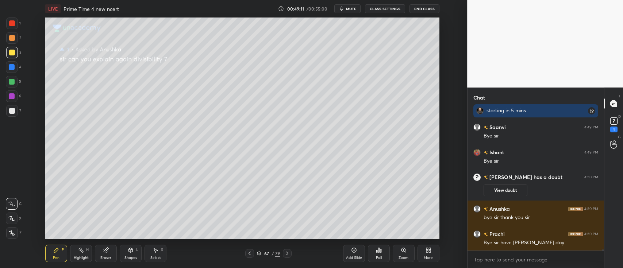
scroll to position [13754, 0]
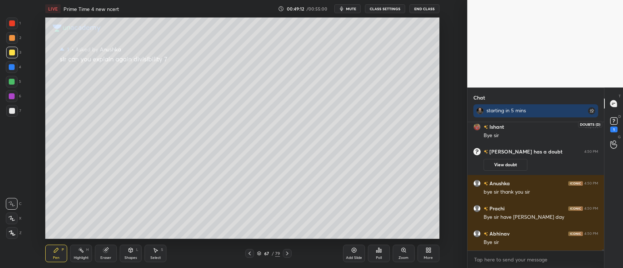
click at [612, 123] on rect at bounding box center [613, 121] width 7 height 7
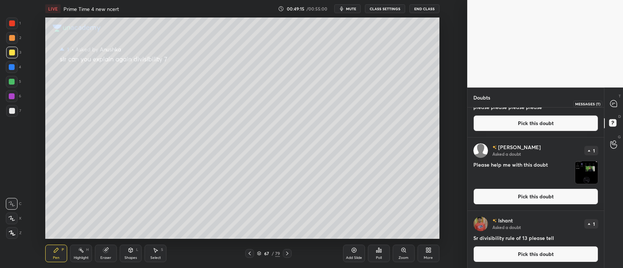
click at [610, 103] on icon at bounding box center [613, 103] width 7 height 7
type textarea "x"
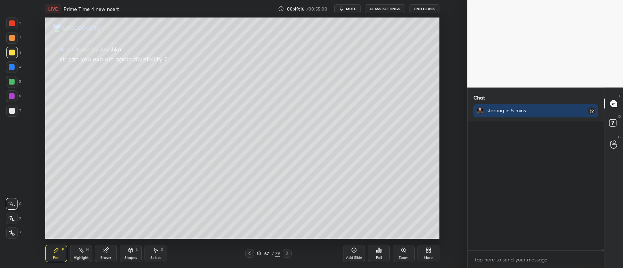
scroll to position [144, 134]
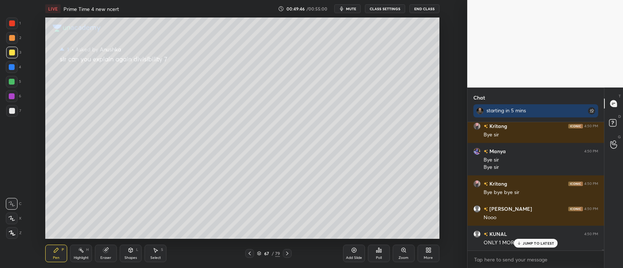
click at [538, 240] on div "JUMP TO LATEST" at bounding box center [536, 243] width 44 height 9
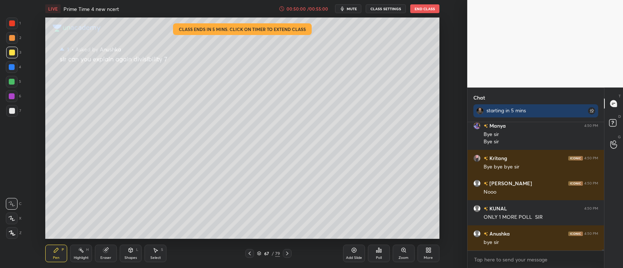
scroll to position [14144, 0]
